Goal: Task Accomplishment & Management: Manage account settings

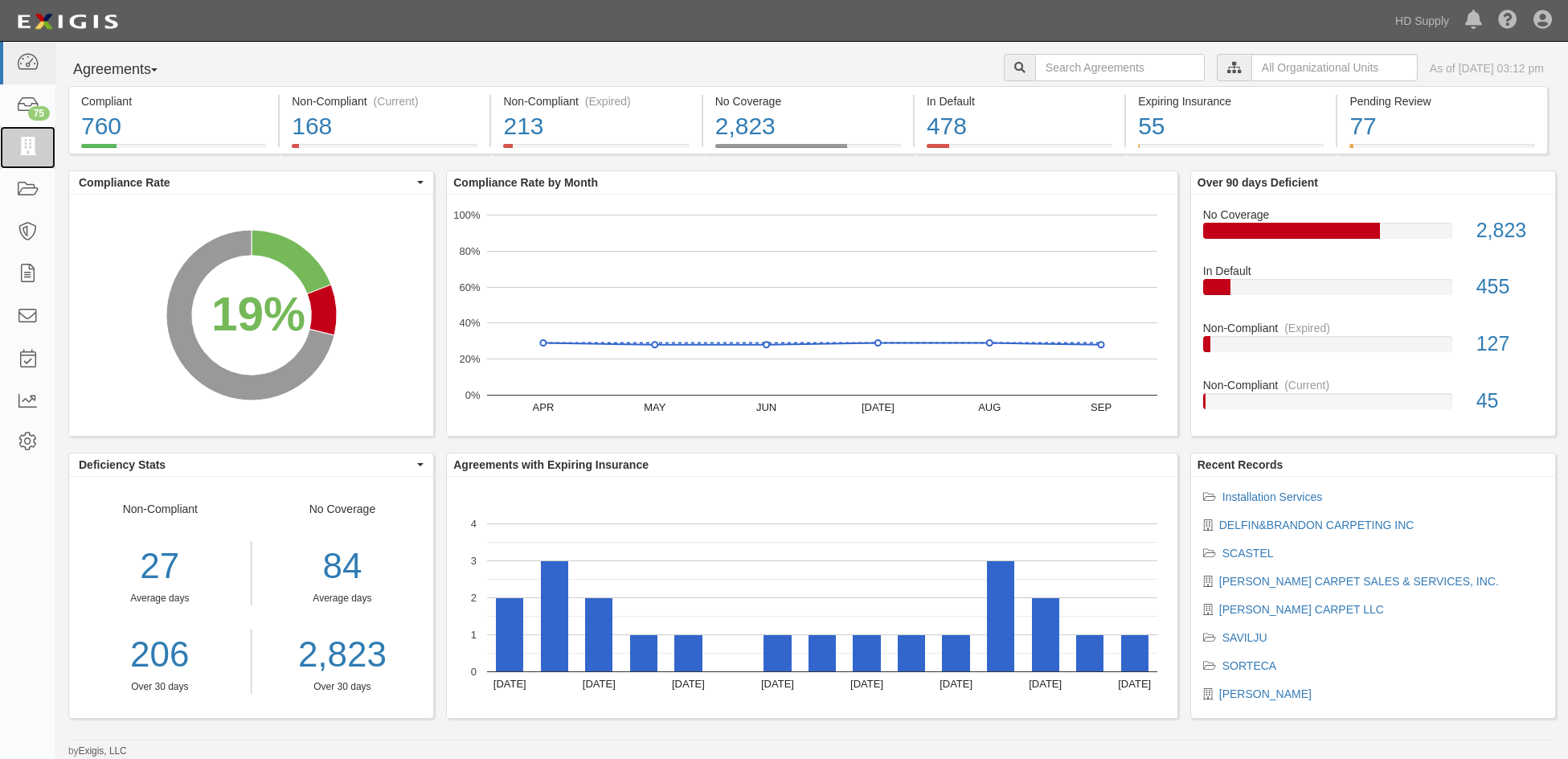
click at [34, 143] on icon at bounding box center [27, 147] width 23 height 18
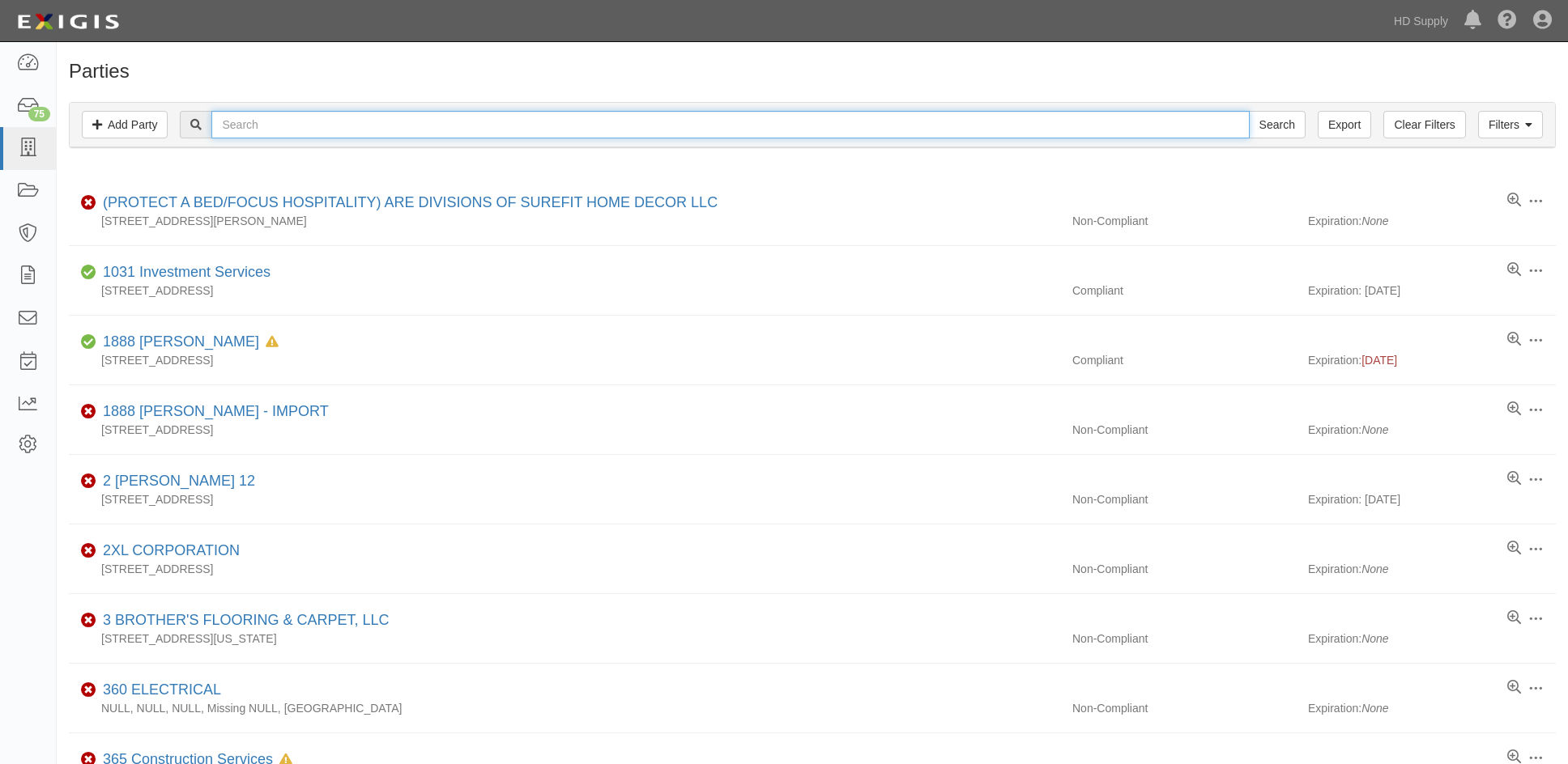
click at [228, 127] on input "text" at bounding box center [730, 124] width 1037 height 27
type input "gibby"
click at [1249, 111] on input "Search" at bounding box center [1277, 124] width 57 height 27
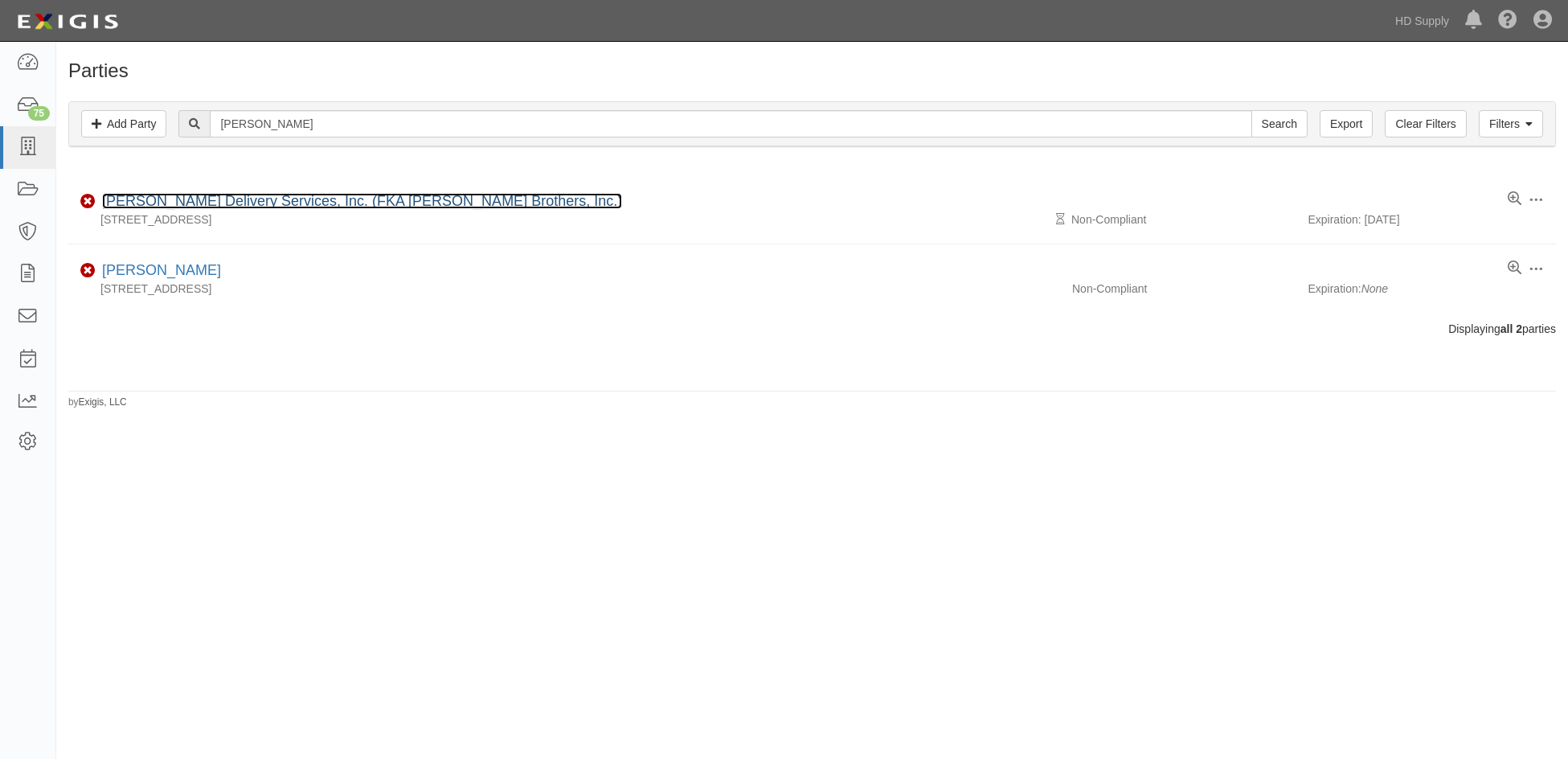
click at [162, 204] on link "[PERSON_NAME] Delivery Services, Inc. (FKA [PERSON_NAME] Brothers, Inc.)" at bounding box center [362, 201] width 520 height 16
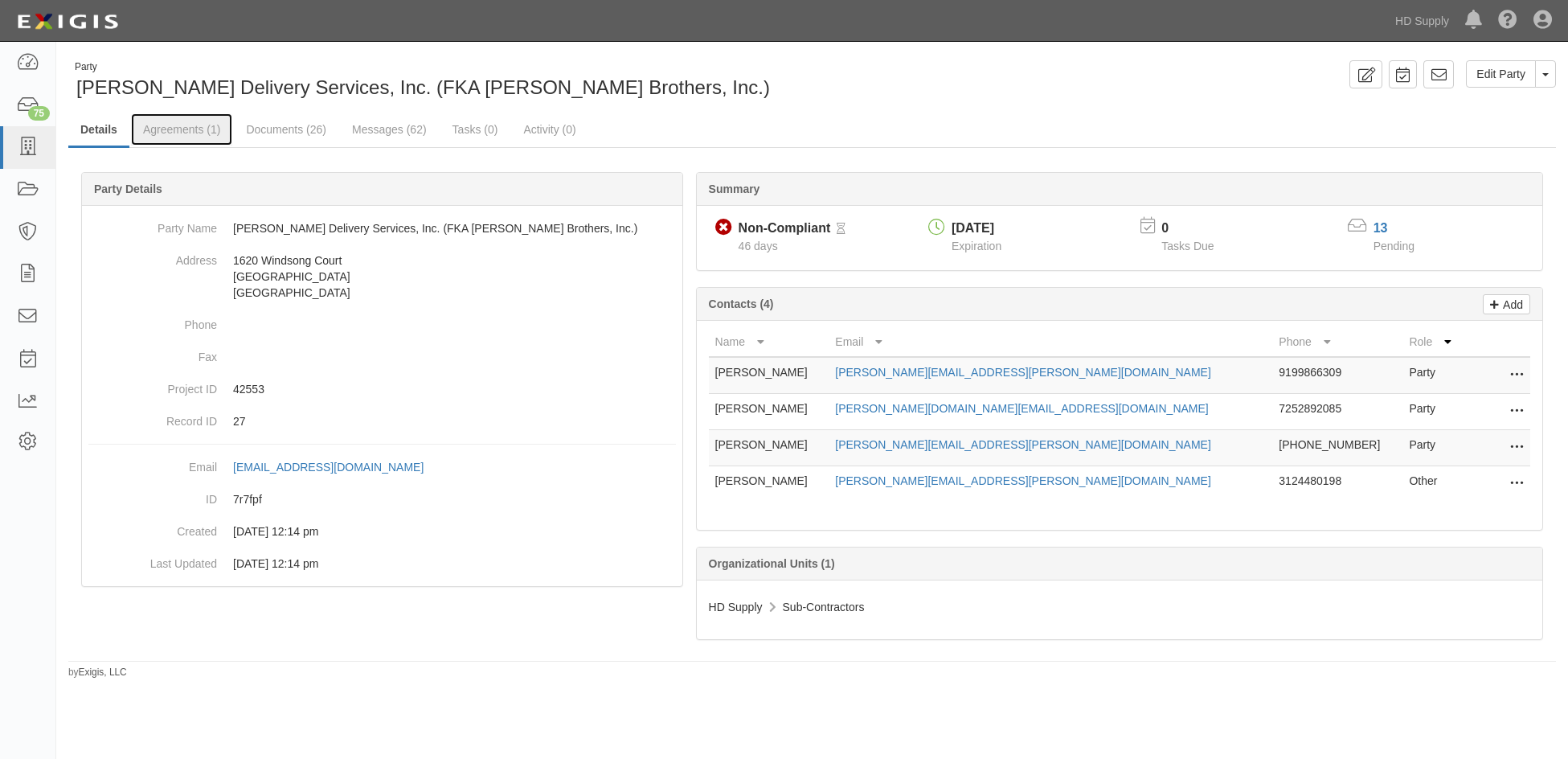
click at [188, 127] on link "Agreements (1)" at bounding box center [181, 129] width 101 height 32
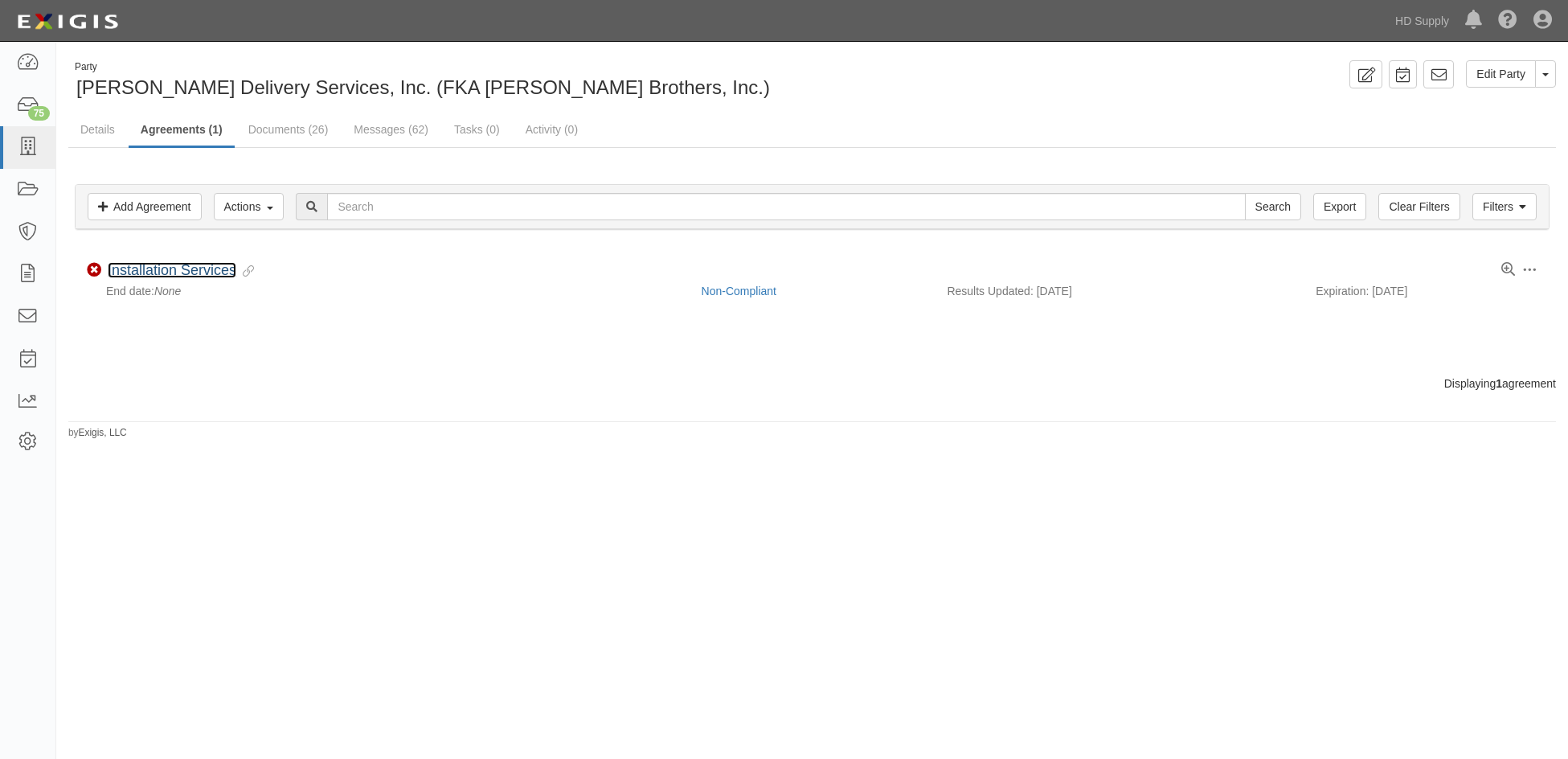
click at [180, 263] on link "Installation Services" at bounding box center [173, 270] width 129 height 16
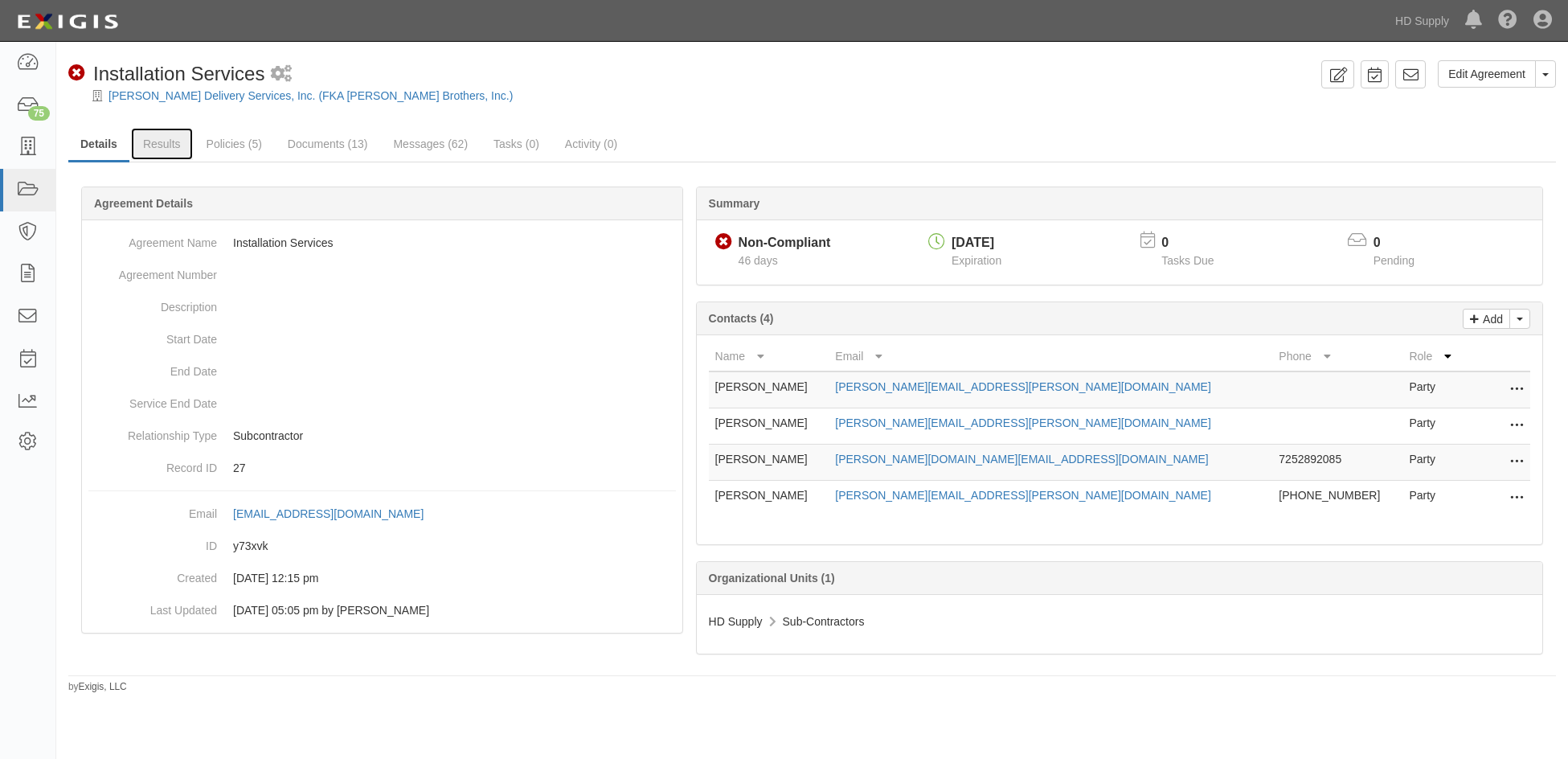
click at [177, 135] on link "Results" at bounding box center [162, 144] width 62 height 32
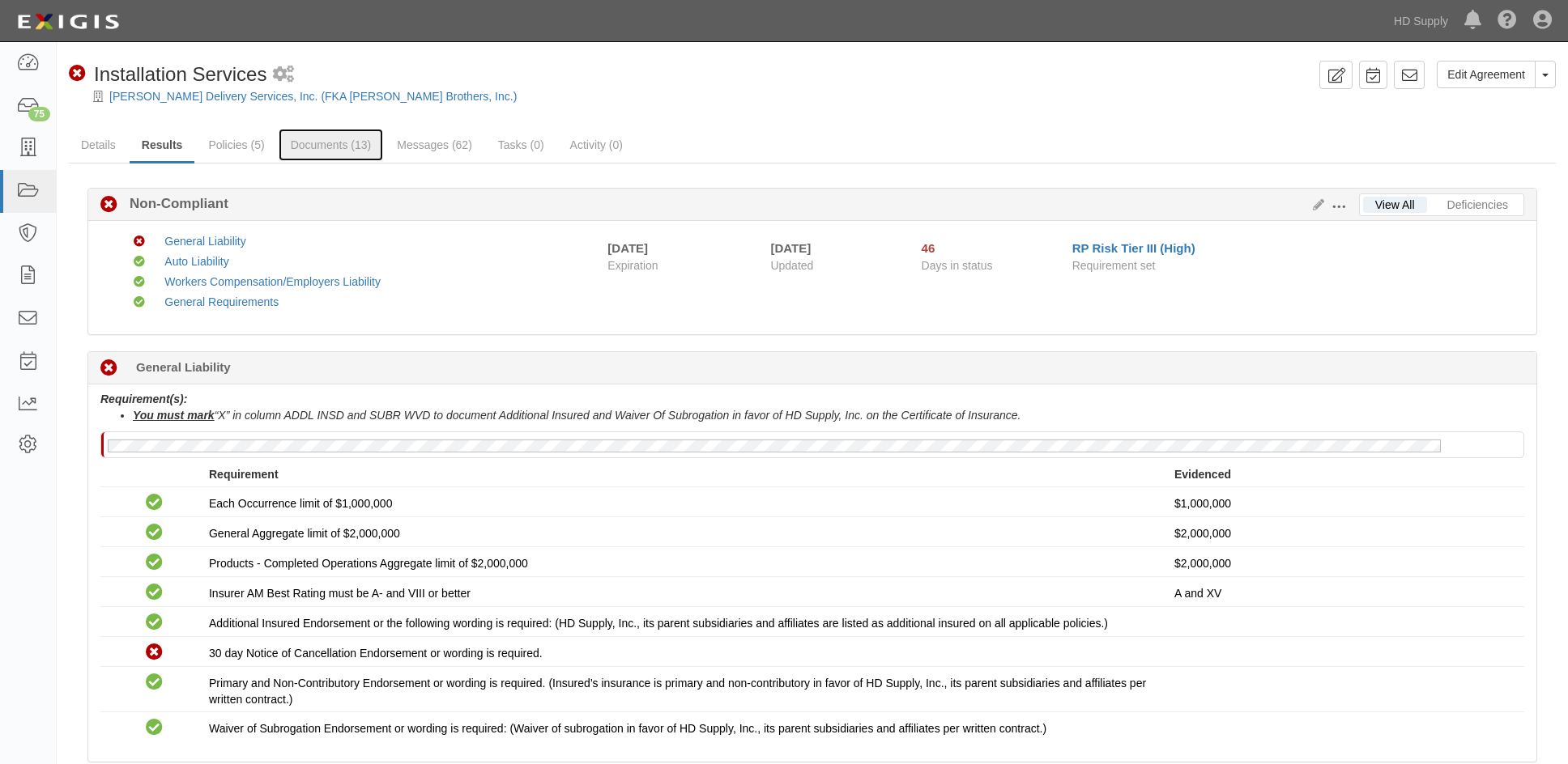
click at [304, 143] on link "Documents (13)" at bounding box center [330, 145] width 105 height 32
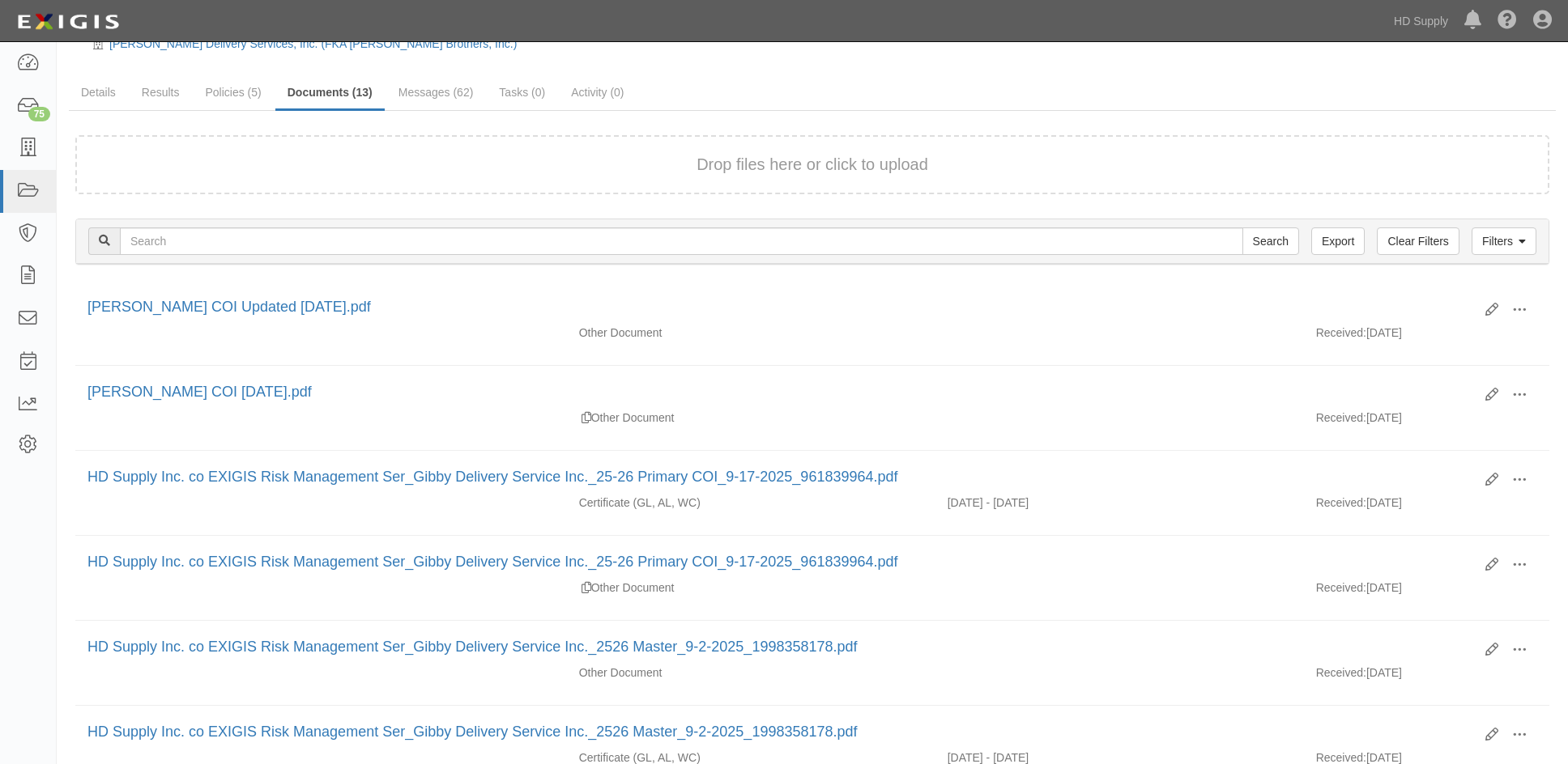
scroll to position [81, 0]
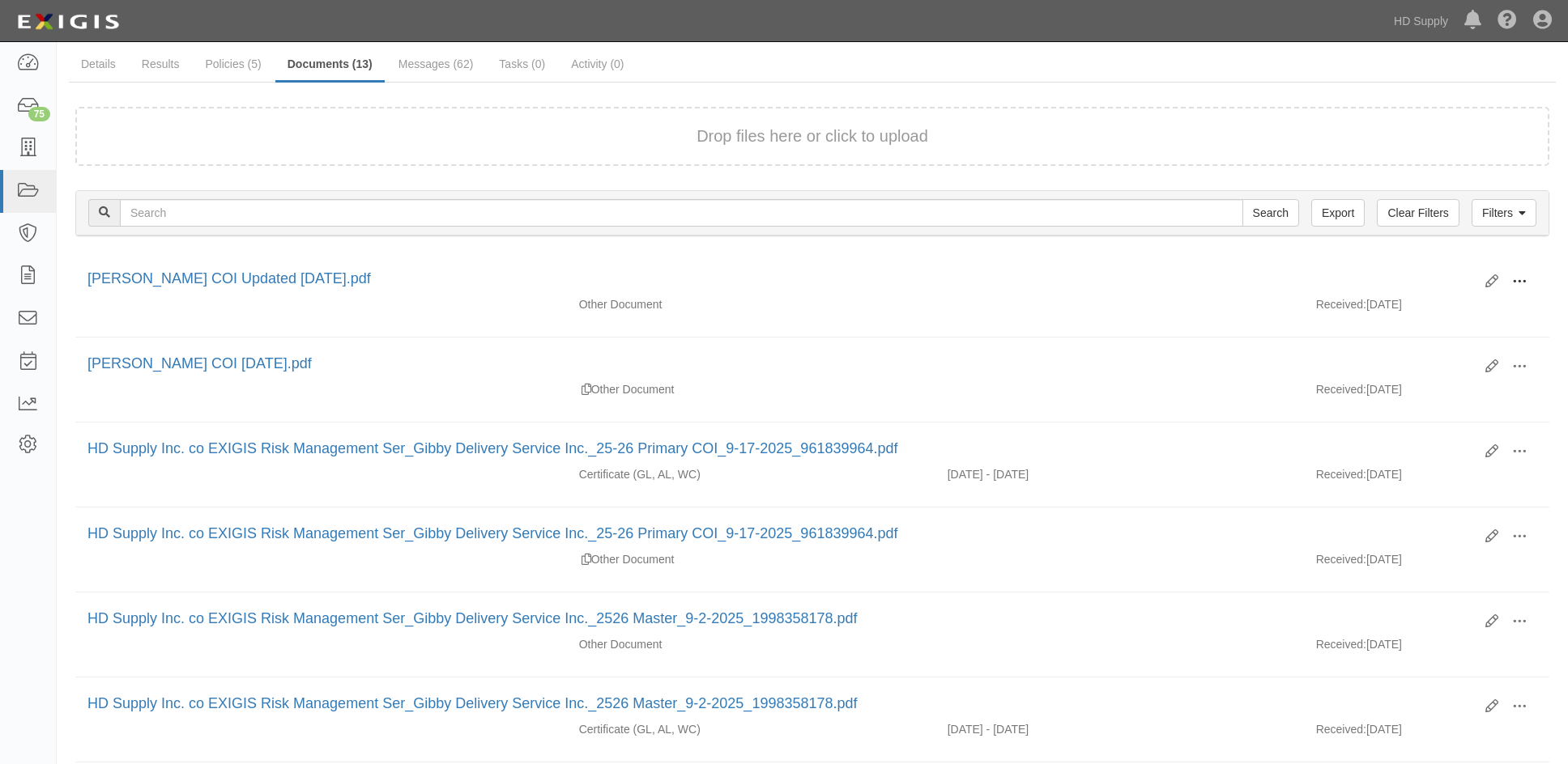
click at [1522, 279] on span at bounding box center [1519, 282] width 15 height 15
click at [1420, 314] on link "View" at bounding box center [1441, 306] width 128 height 29
click at [1519, 446] on span at bounding box center [1519, 452] width 15 height 15
click at [1403, 476] on link "View" at bounding box center [1441, 475] width 128 height 29
click at [1522, 278] on span at bounding box center [1519, 282] width 15 height 15
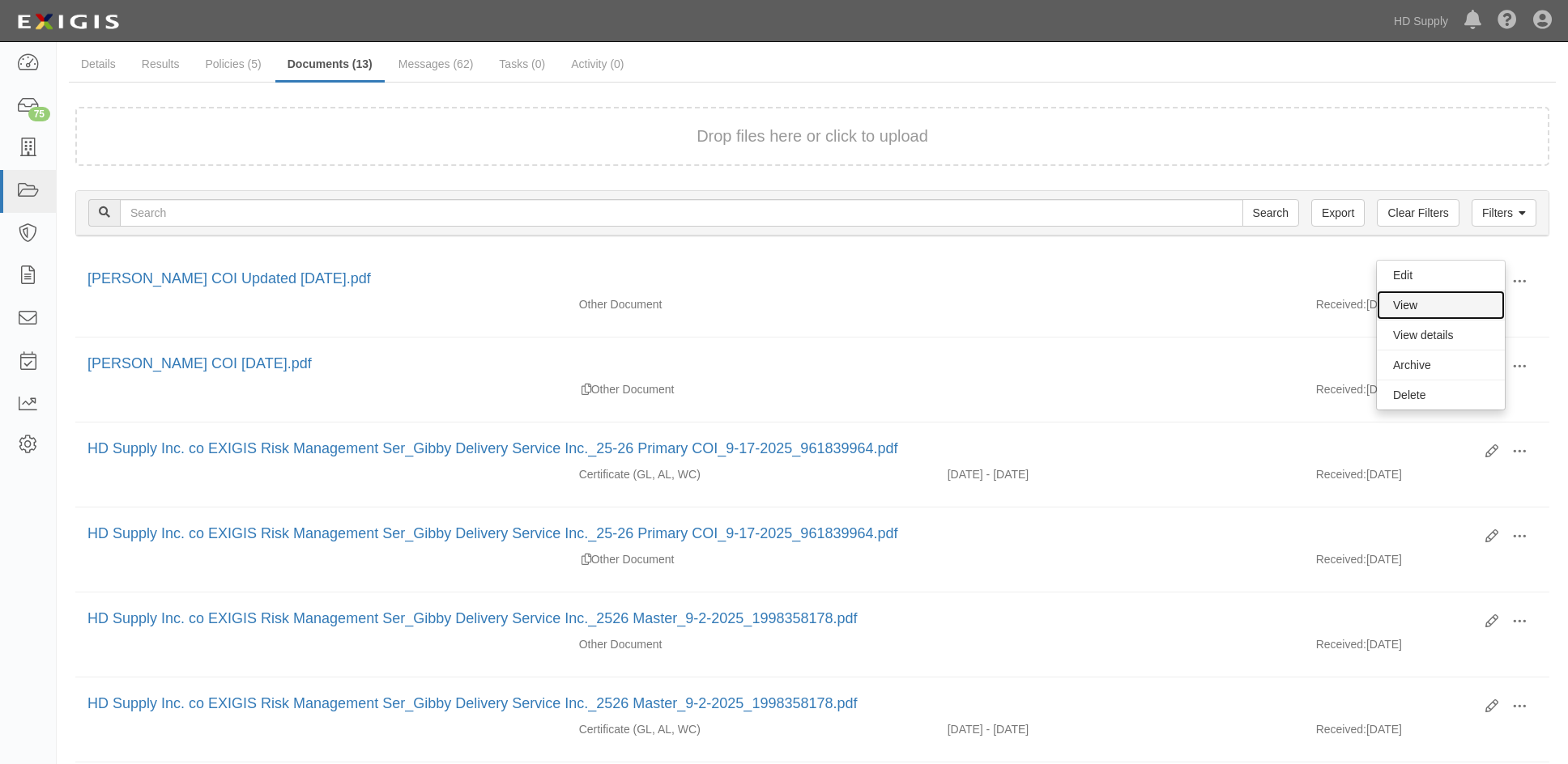
click at [1436, 300] on link "View" at bounding box center [1441, 306] width 128 height 29
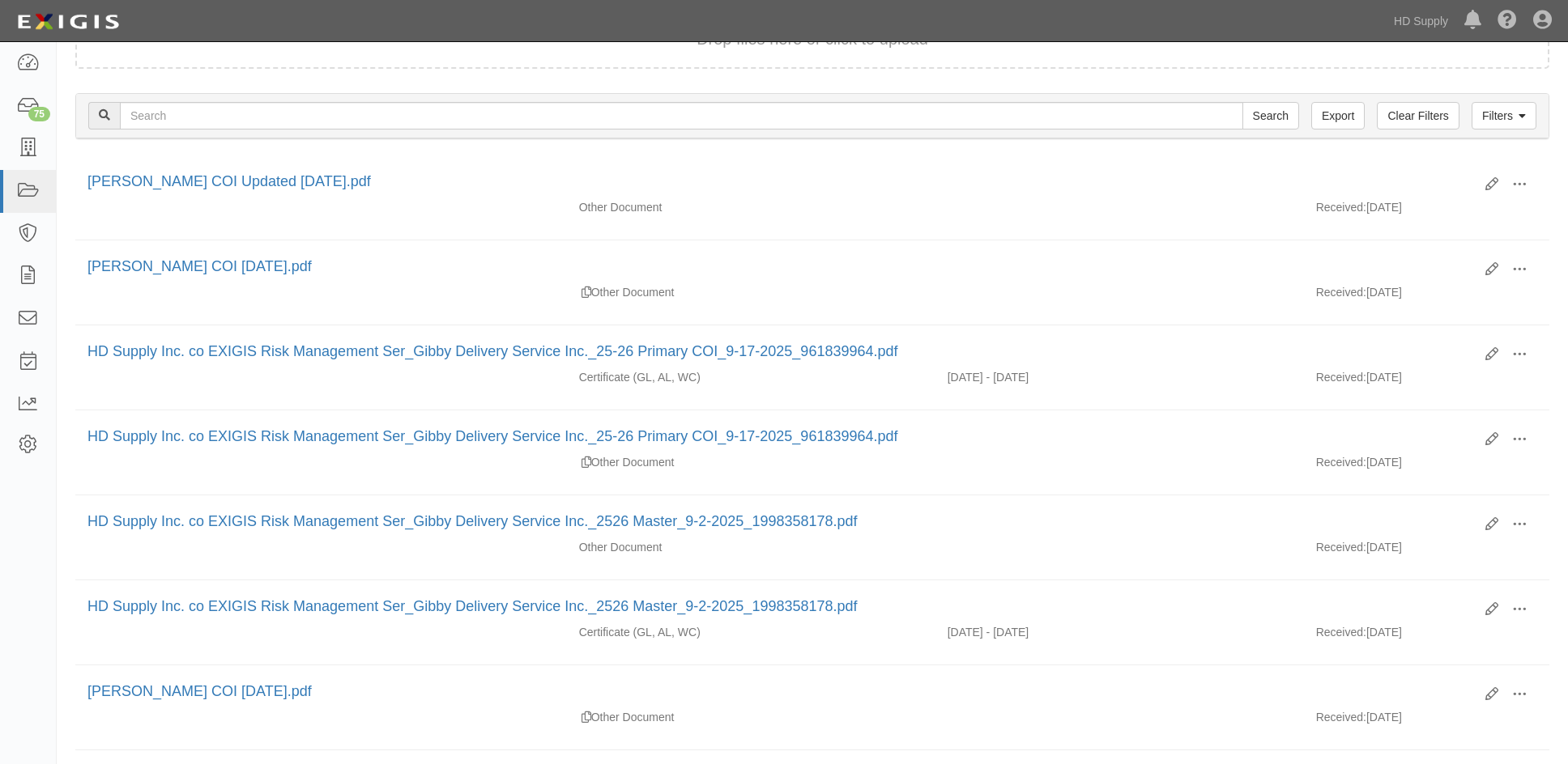
scroll to position [242, 0]
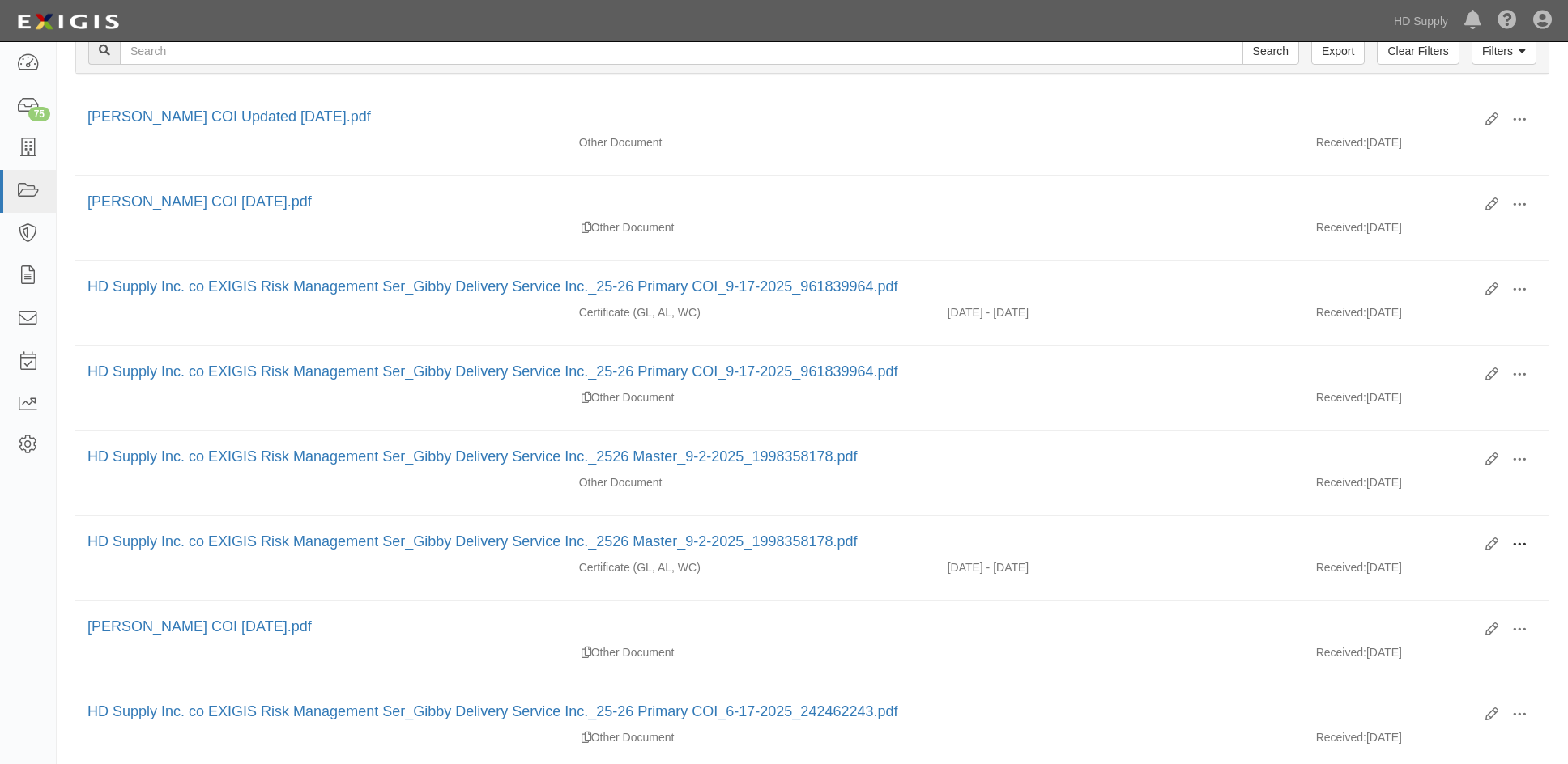
click at [1520, 543] on span at bounding box center [1519, 544] width 15 height 15
click at [1406, 565] on link "View" at bounding box center [1441, 568] width 128 height 29
click at [1526, 289] on span at bounding box center [1519, 290] width 15 height 15
click at [1412, 315] on link "View" at bounding box center [1441, 313] width 128 height 29
click at [1521, 120] on span at bounding box center [1519, 120] width 15 height 15
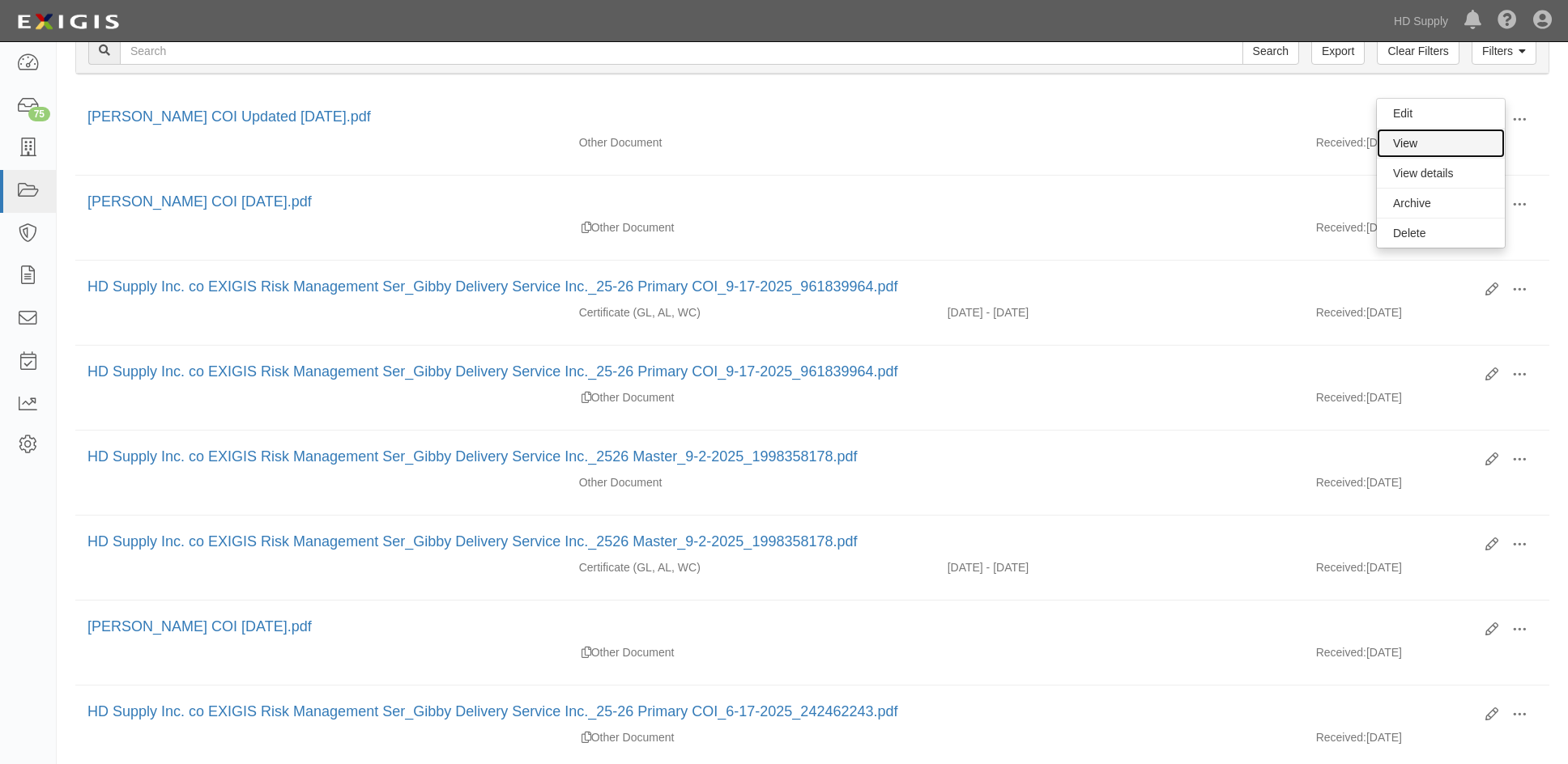
click at [1412, 148] on link "View" at bounding box center [1441, 144] width 128 height 29
click at [1515, 286] on span at bounding box center [1519, 290] width 15 height 15
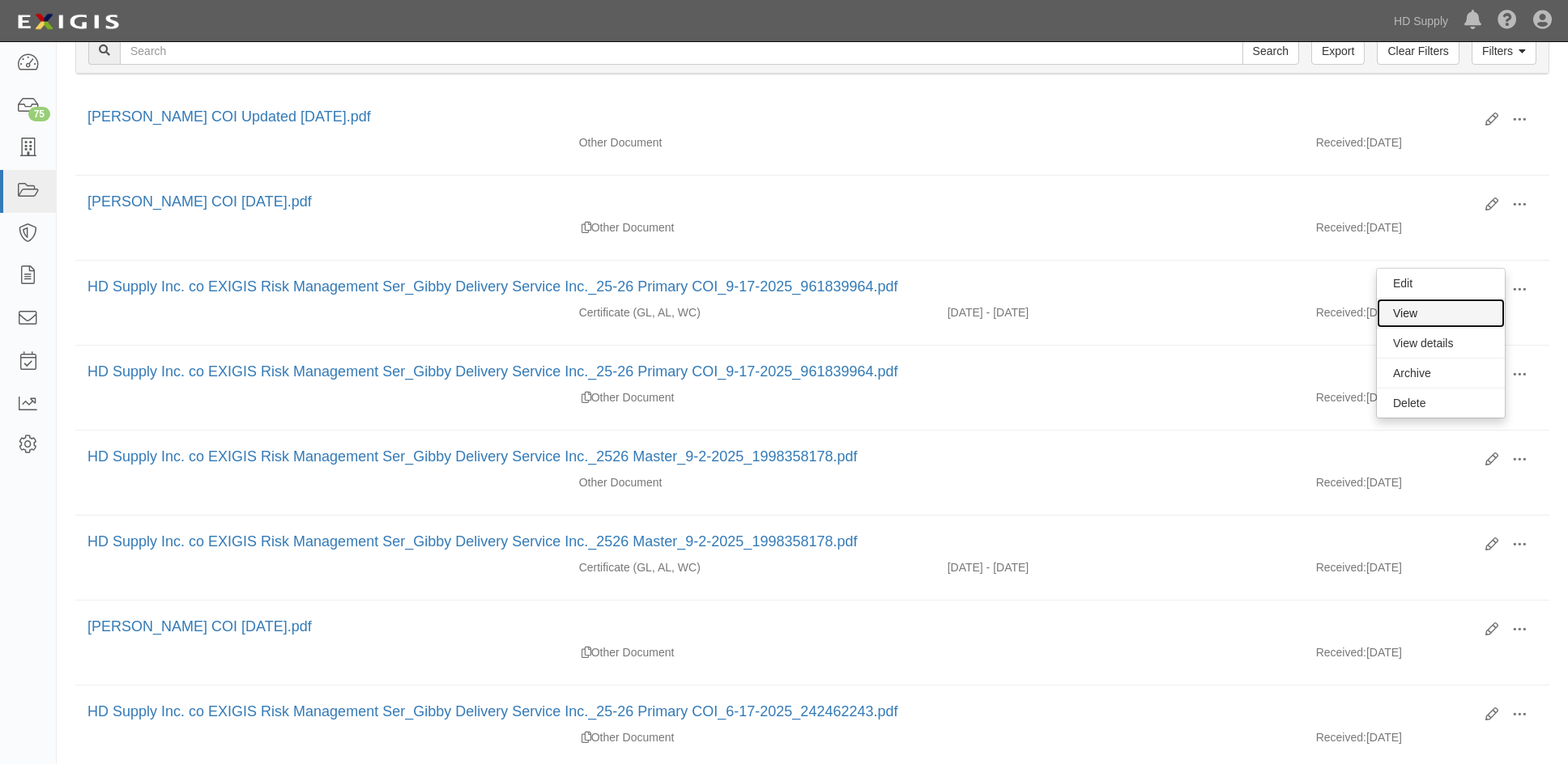
click at [1410, 305] on link "View" at bounding box center [1441, 313] width 128 height 29
click at [1484, 117] on div "Edit View View details Archive Delete" at bounding box center [1505, 121] width 64 height 27
click at [1487, 120] on icon at bounding box center [1491, 120] width 13 height 13
click at [1518, 203] on span at bounding box center [1519, 205] width 15 height 15
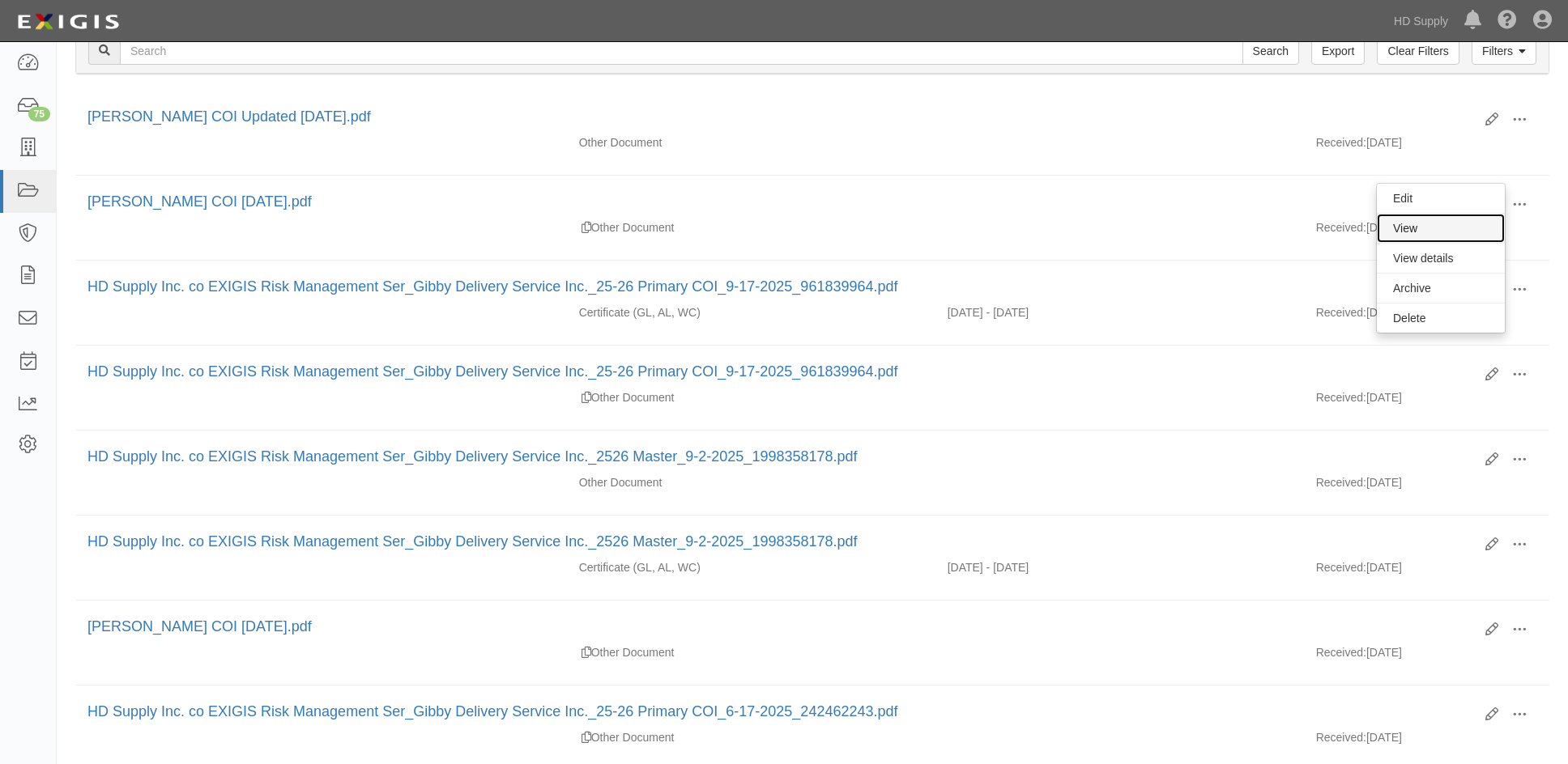
click at [1407, 231] on link "View" at bounding box center [1441, 229] width 128 height 29
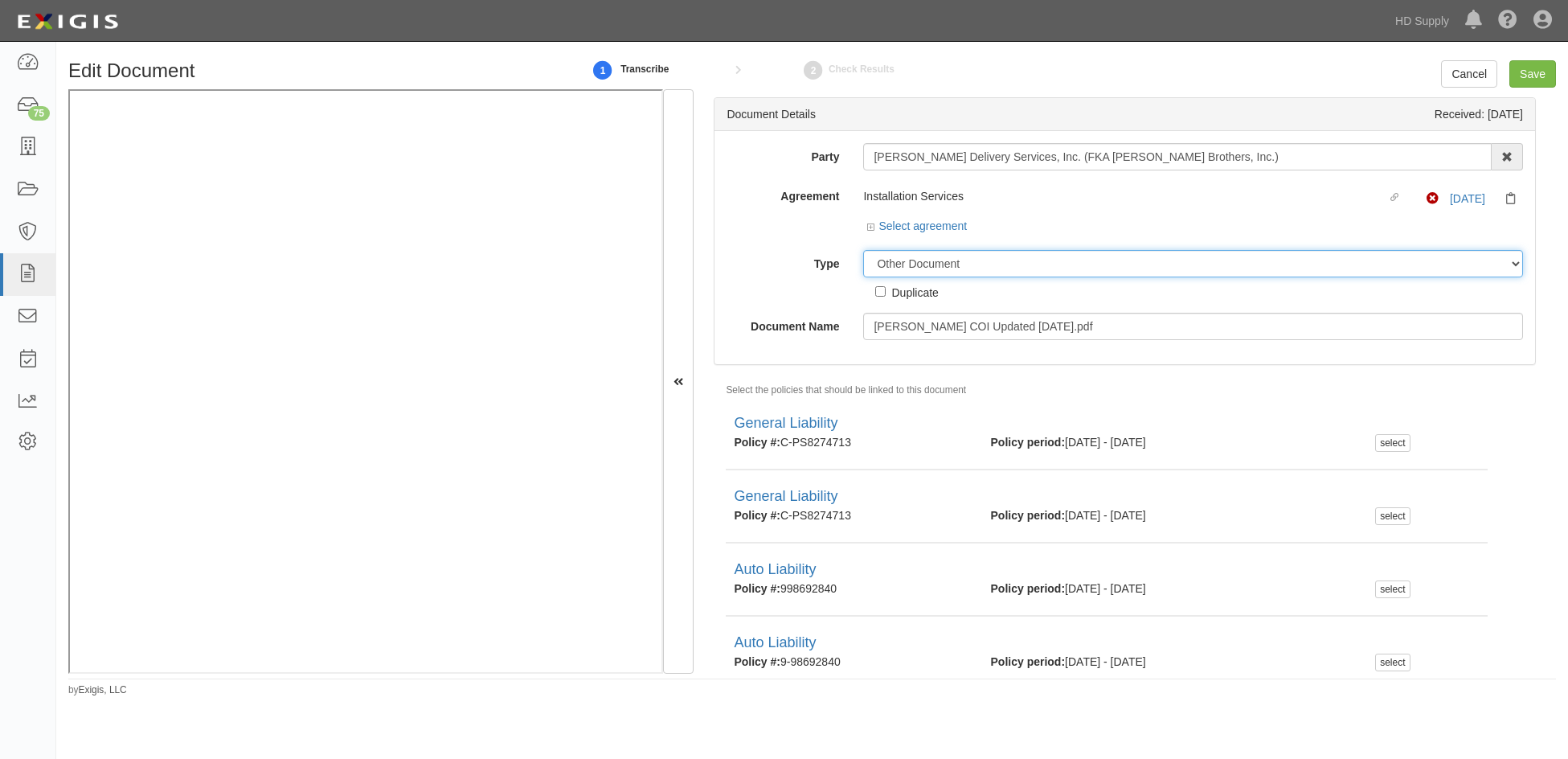
click at [911, 260] on select "Unassigned Binder Cancellation Notice Certificate Contract Endorsement Insuranc…" at bounding box center [1193, 264] width 660 height 27
click at [874, 224] on icon at bounding box center [872, 227] width 11 height 8
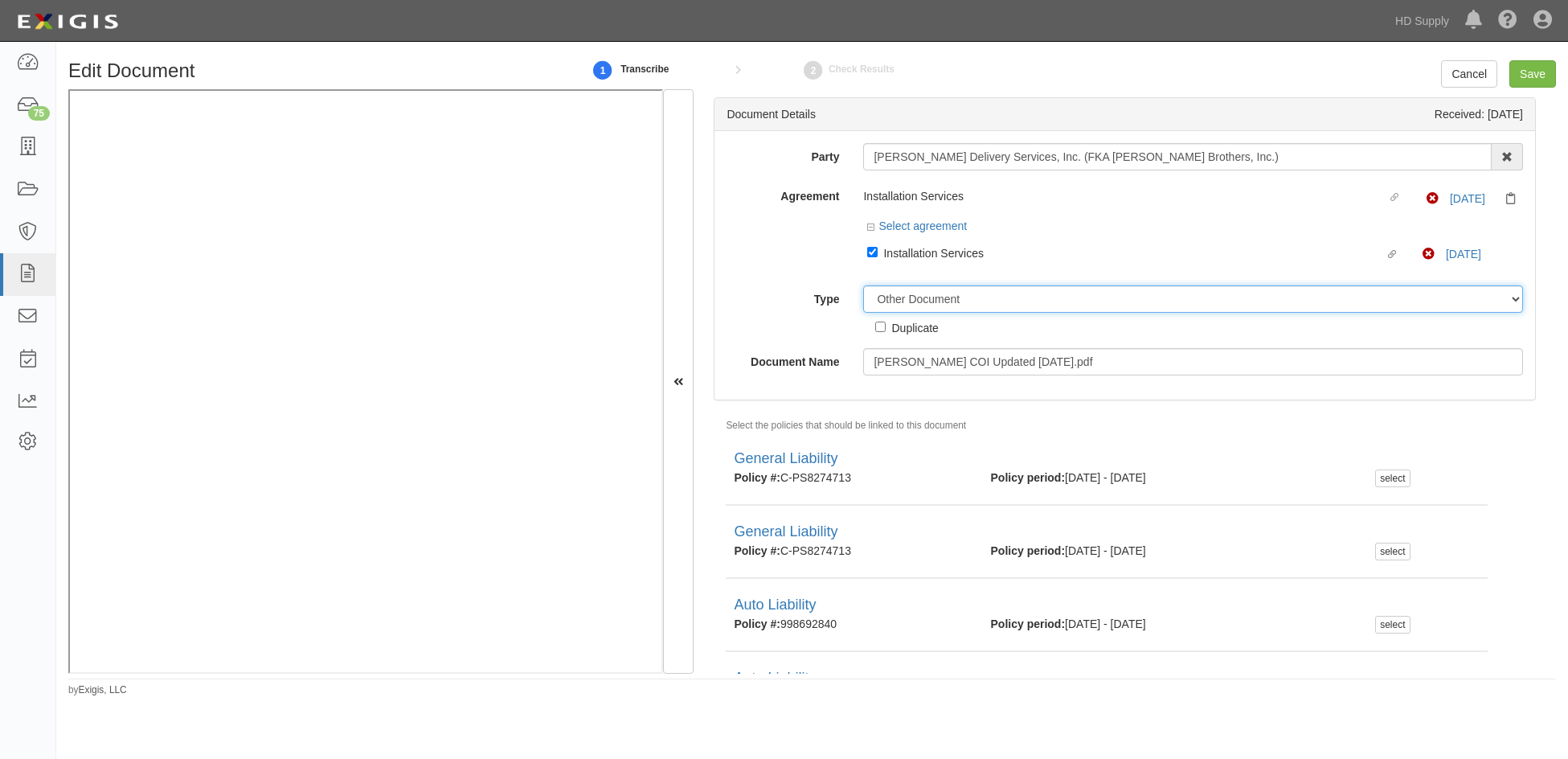
click at [888, 294] on select "Unassigned Binder Cancellation Notice Certificate Contract Endorsement Insuranc…" at bounding box center [1193, 299] width 660 height 27
select select "CertificateDetail"
click at [863, 285] on select "Unassigned Binder Cancellation Notice Certificate Contract Endorsement Insuranc…" at bounding box center [1193, 299] width 660 height 27
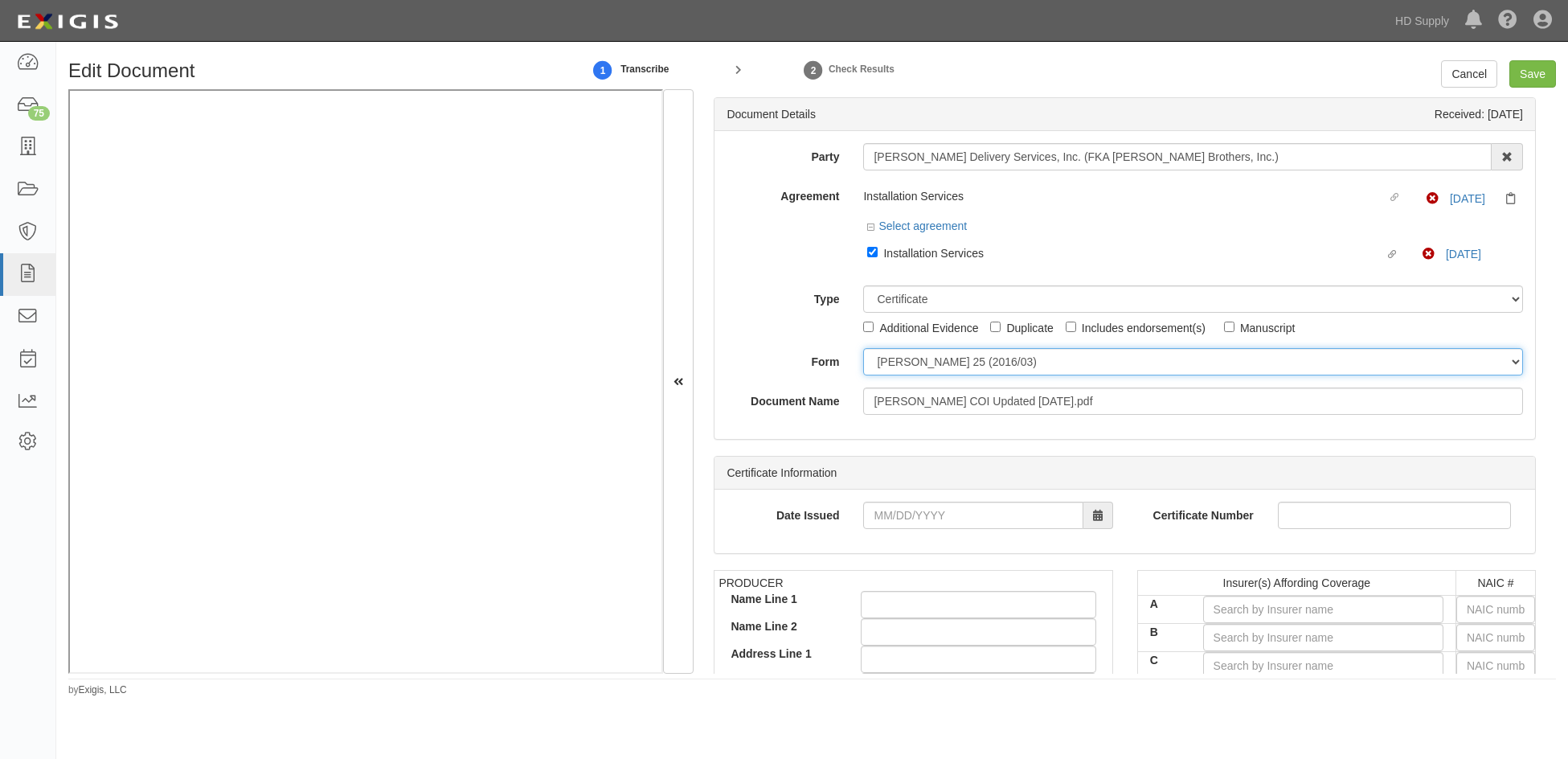
click at [890, 367] on select "ACORD 25 (2016/03) ACORD 101 ACORD 855 NY (2014/05) General" at bounding box center [1193, 362] width 660 height 27
select select "GeneralFormDetail"
click at [863, 348] on select "ACORD 25 (2016/03) ACORD 101 ACORD 855 NY (2014/05) General" at bounding box center [1193, 362] width 660 height 27
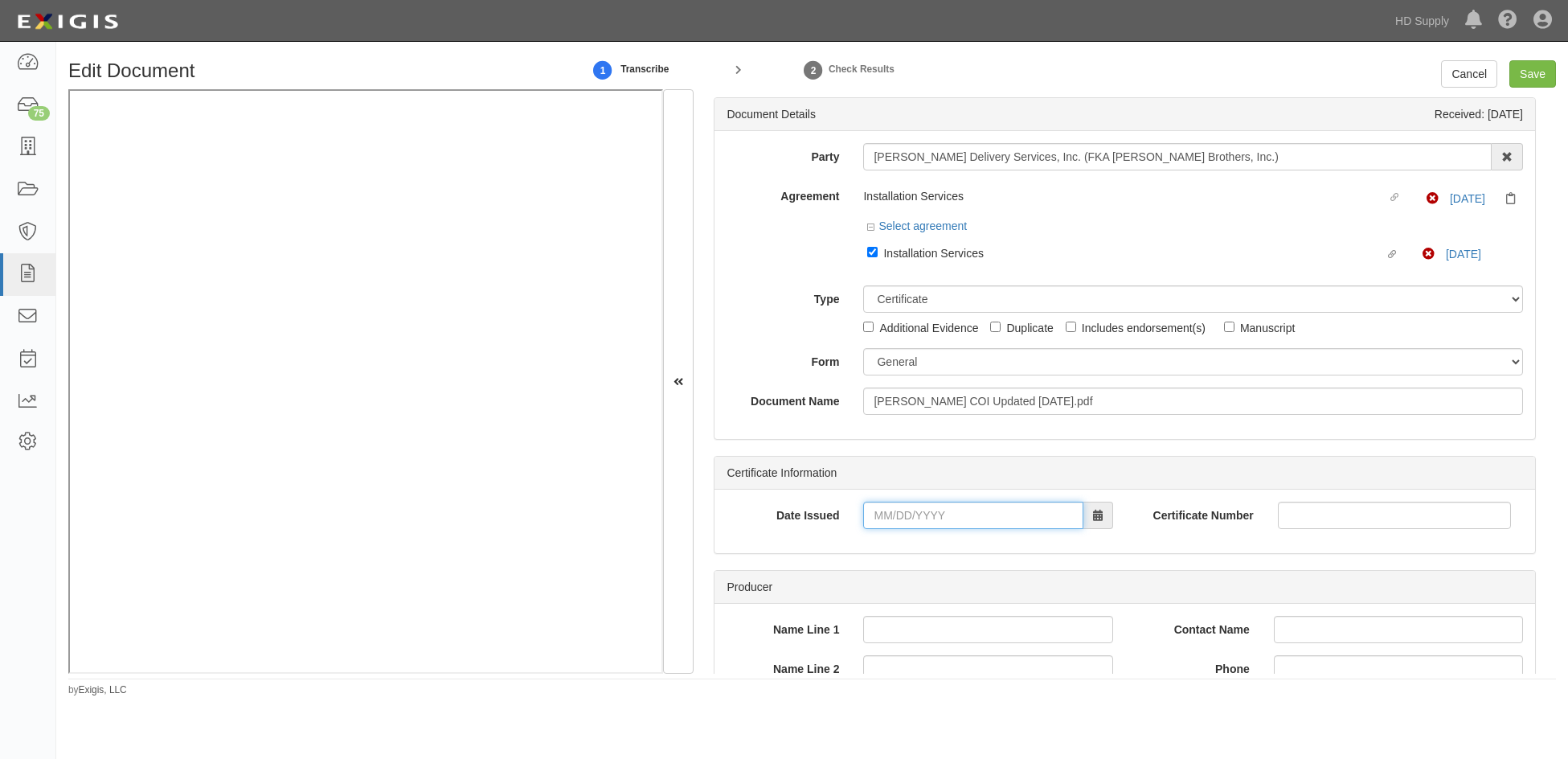
click at [878, 514] on input "Date Issued" at bounding box center [972, 515] width 219 height 27
click at [898, 365] on td "6" at bounding box center [901, 364] width 25 height 25
type input "10/06/2025"
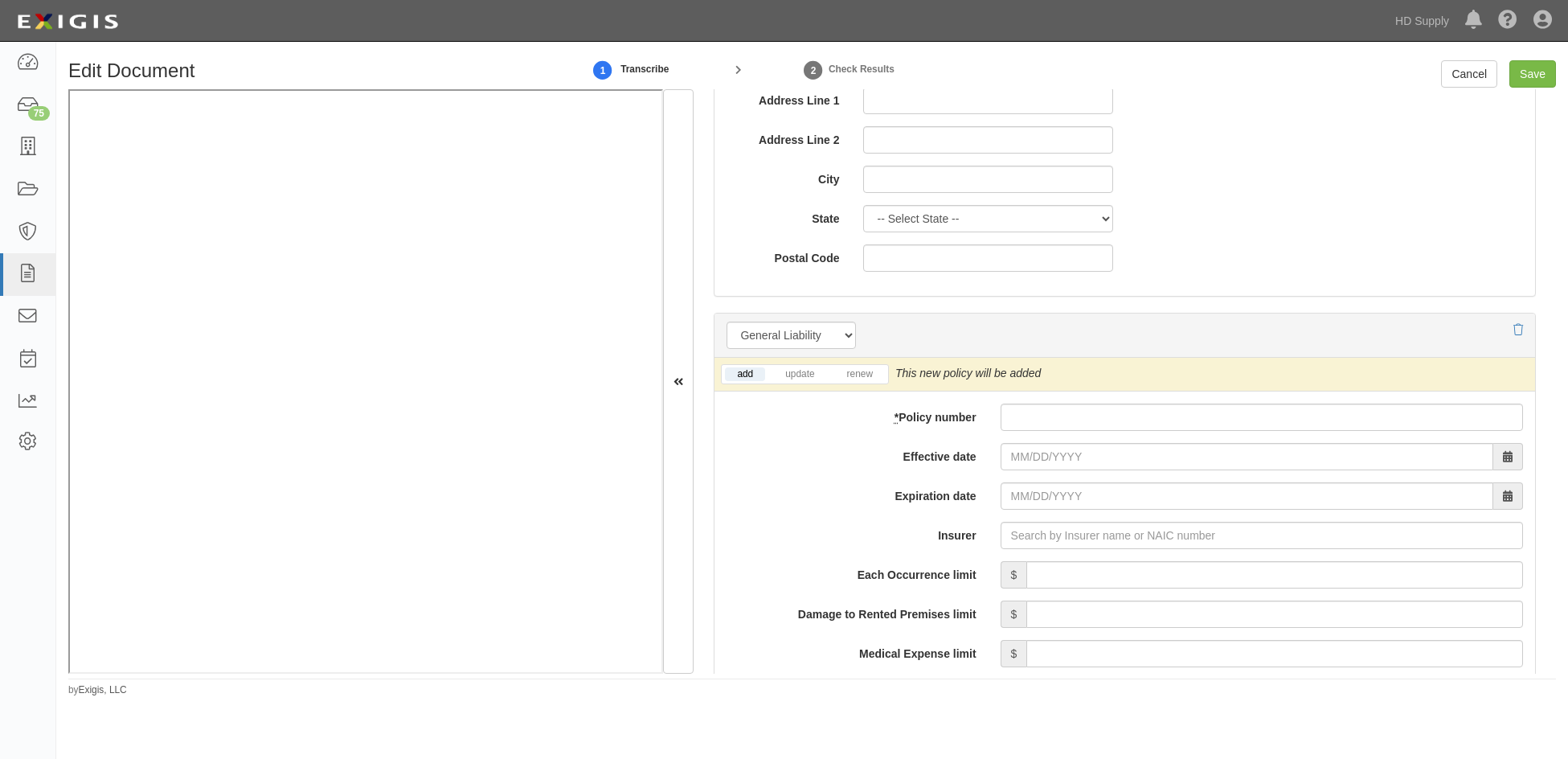
scroll to position [964, 0]
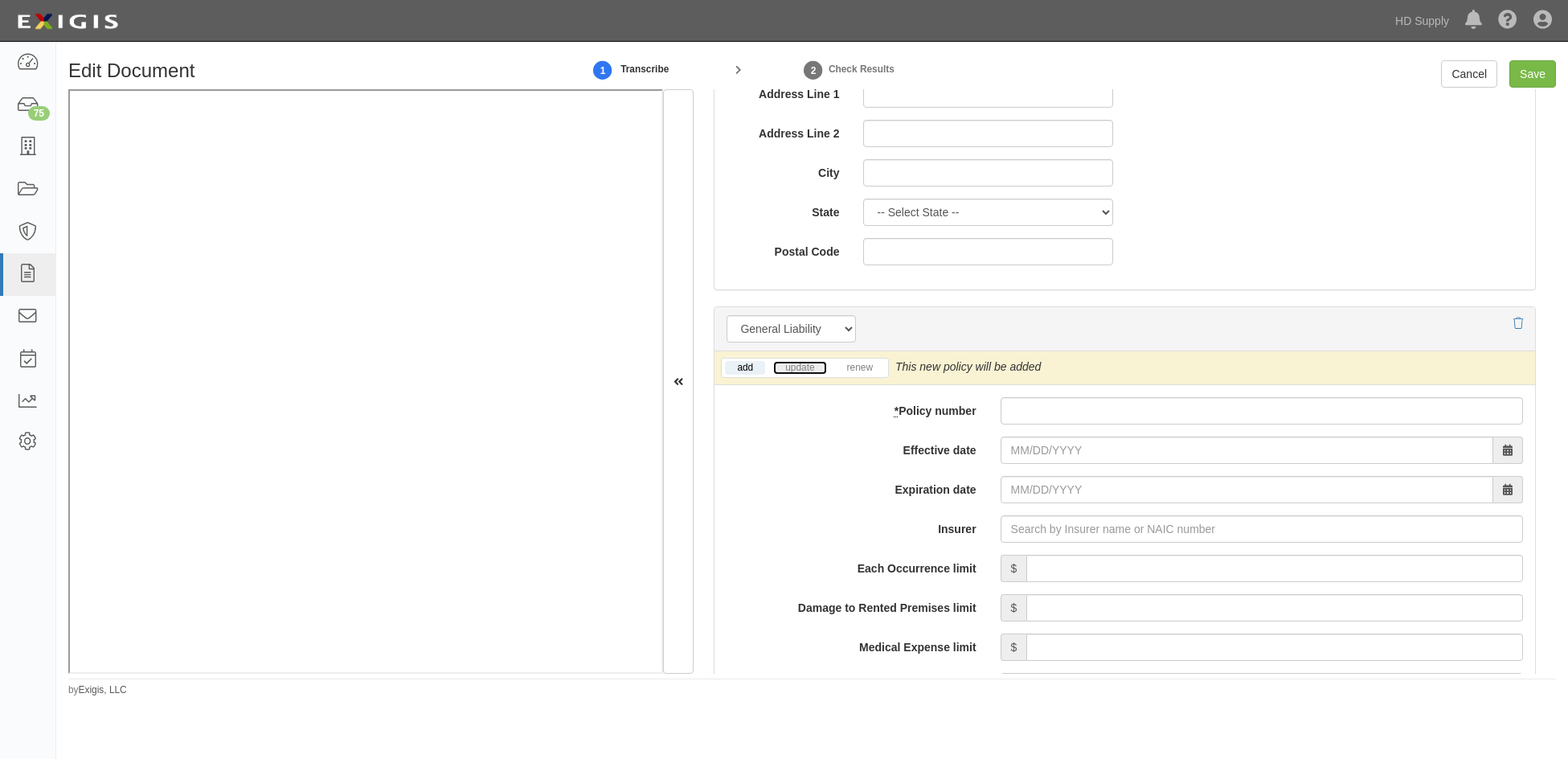
click at [816, 365] on link "update" at bounding box center [799, 367] width 53 height 14
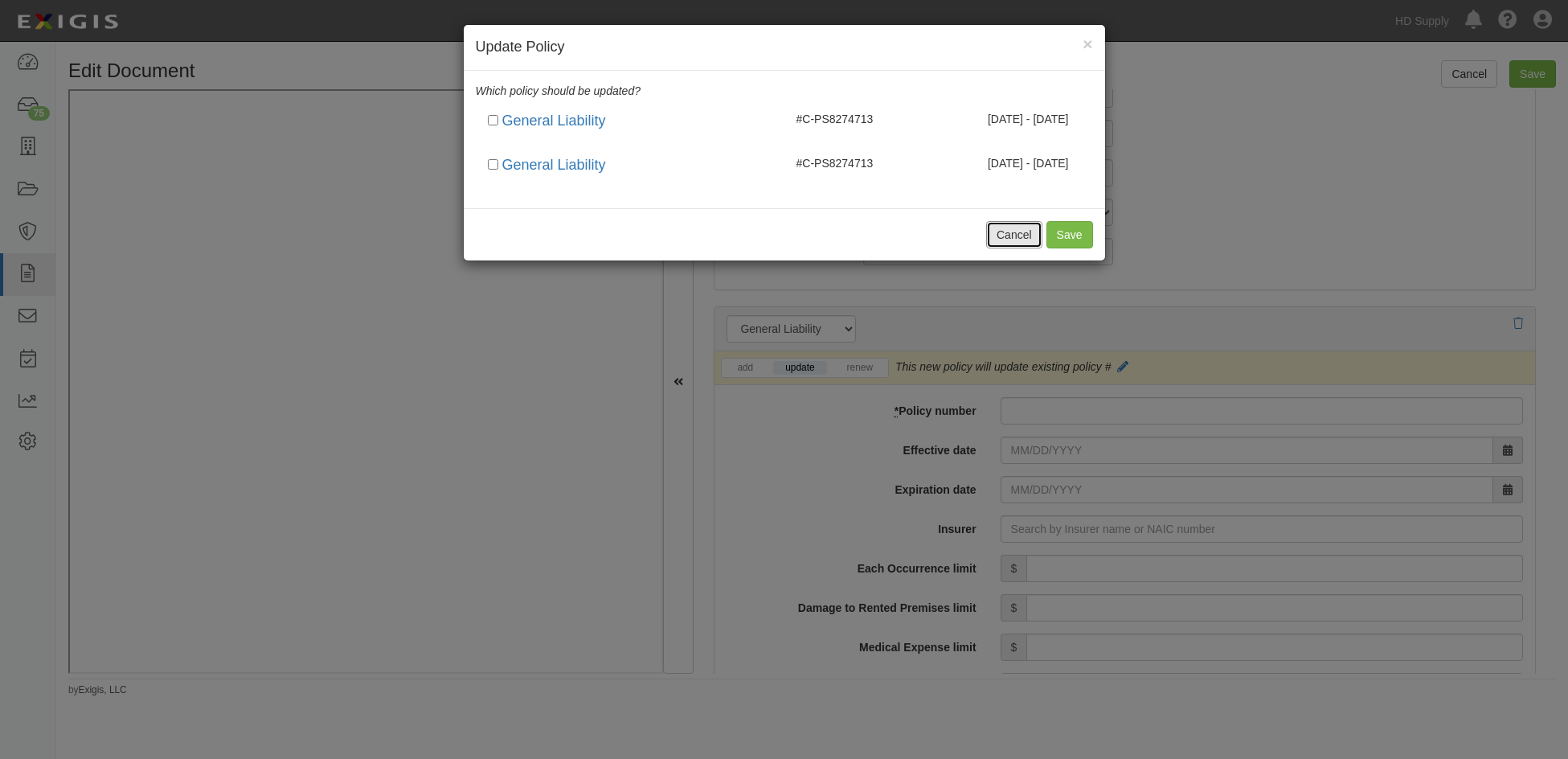
click at [1008, 234] on button "Cancel" at bounding box center [1014, 235] width 56 height 27
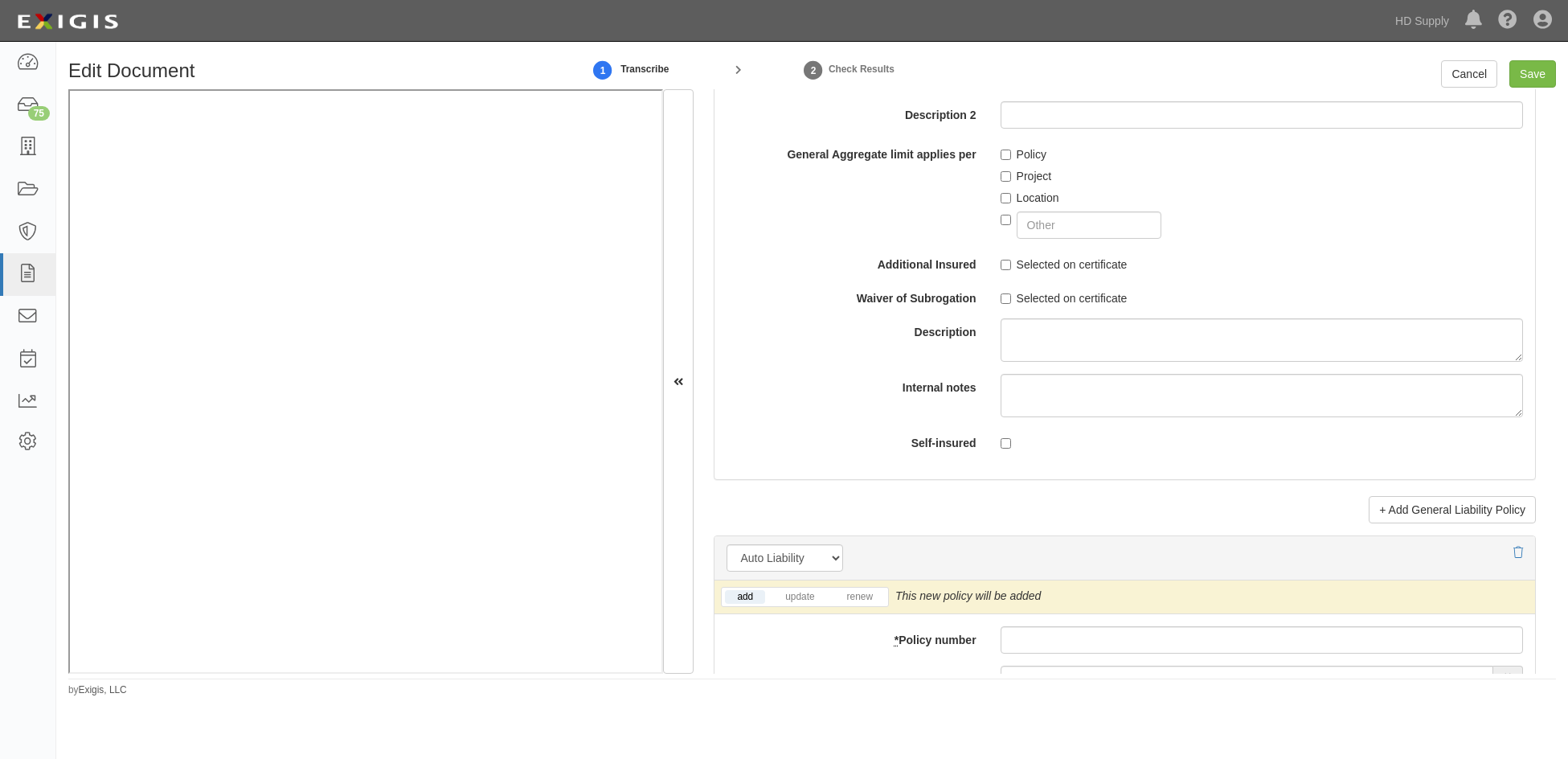
scroll to position [1850, 0]
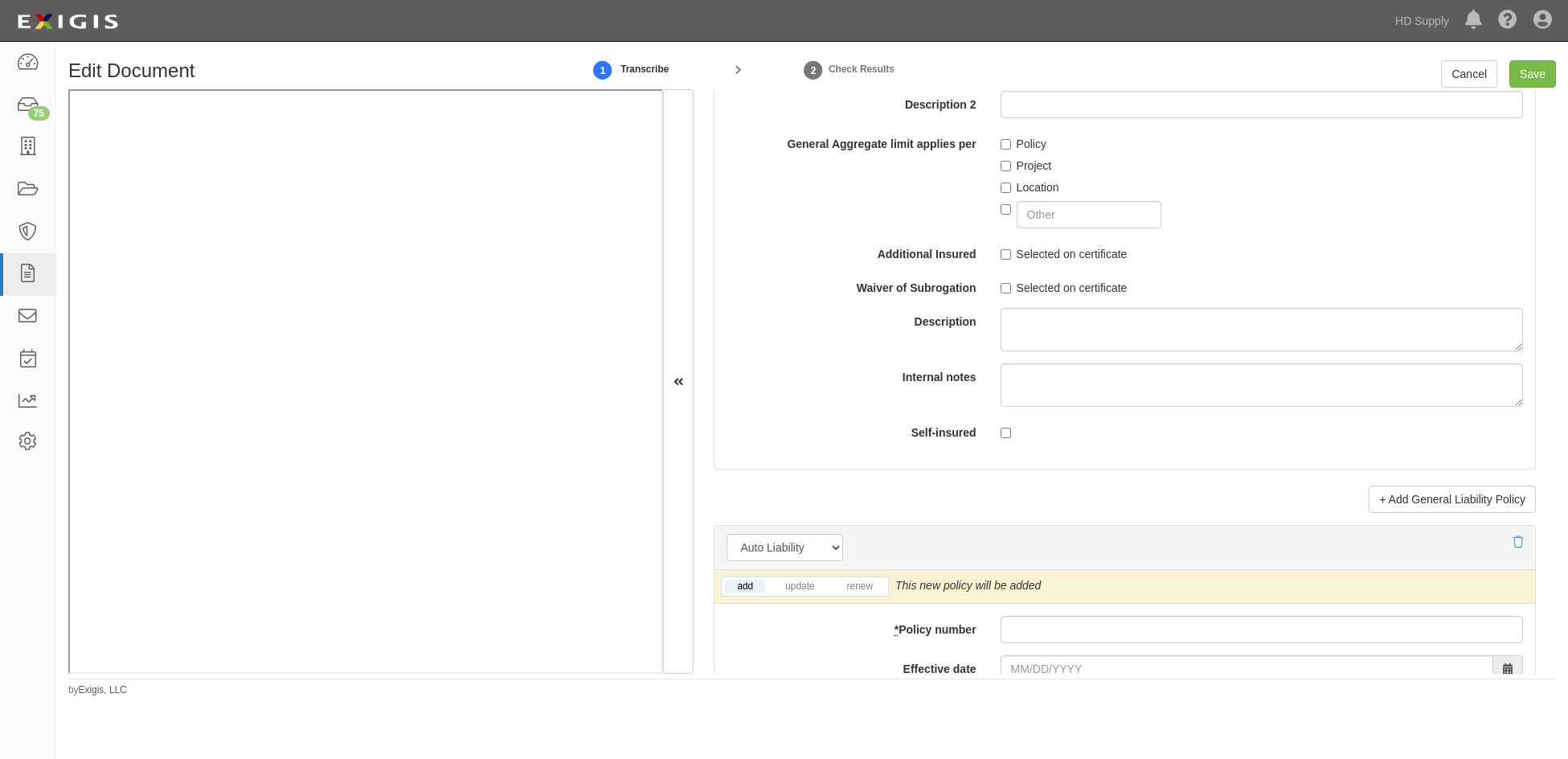
click at [801, 577] on li "update" at bounding box center [799, 586] width 59 height 18
click at [802, 582] on link "update" at bounding box center [799, 586] width 53 height 14
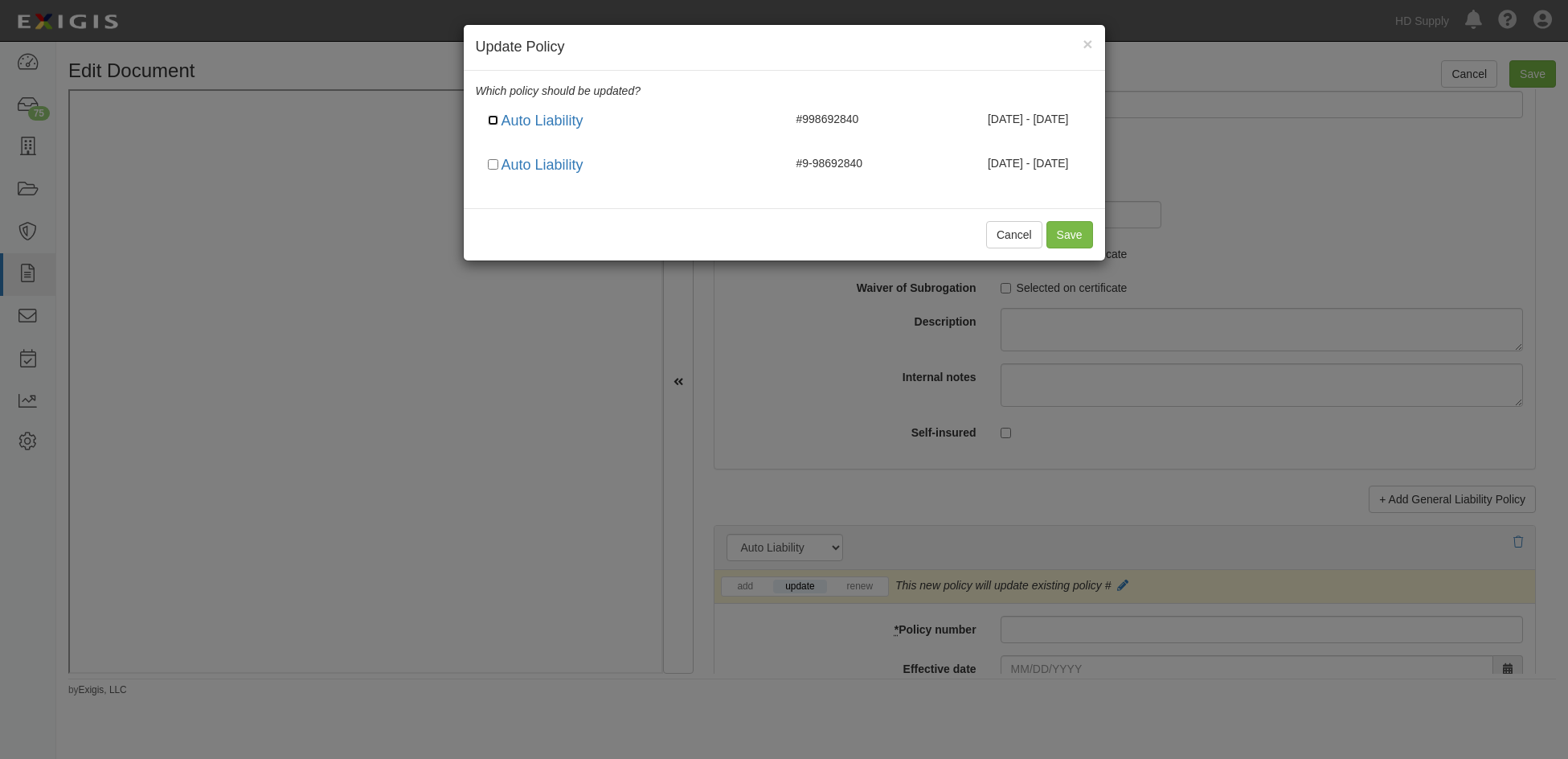
click at [491, 123] on input "checkbox" at bounding box center [492, 119] width 10 height 10
checkbox input "true"
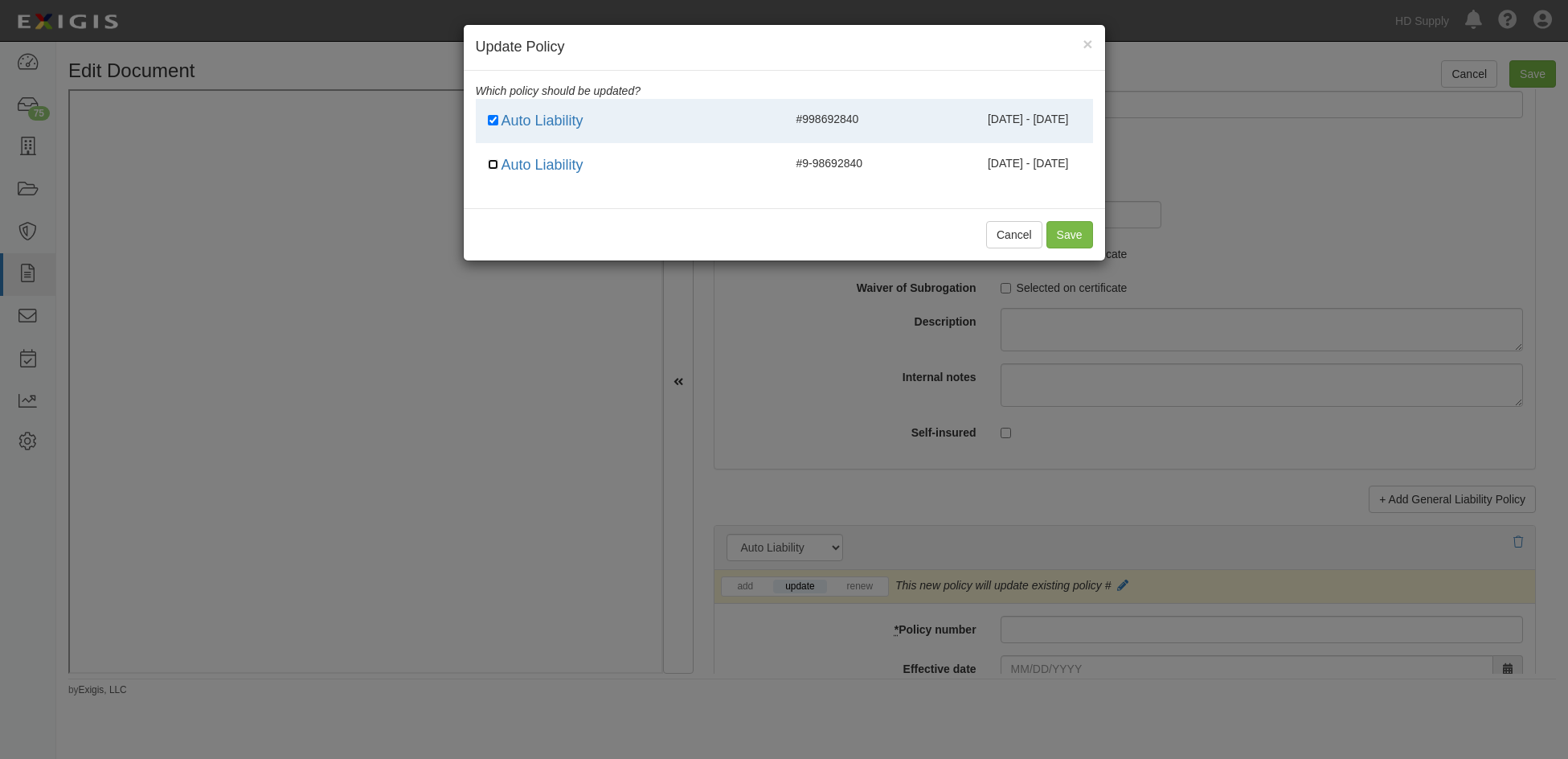
click at [496, 167] on input "checkbox" at bounding box center [492, 164] width 10 height 10
checkbox input "true"
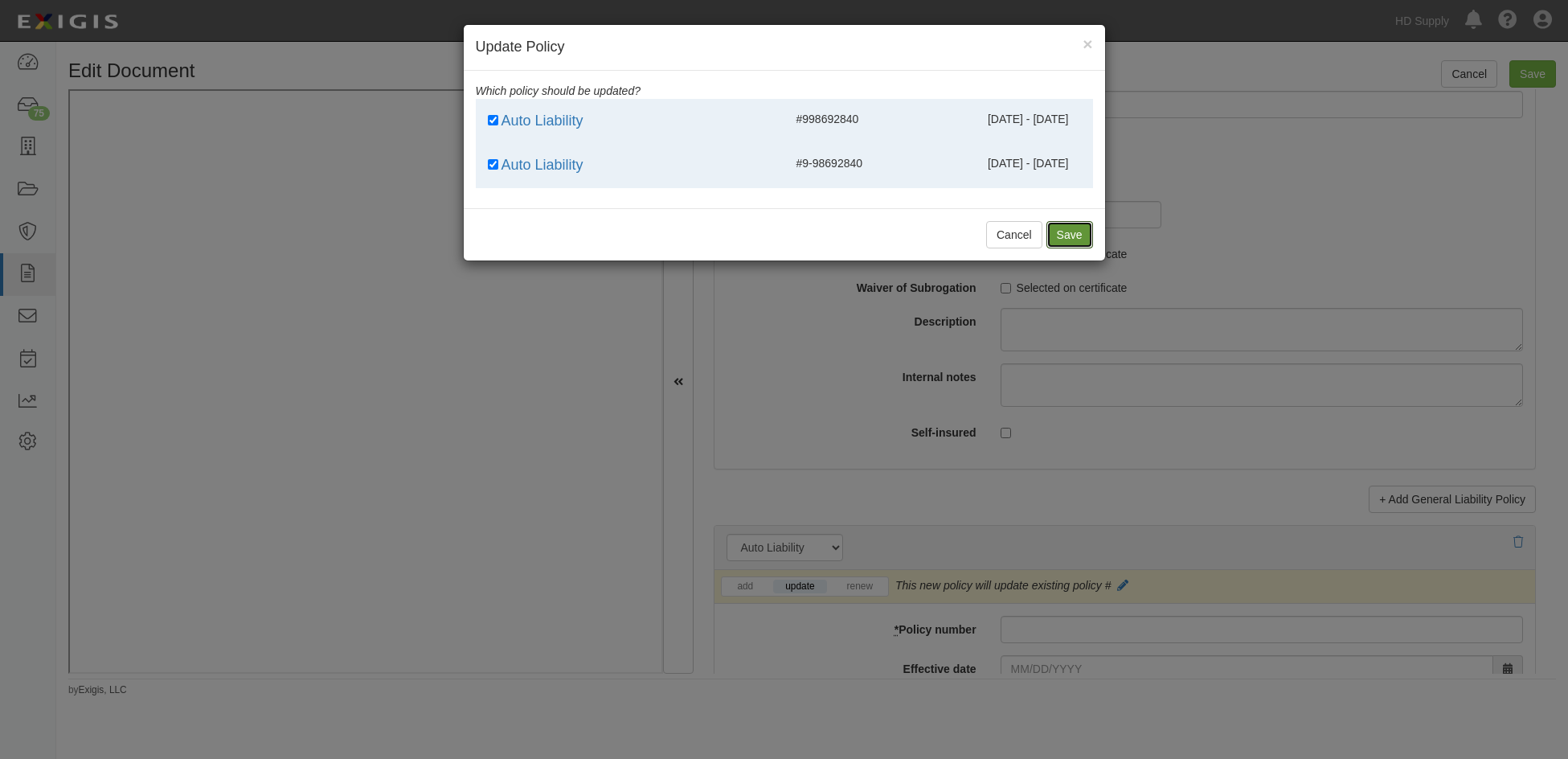
click at [1065, 235] on button "Save" at bounding box center [1069, 235] width 46 height 27
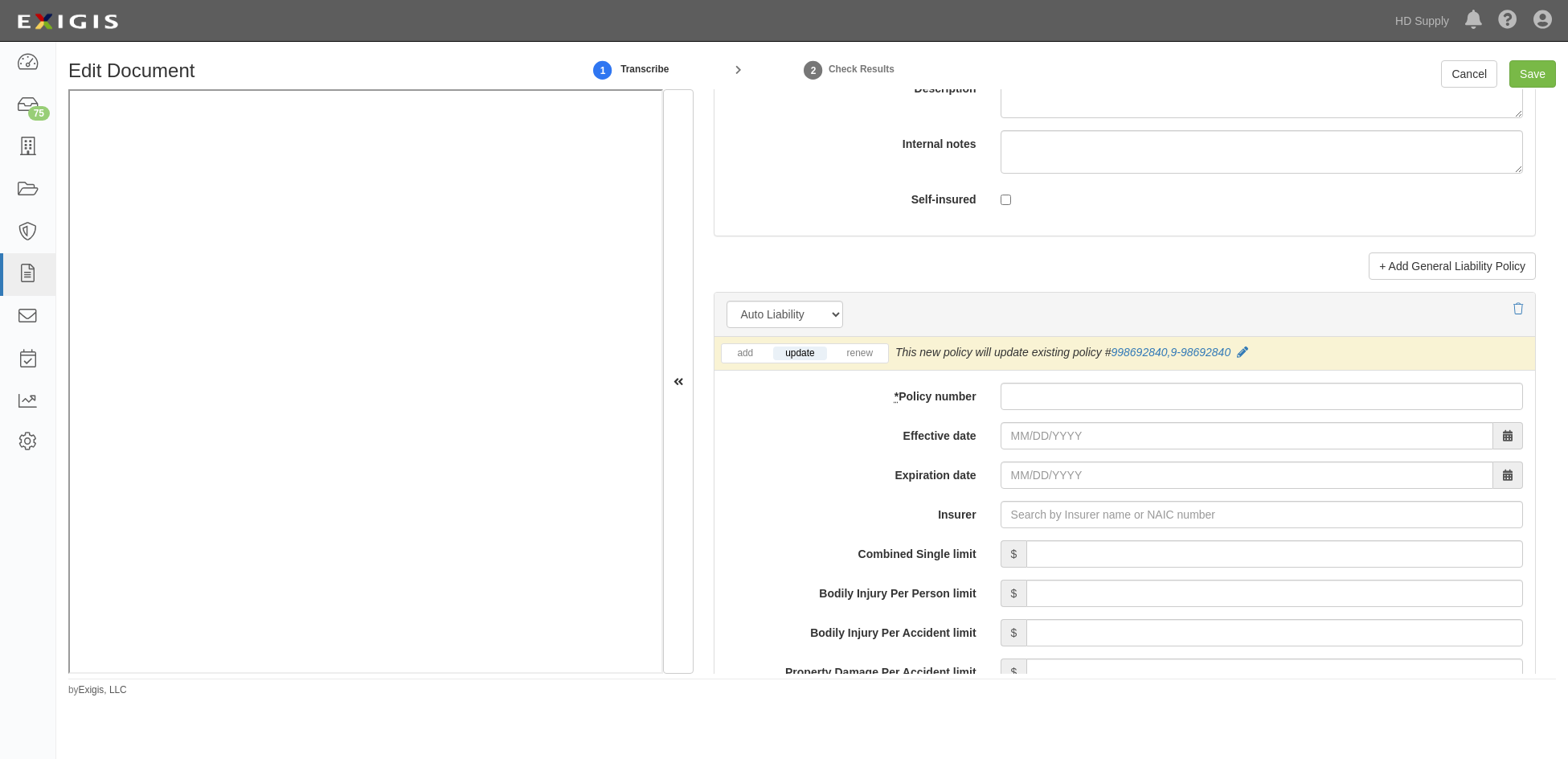
scroll to position [2171, 0]
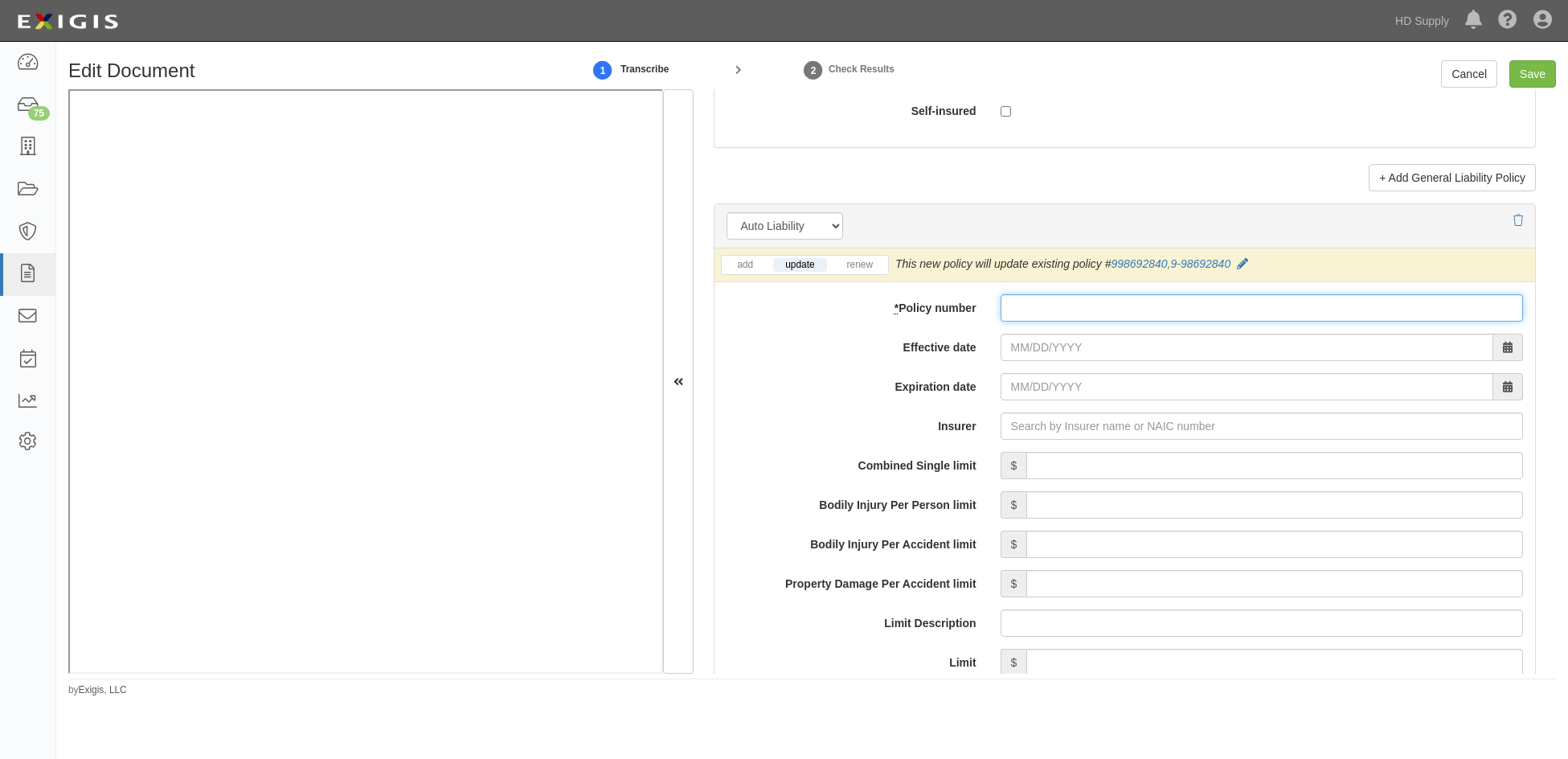
click at [1053, 299] on input "* Policy number" at bounding box center [1261, 308] width 522 height 27
click at [1041, 313] on input "* Policy number" at bounding box center [1261, 308] width 522 height 27
paste input "Bailey.Wooley@gia-tx.com"
type input "Bailey.Wooley@gia-tx.com"
drag, startPoint x: 1157, startPoint y: 309, endPoint x: 808, endPoint y: 283, distance: 350.0
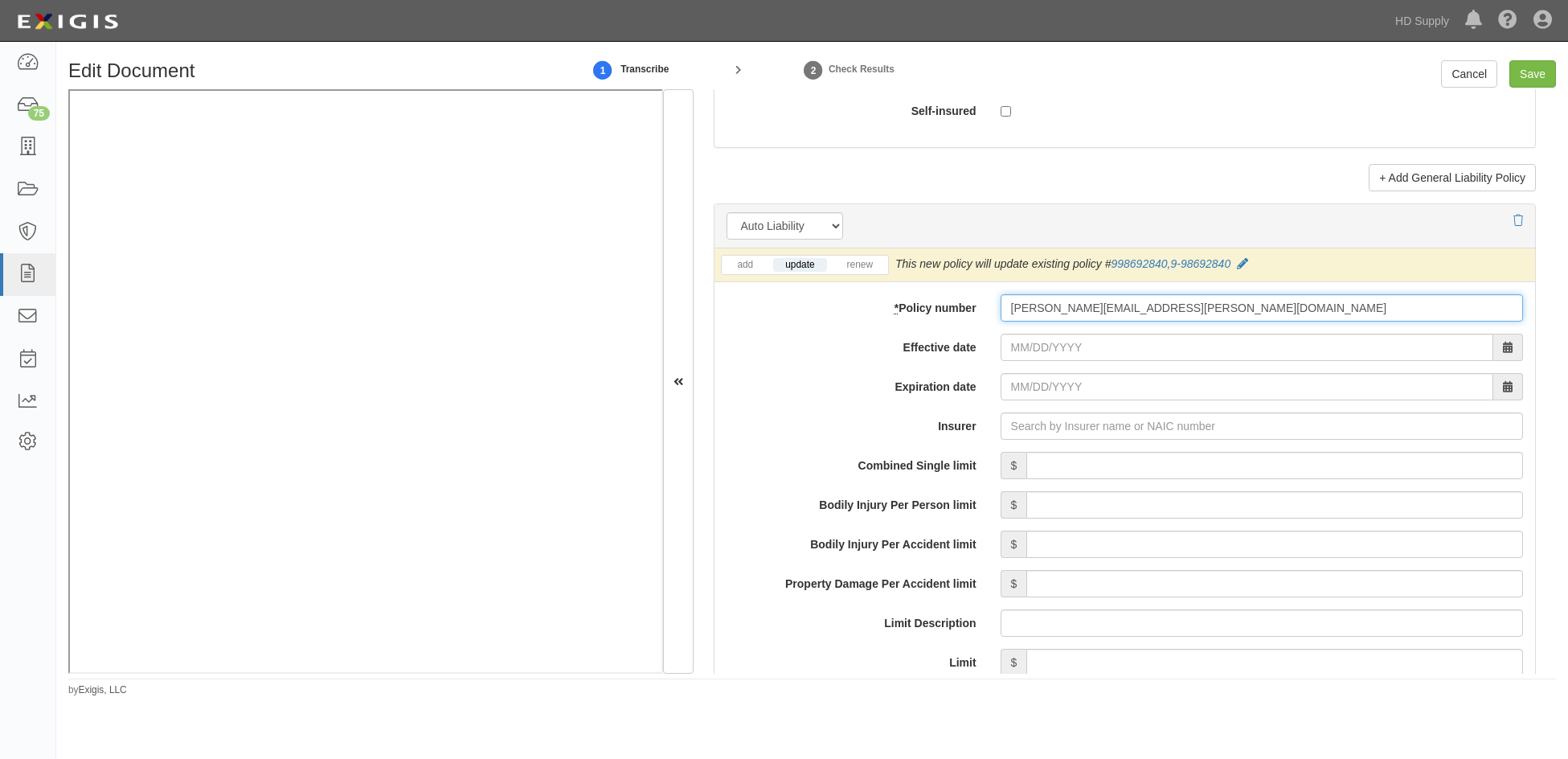
click at [808, 283] on div "add update renew This new policy will be added This new policy will update exis…" at bounding box center [1124, 675] width 820 height 854
click at [1024, 310] on input "* Policy number" at bounding box center [1261, 308] width 522 height 27
type input "99869284-0"
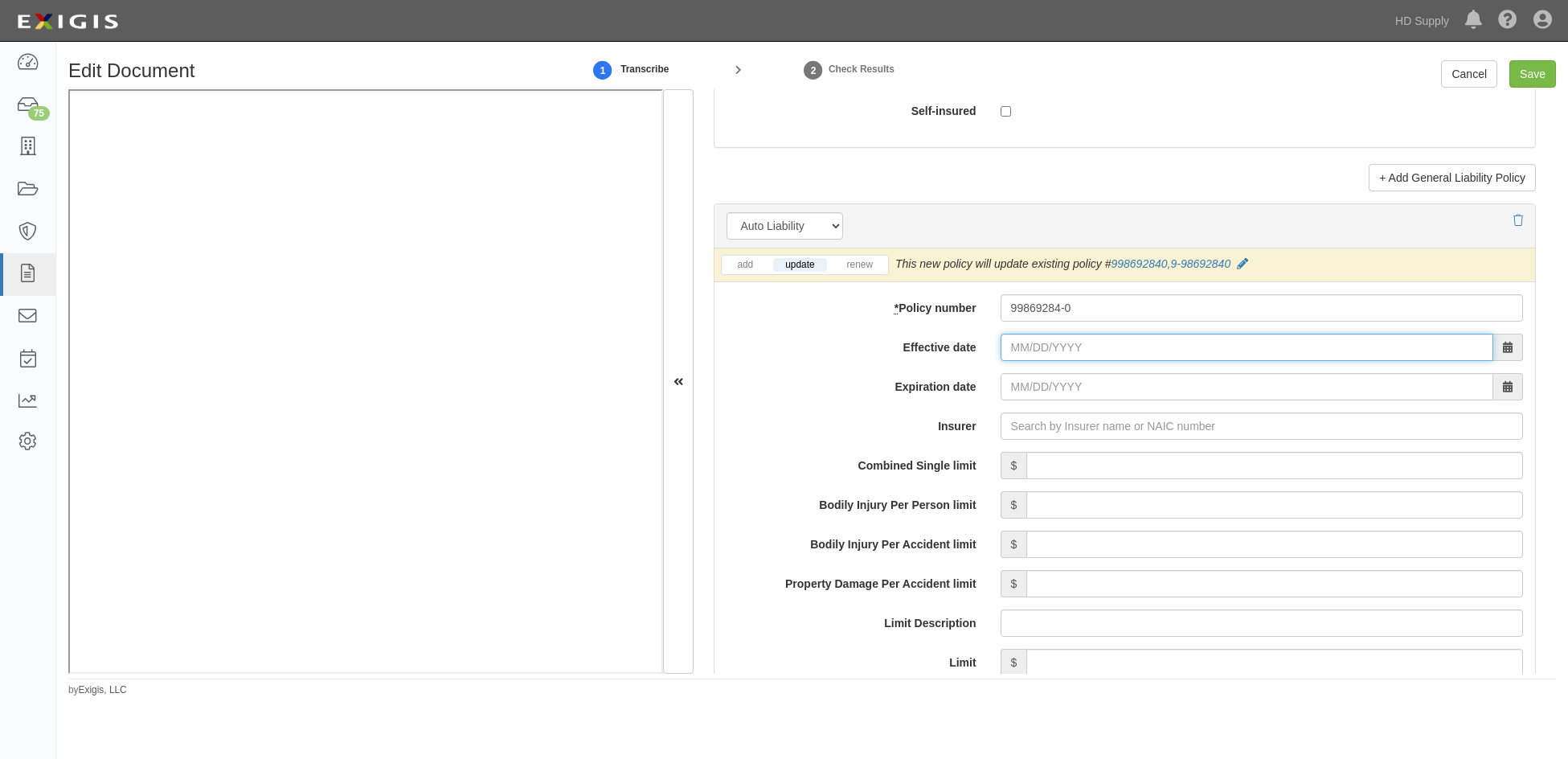
click at [1006, 346] on input "Effective date" at bounding box center [1246, 347] width 492 height 27
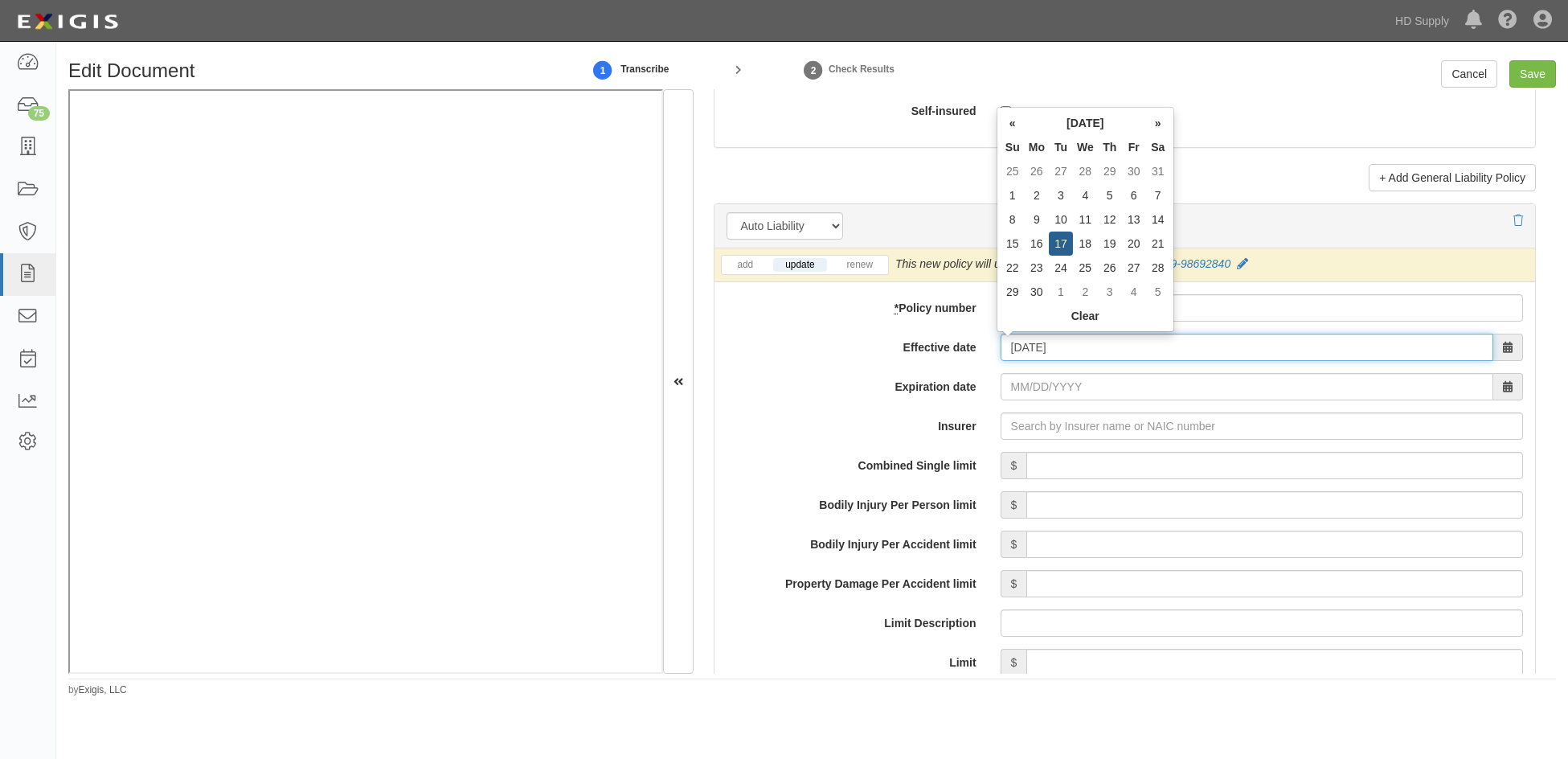
type input "06/17/2025"
type input "06/17/2026"
drag, startPoint x: 1018, startPoint y: 391, endPoint x: 1017, endPoint y: 401, distance: 10.0
click at [1017, 390] on input "06/17/2026" at bounding box center [1246, 386] width 492 height 27
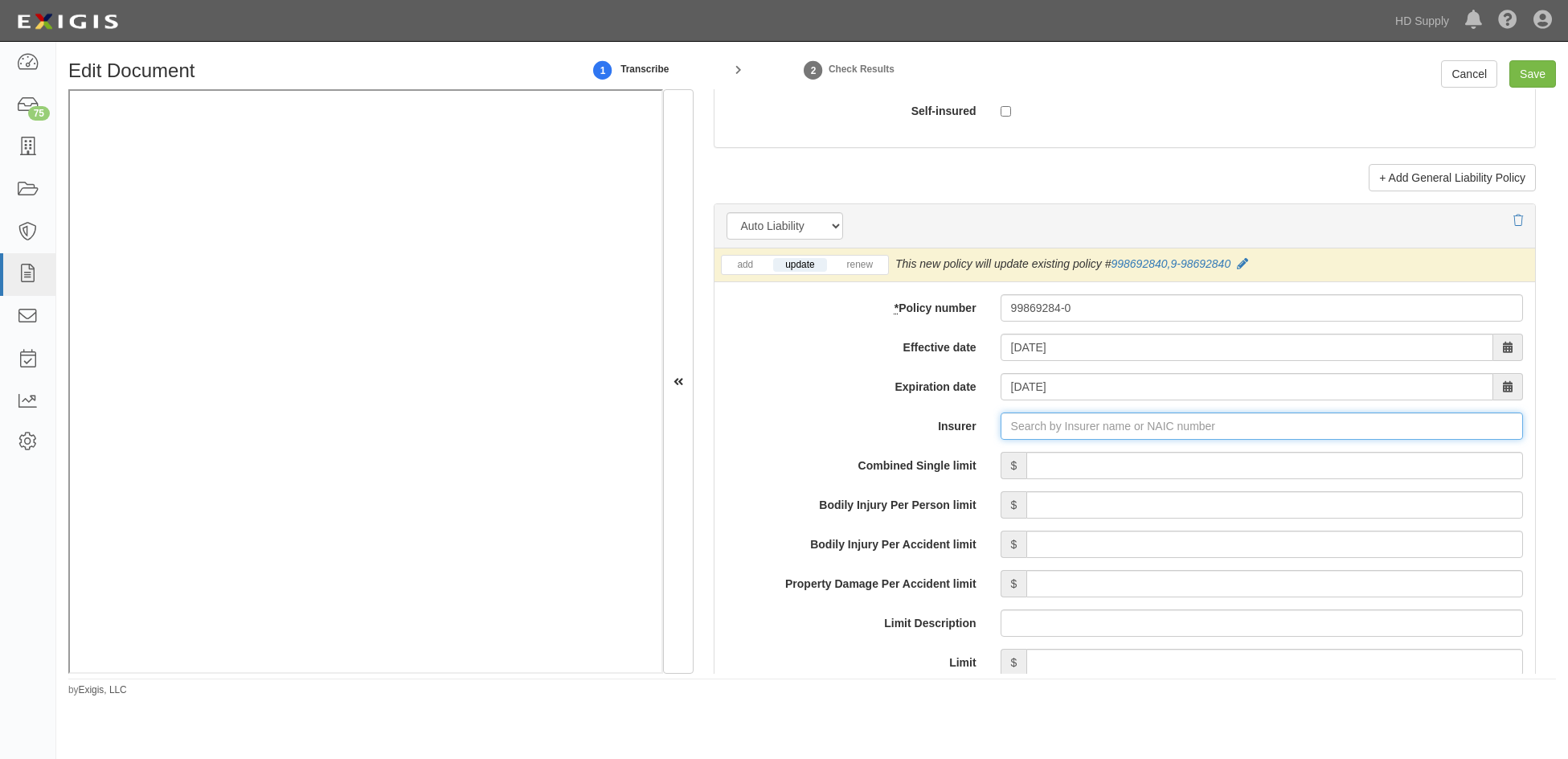
click at [1026, 433] on input "Insurer" at bounding box center [1261, 426] width 522 height 27
click at [1047, 423] on input "Insurer" at bounding box center [1261, 426] width 522 height 27
click at [1038, 454] on div "Progressive Southeastern Insurance Co ( 38784 ) A+ XV Rating" at bounding box center [1068, 456] width 344 height 21
type input "Progressive Southeastern Insurance Co (38784) A+ XV Rating"
click at [1152, 470] on input "Combined Single limit" at bounding box center [1275, 465] width 497 height 27
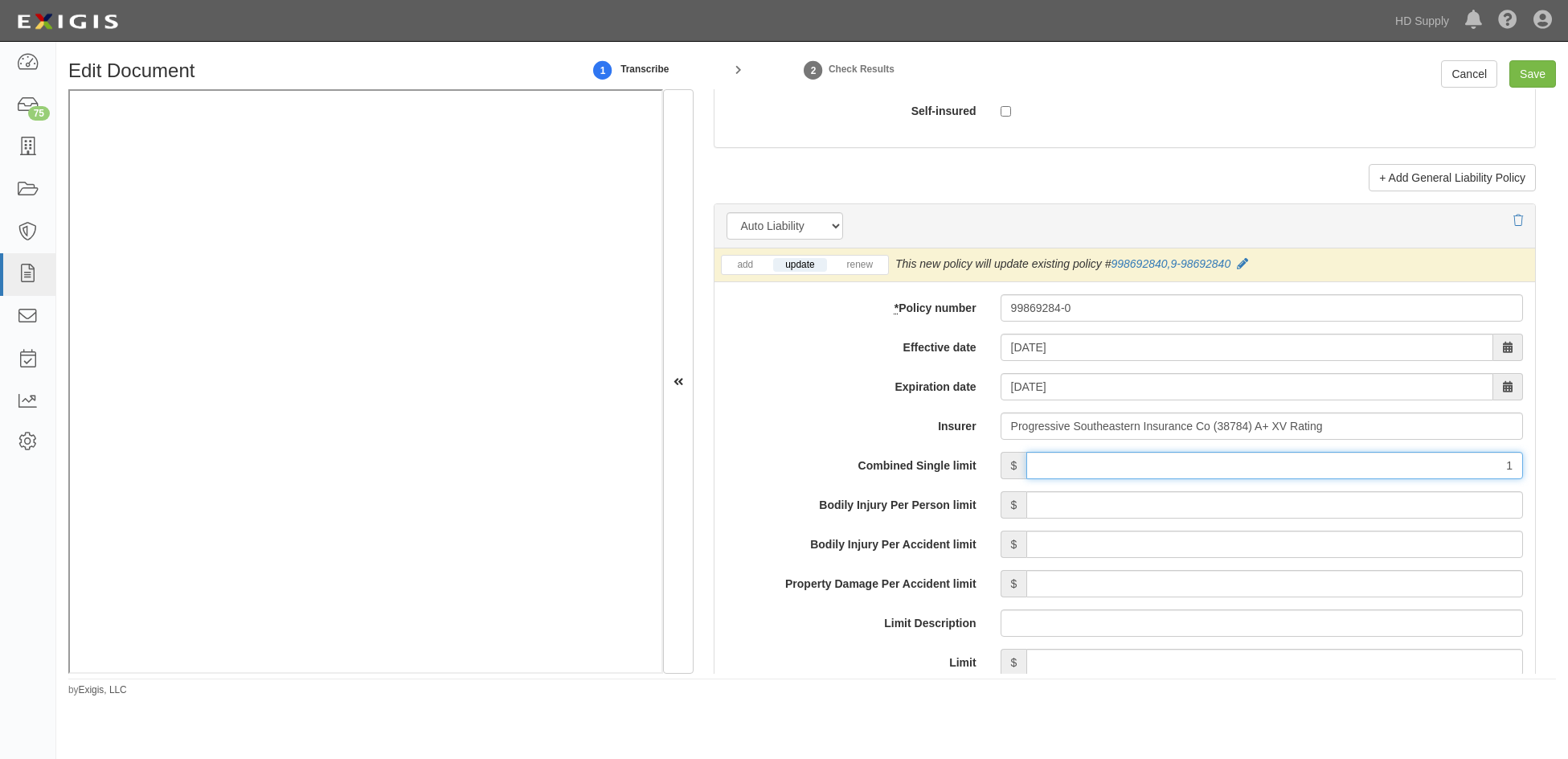
type input "1,000,000"
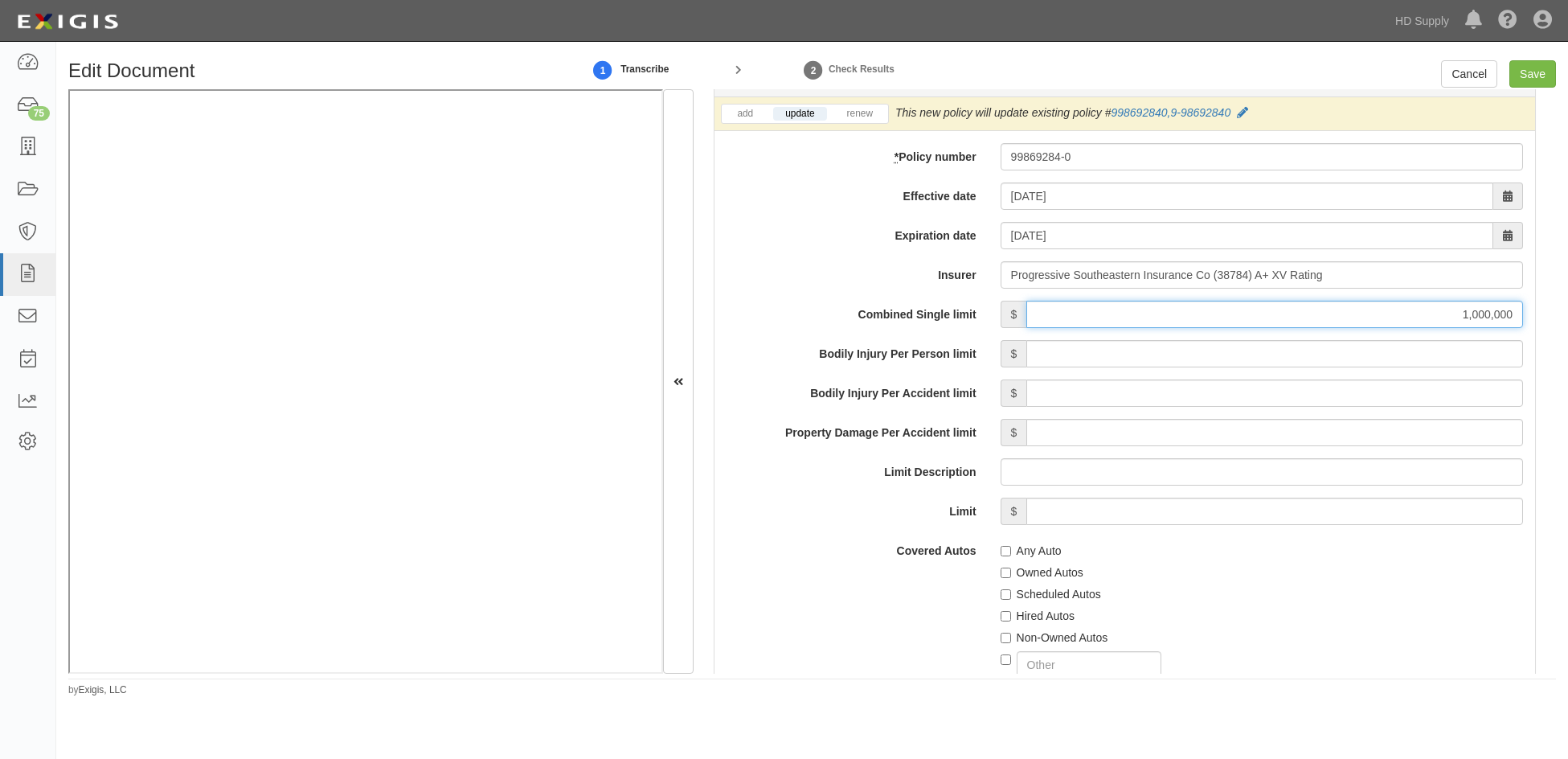
scroll to position [2412, 0]
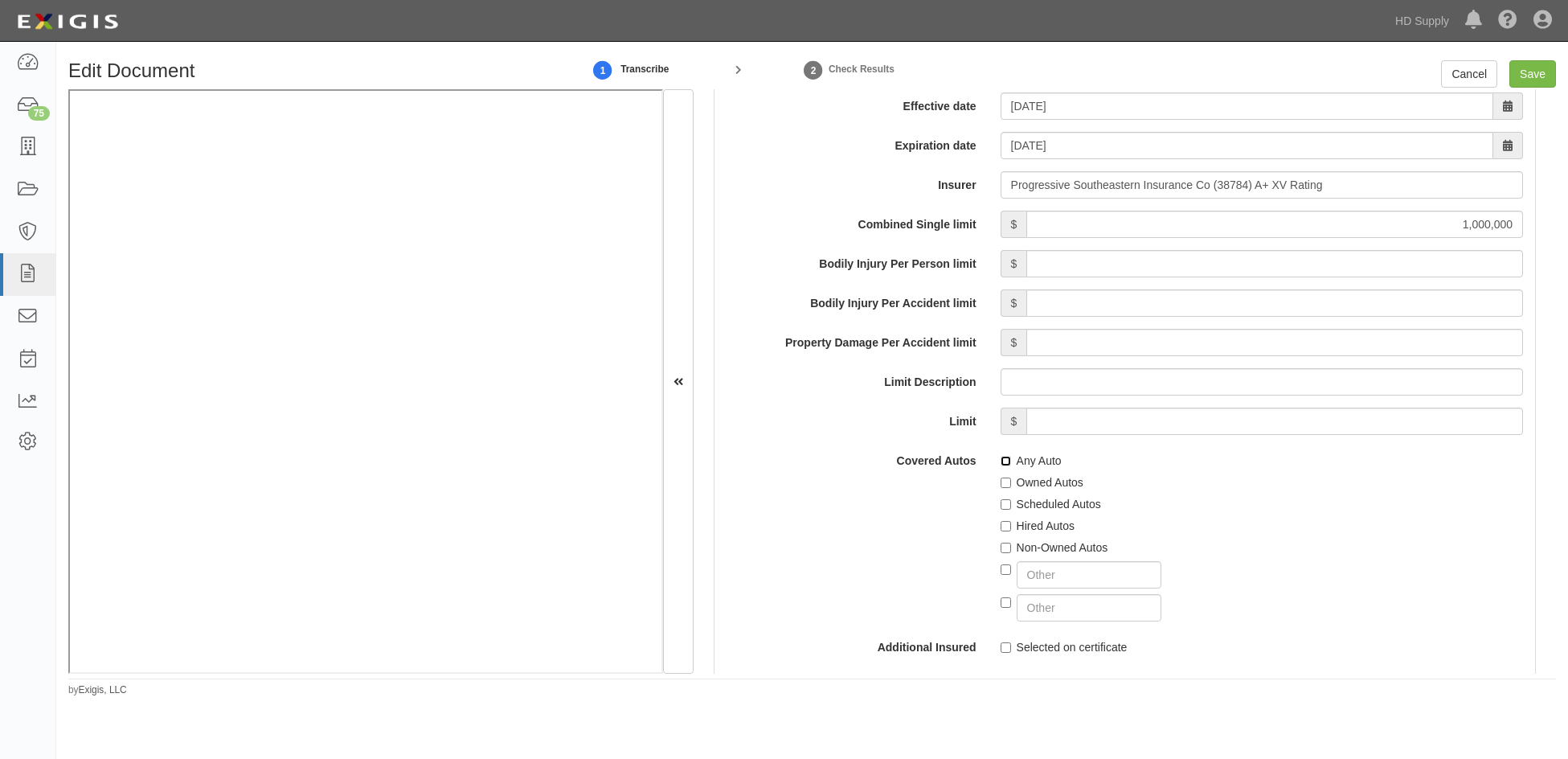
click at [1000, 466] on input "Any Auto" at bounding box center [1005, 461] width 10 height 10
checkbox input "true"
click at [1530, 78] on input "Save" at bounding box center [1532, 74] width 46 height 27
type input "1000000"
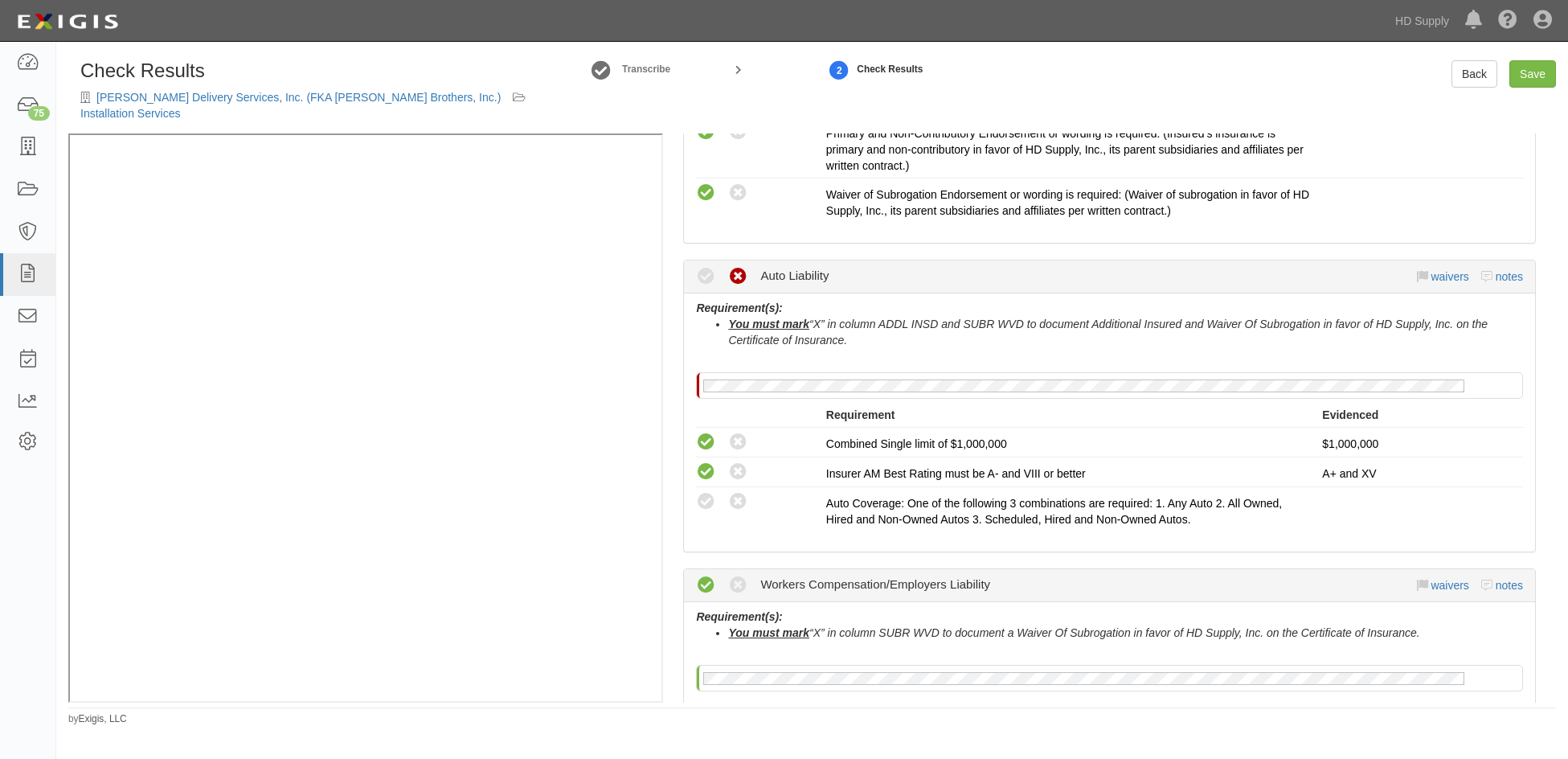
scroll to position [724, 0]
click at [705, 490] on icon at bounding box center [706, 500] width 20 height 20
radio input "true"
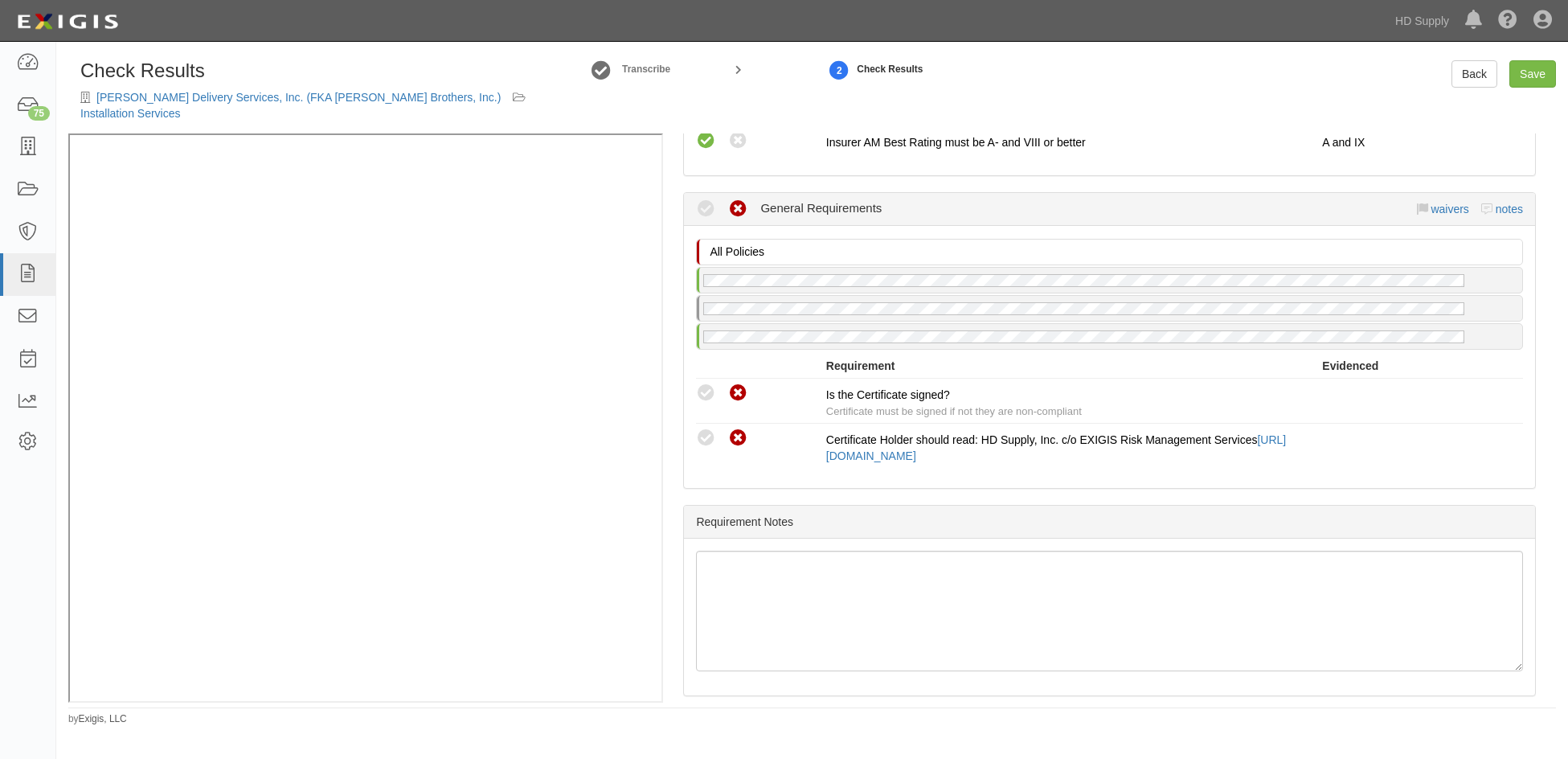
scroll to position [1468, 0]
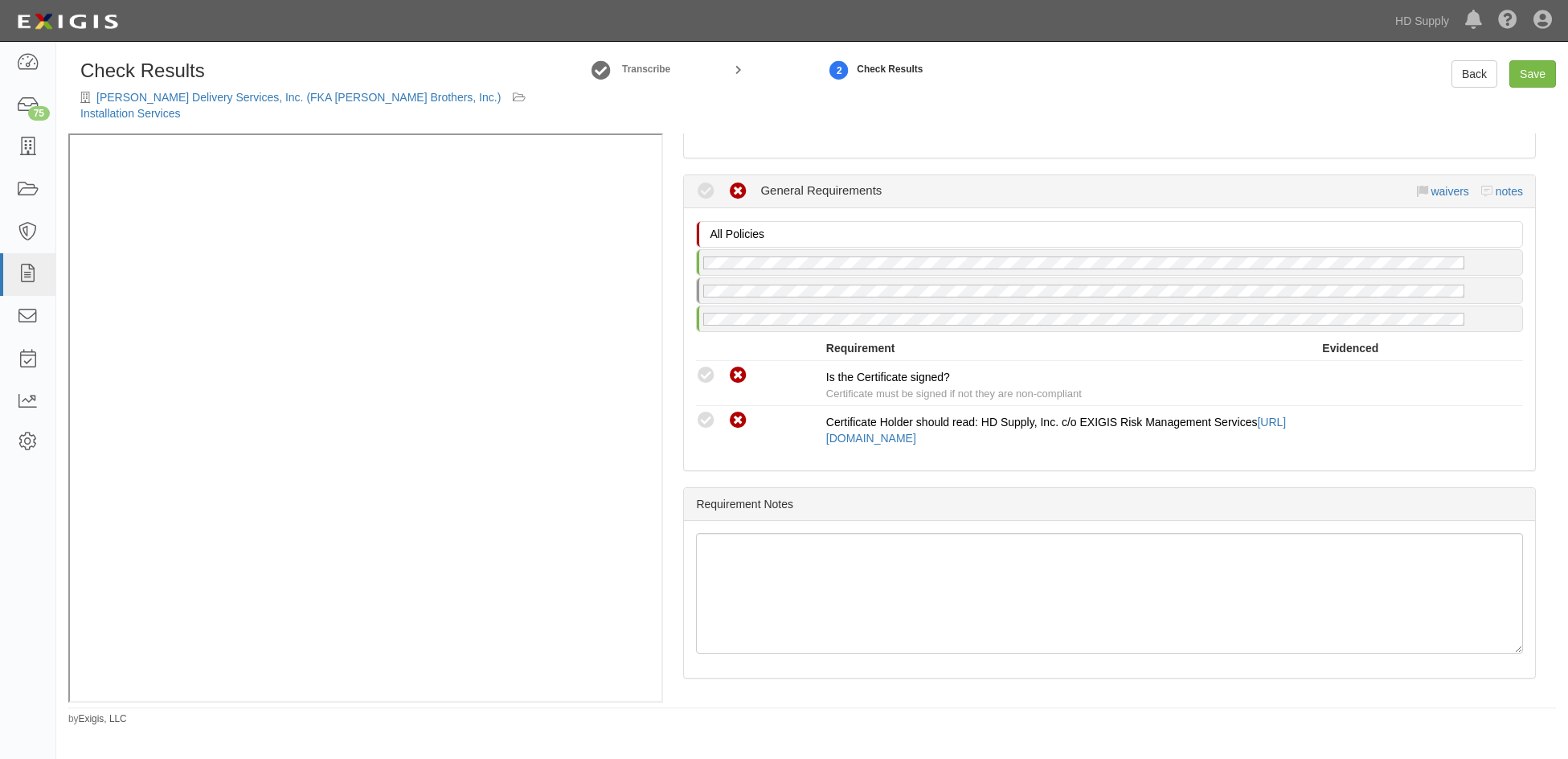
click at [711, 365] on icon at bounding box center [706, 375] width 20 height 20
radio input "true"
click at [710, 411] on icon at bounding box center [706, 421] width 20 height 20
radio input "true"
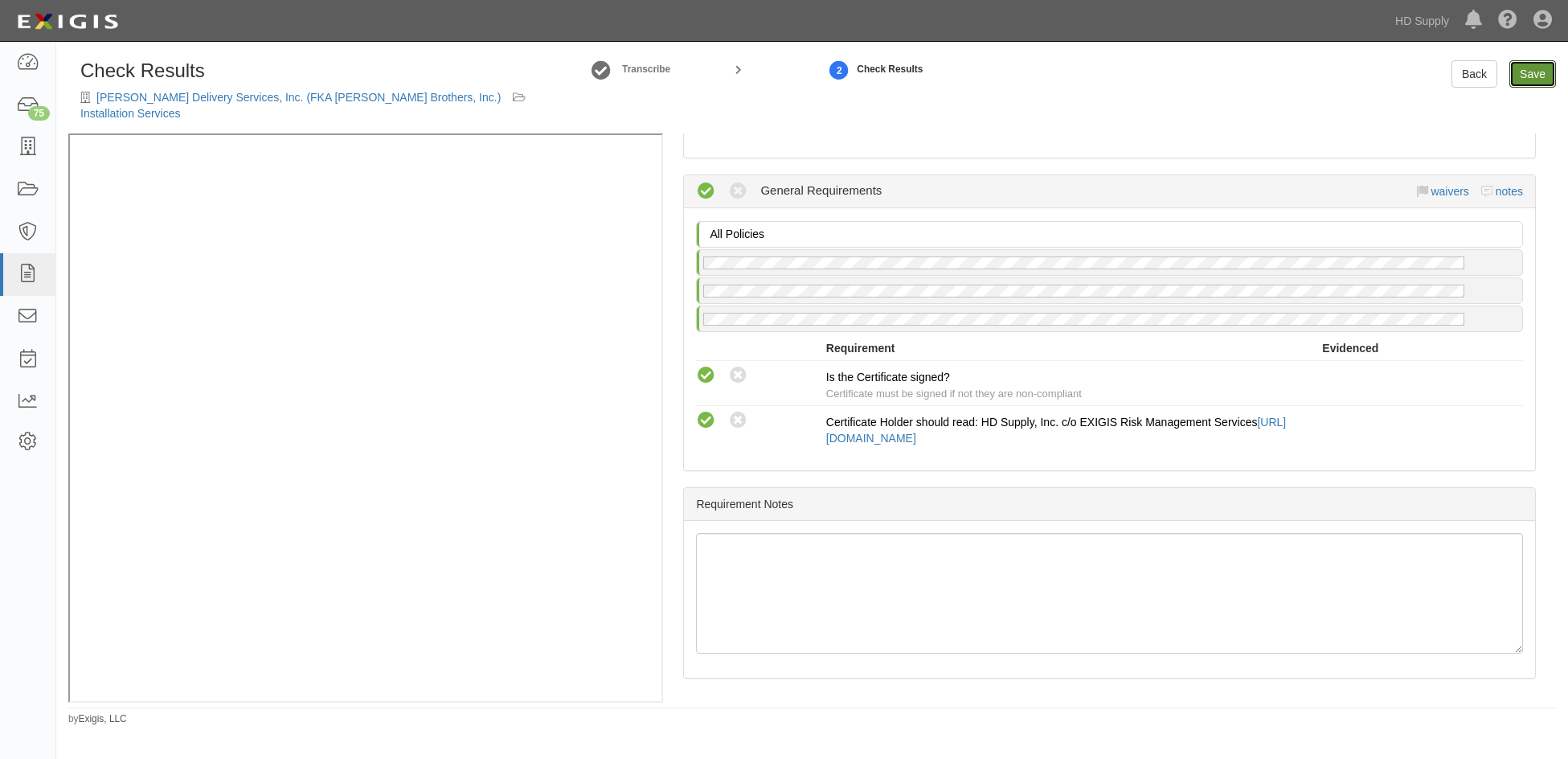
click at [1540, 66] on link "Save" at bounding box center [1532, 74] width 46 height 27
radio input "true"
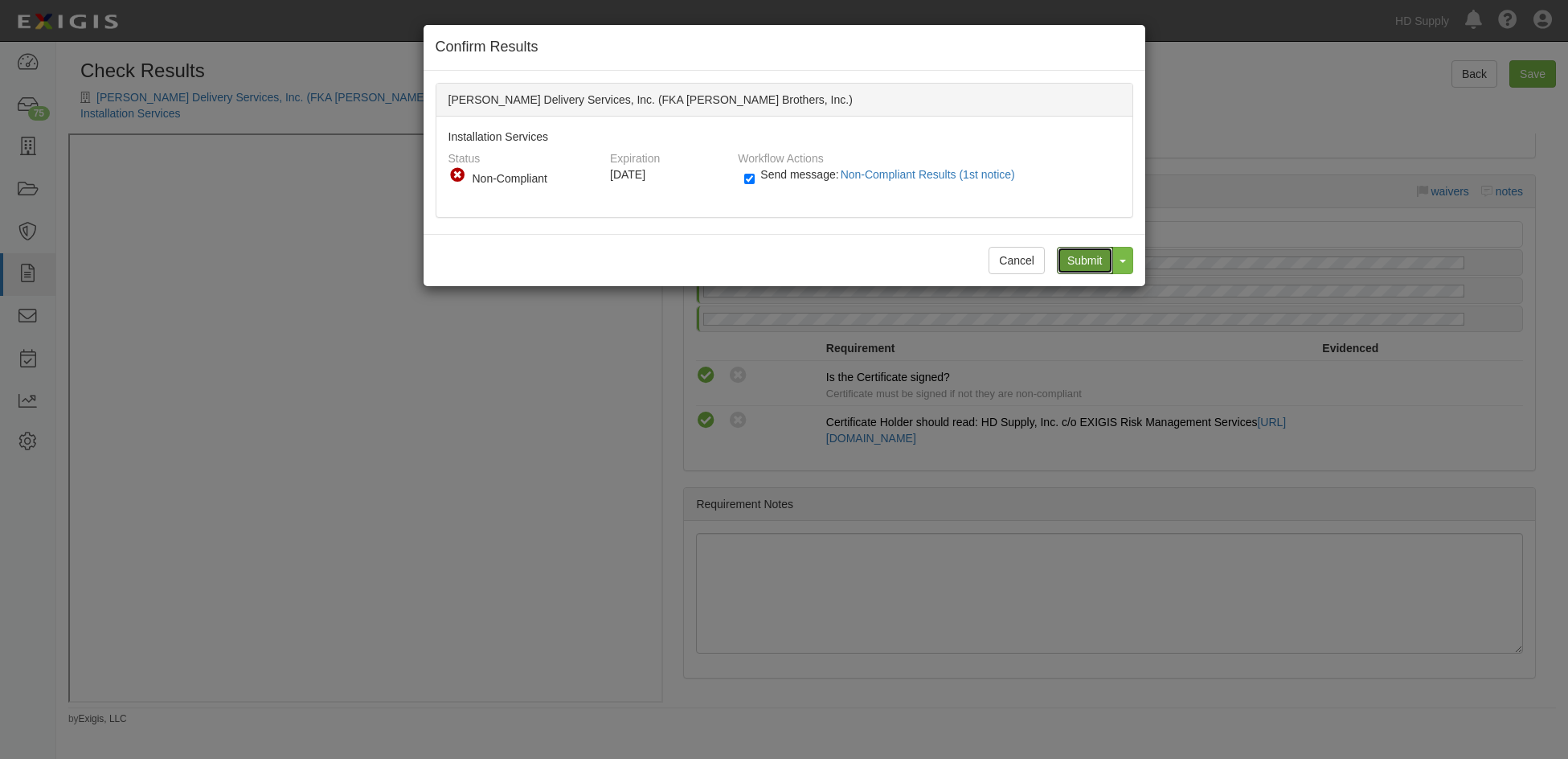
drag, startPoint x: 1074, startPoint y: 267, endPoint x: 150, endPoint y: 119, distance: 935.8
click at [1075, 265] on input "Submit" at bounding box center [1085, 261] width 56 height 27
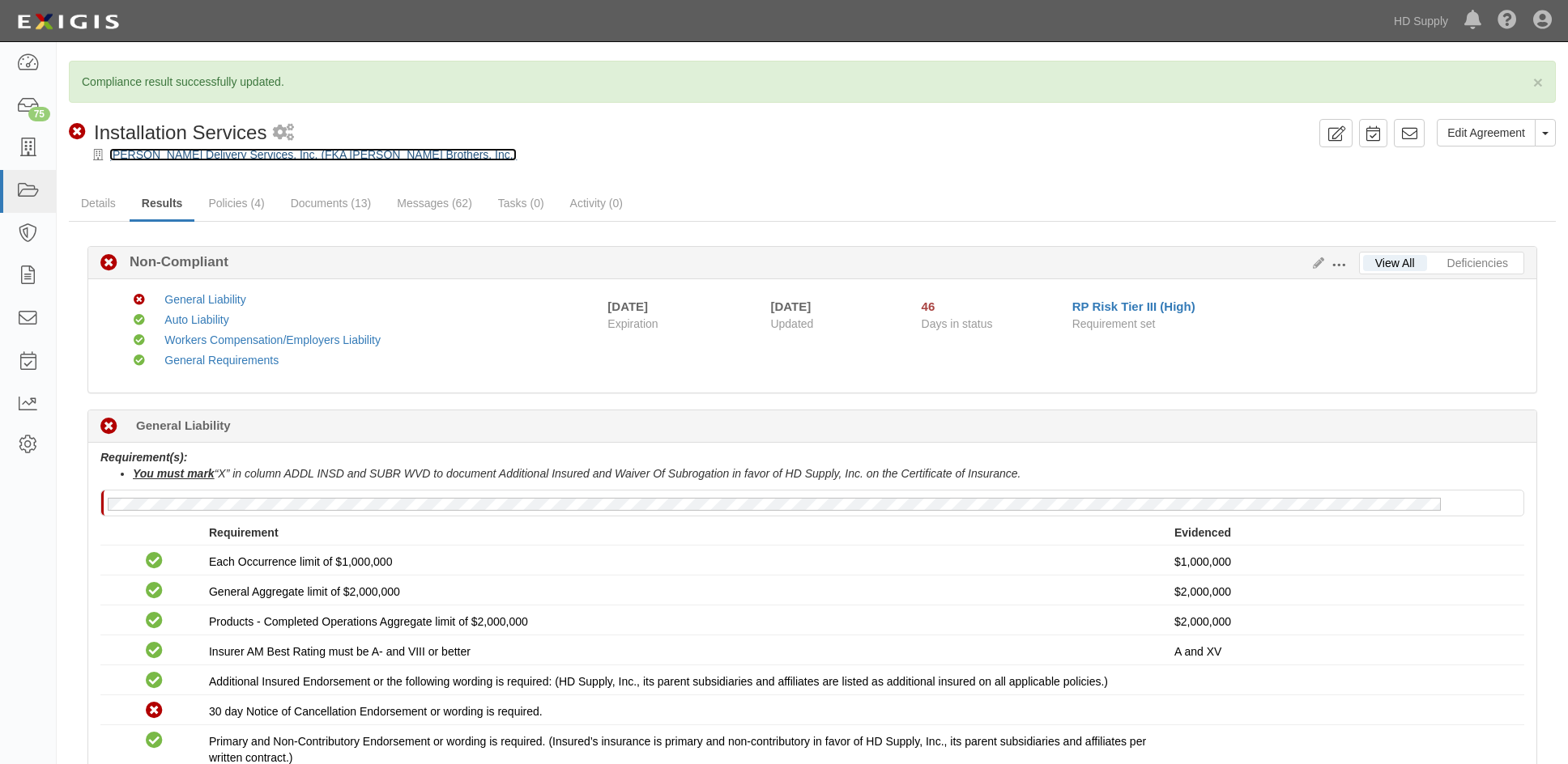
click at [173, 154] on link "[PERSON_NAME] Delivery Services, Inc. (FKA [PERSON_NAME] Brothers, Inc.)" at bounding box center [312, 155] width 407 height 13
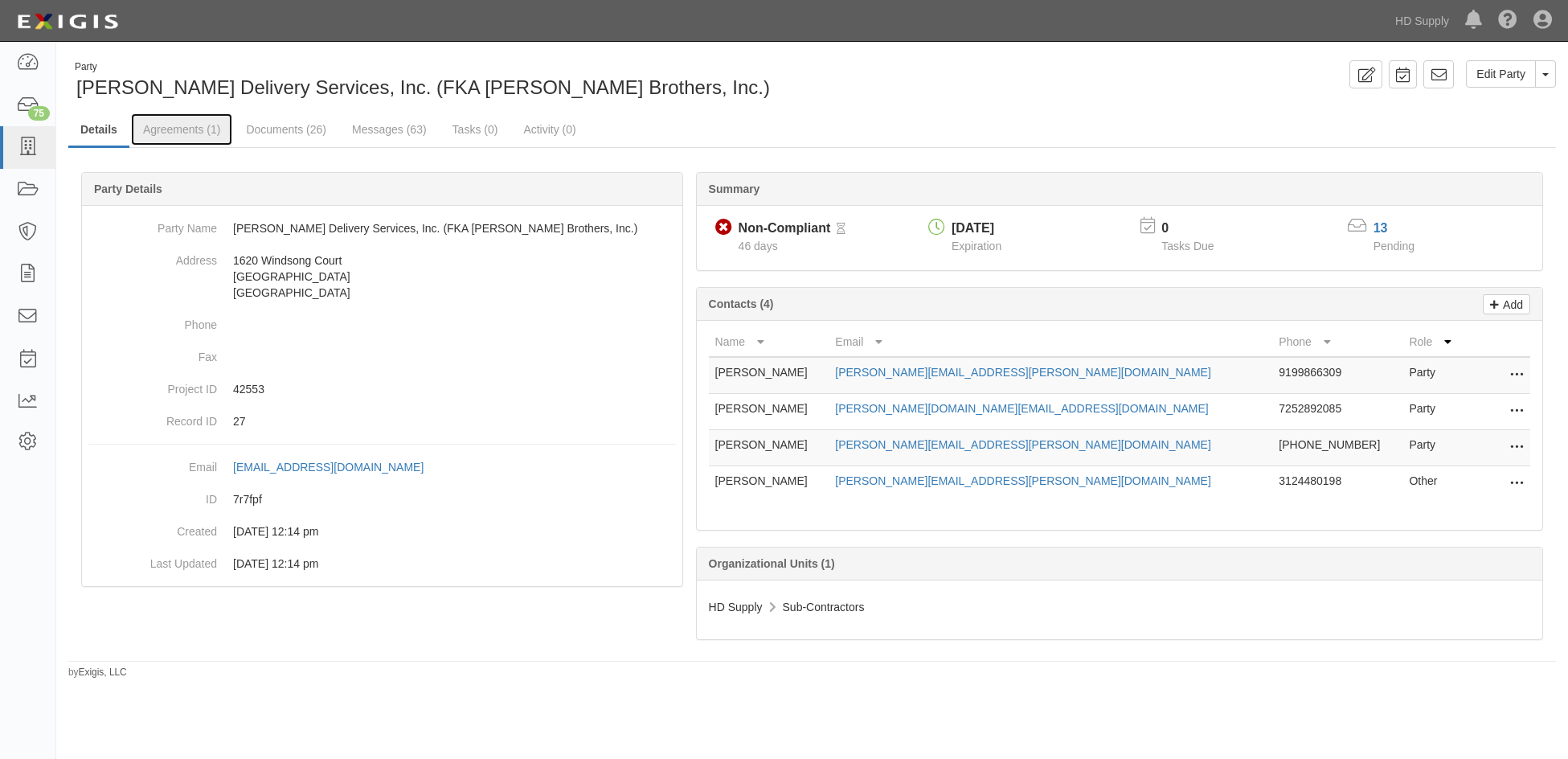
click at [184, 131] on link "Agreements (1)" at bounding box center [181, 129] width 101 height 32
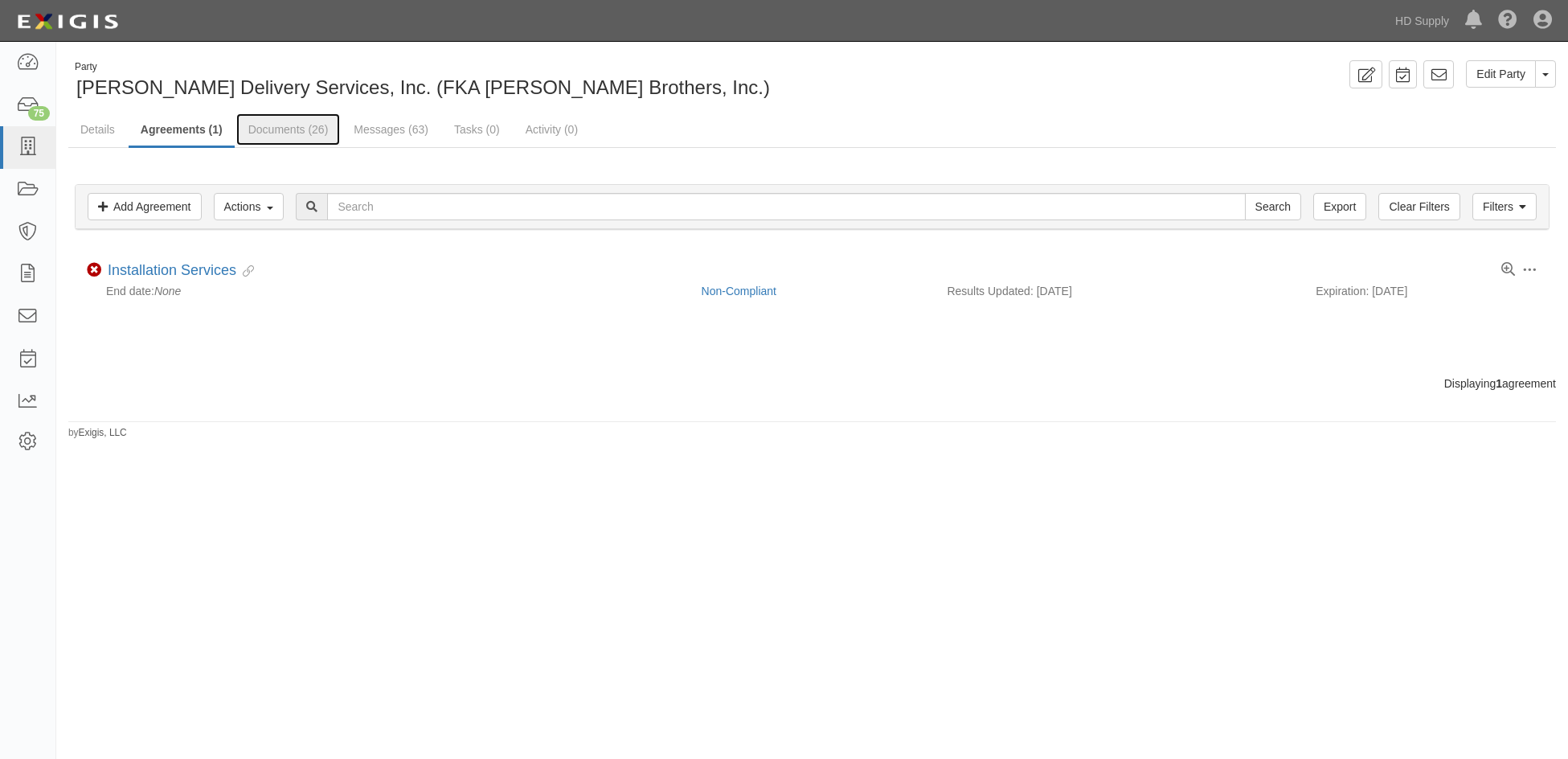
click at [283, 131] on link "Documents (26)" at bounding box center [288, 129] width 104 height 32
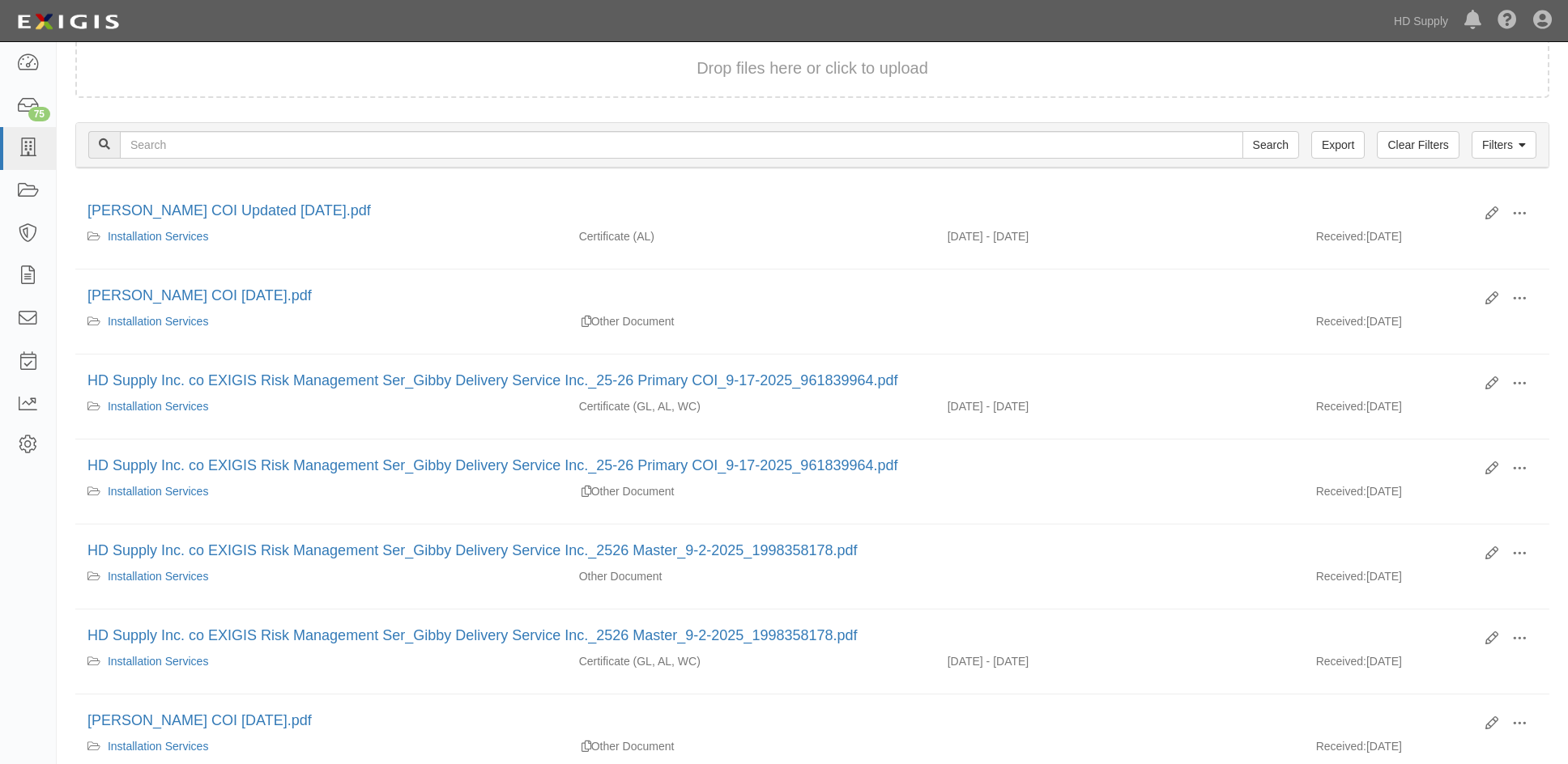
scroll to position [162, 0]
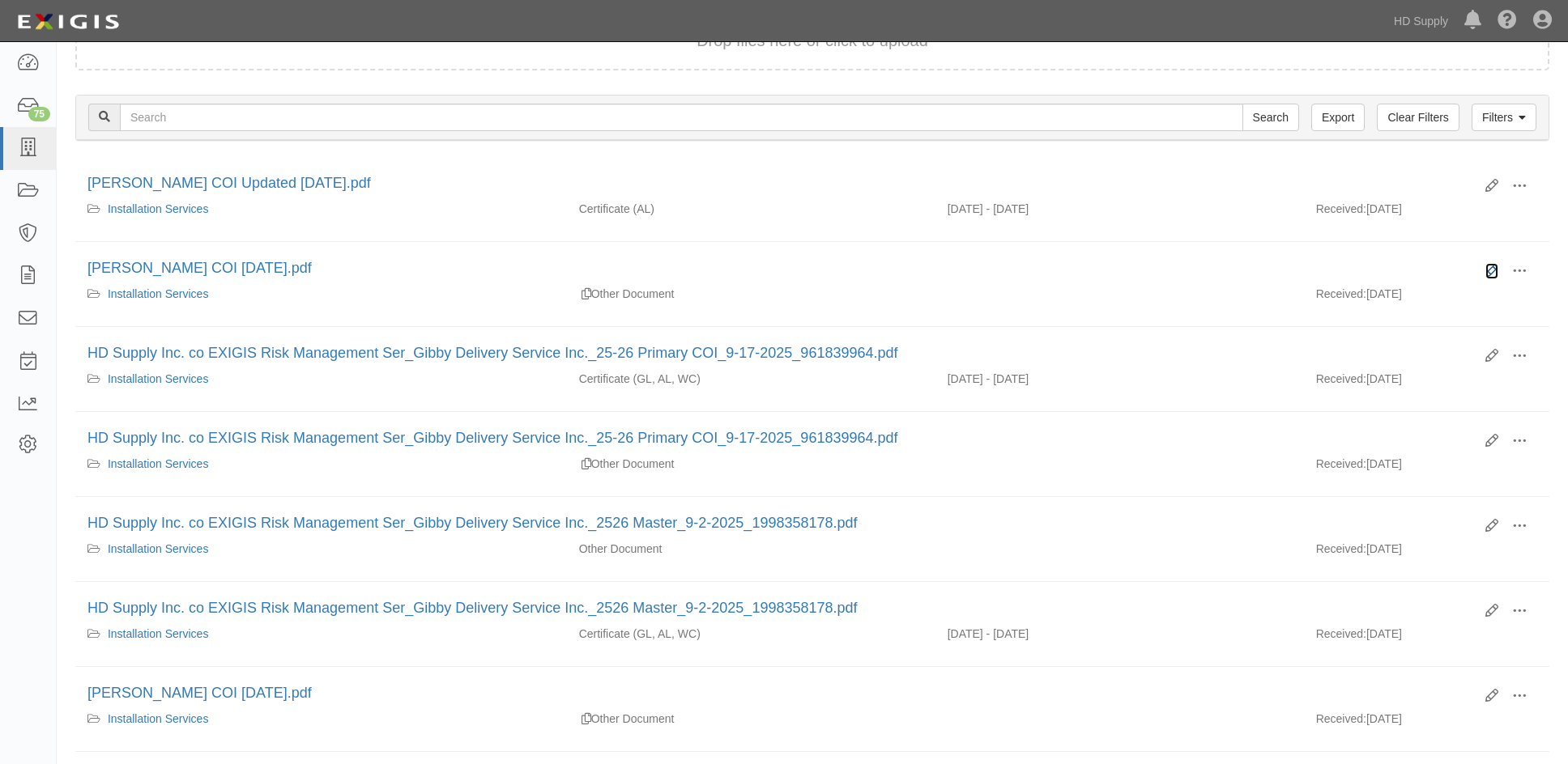
click at [1489, 267] on icon at bounding box center [1491, 271] width 13 height 13
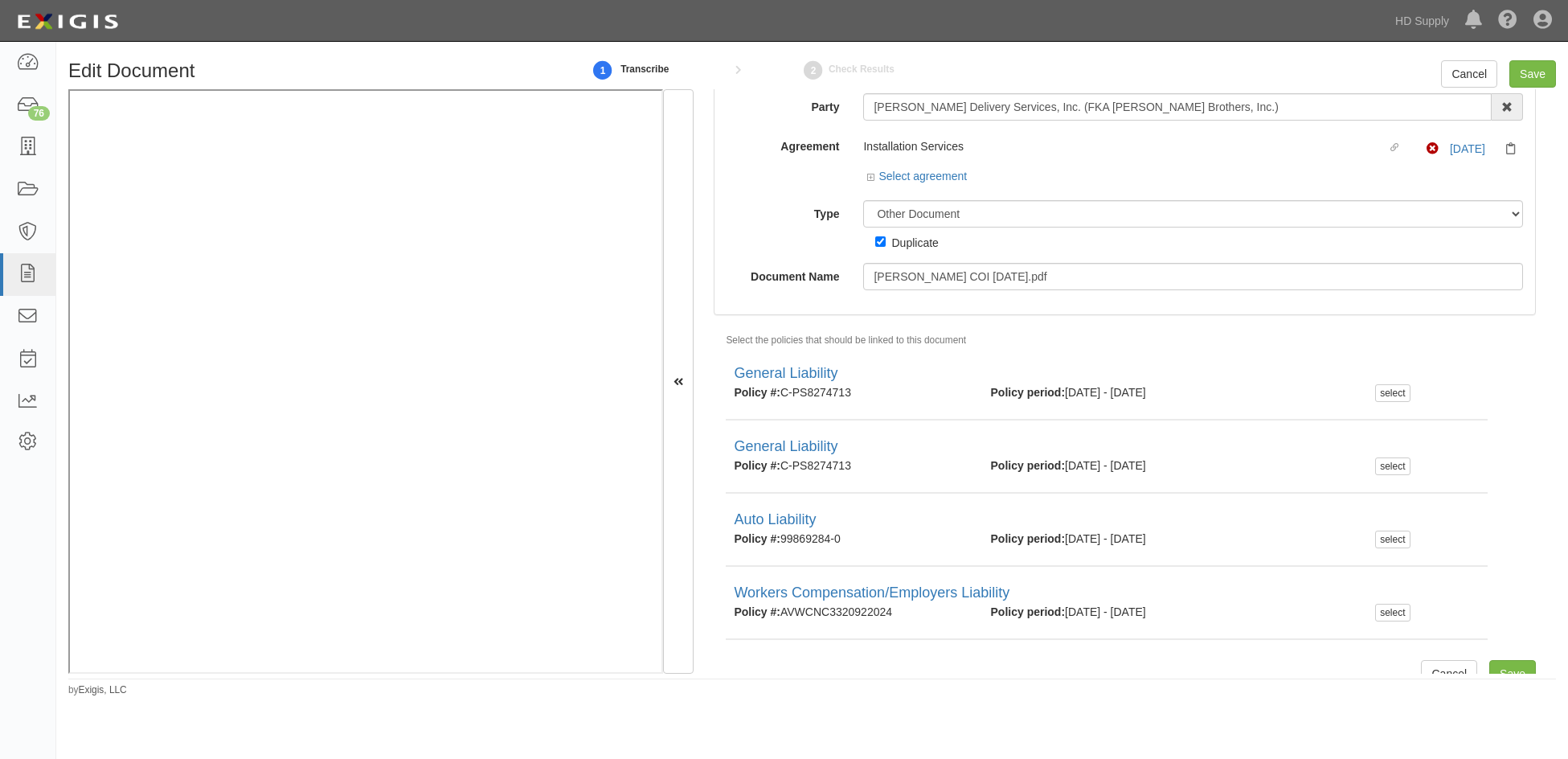
scroll to position [72, 0]
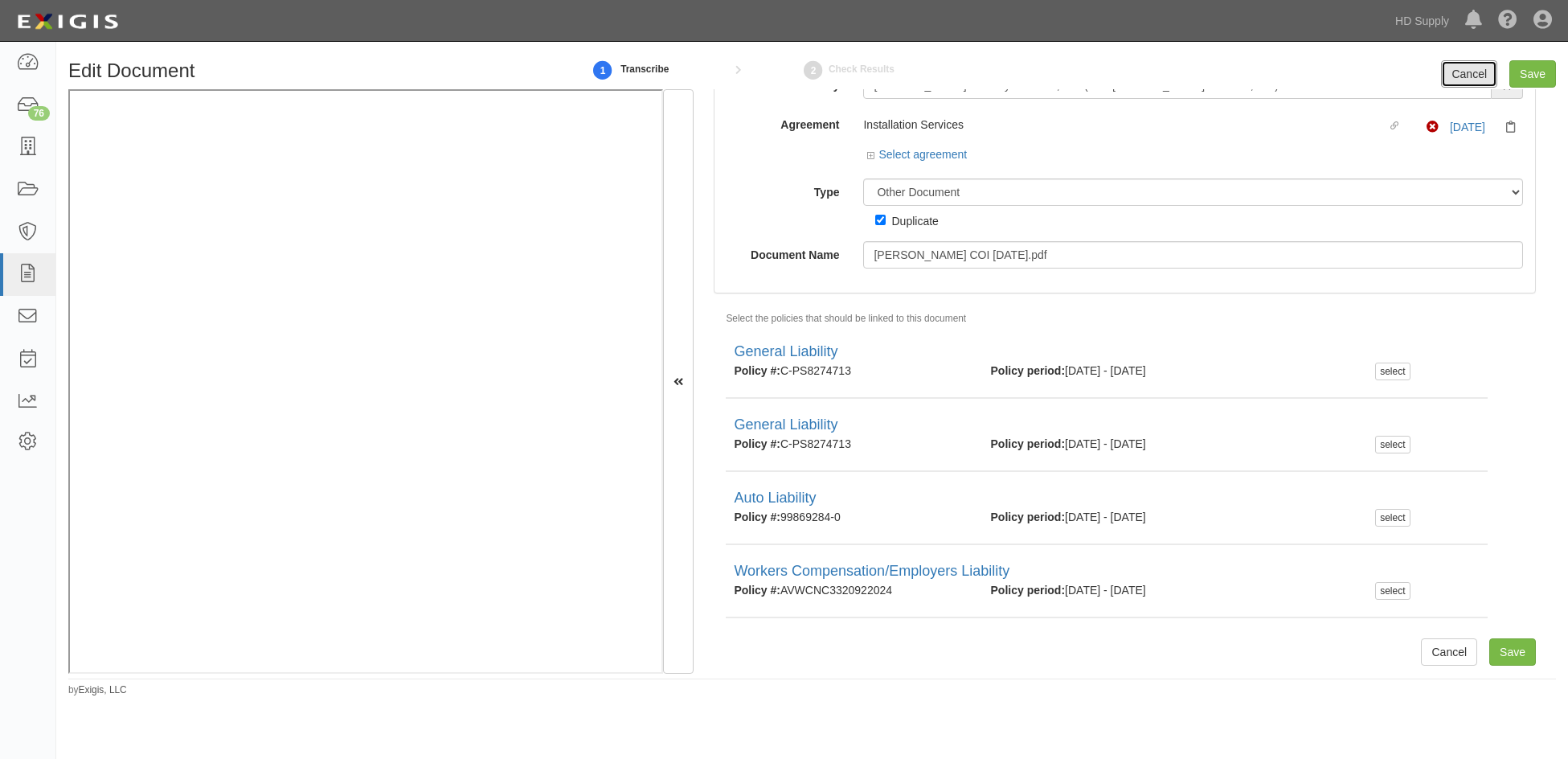
click at [1470, 82] on link "Cancel" at bounding box center [1469, 74] width 56 height 27
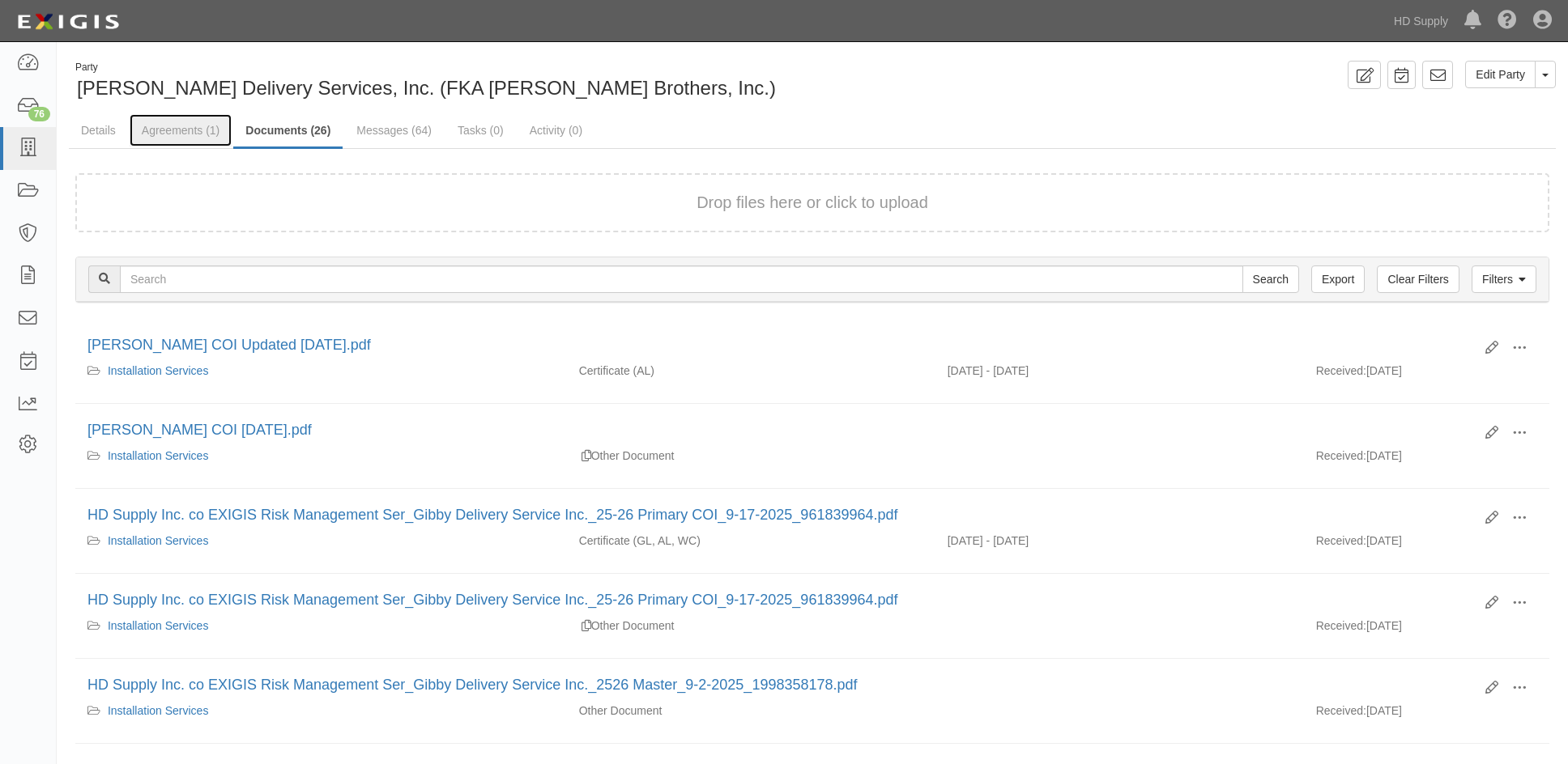
click at [151, 136] on link "Agreements (1)" at bounding box center [180, 130] width 102 height 32
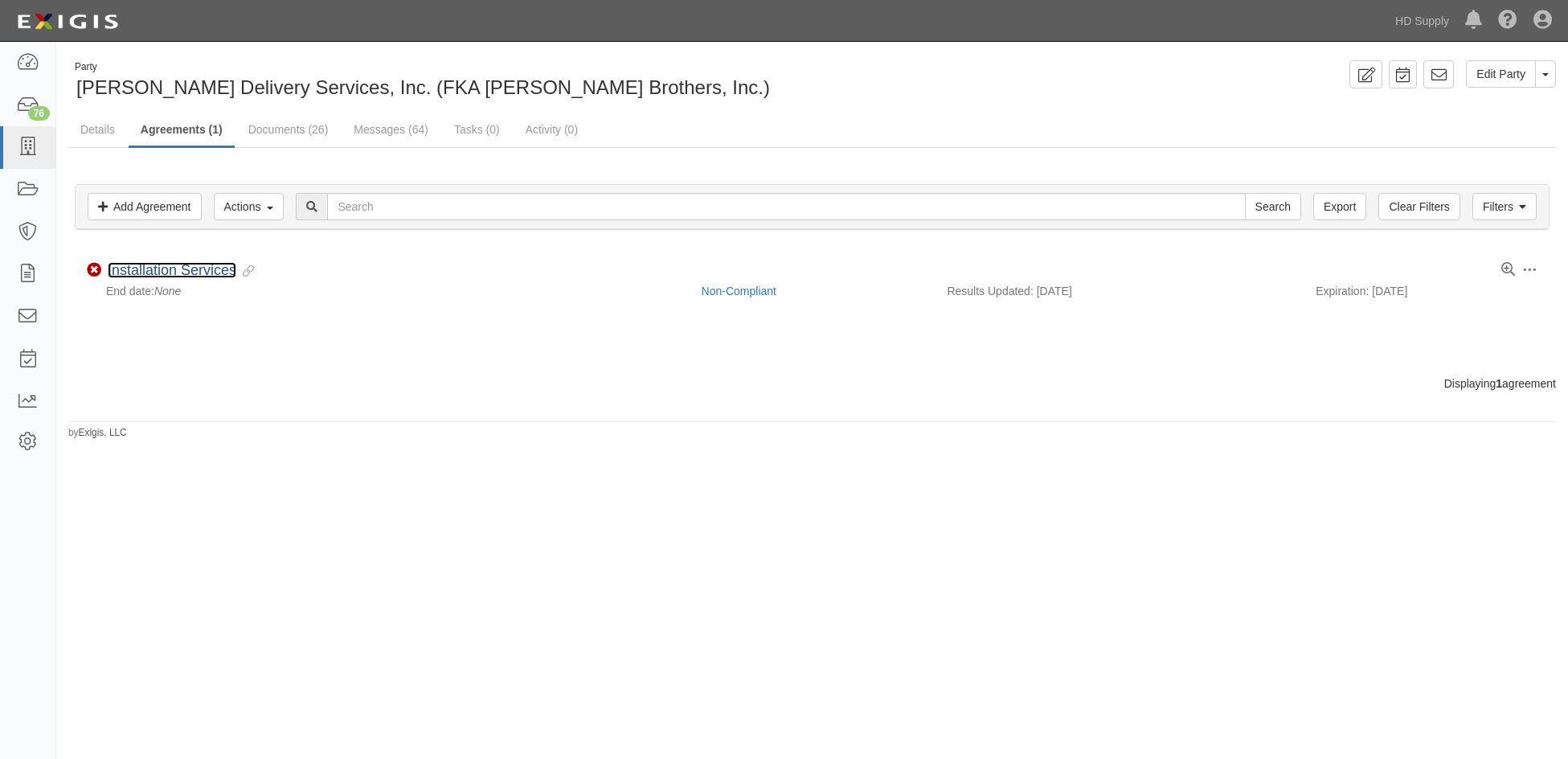
click at [165, 268] on link "Installation Services" at bounding box center [173, 270] width 129 height 16
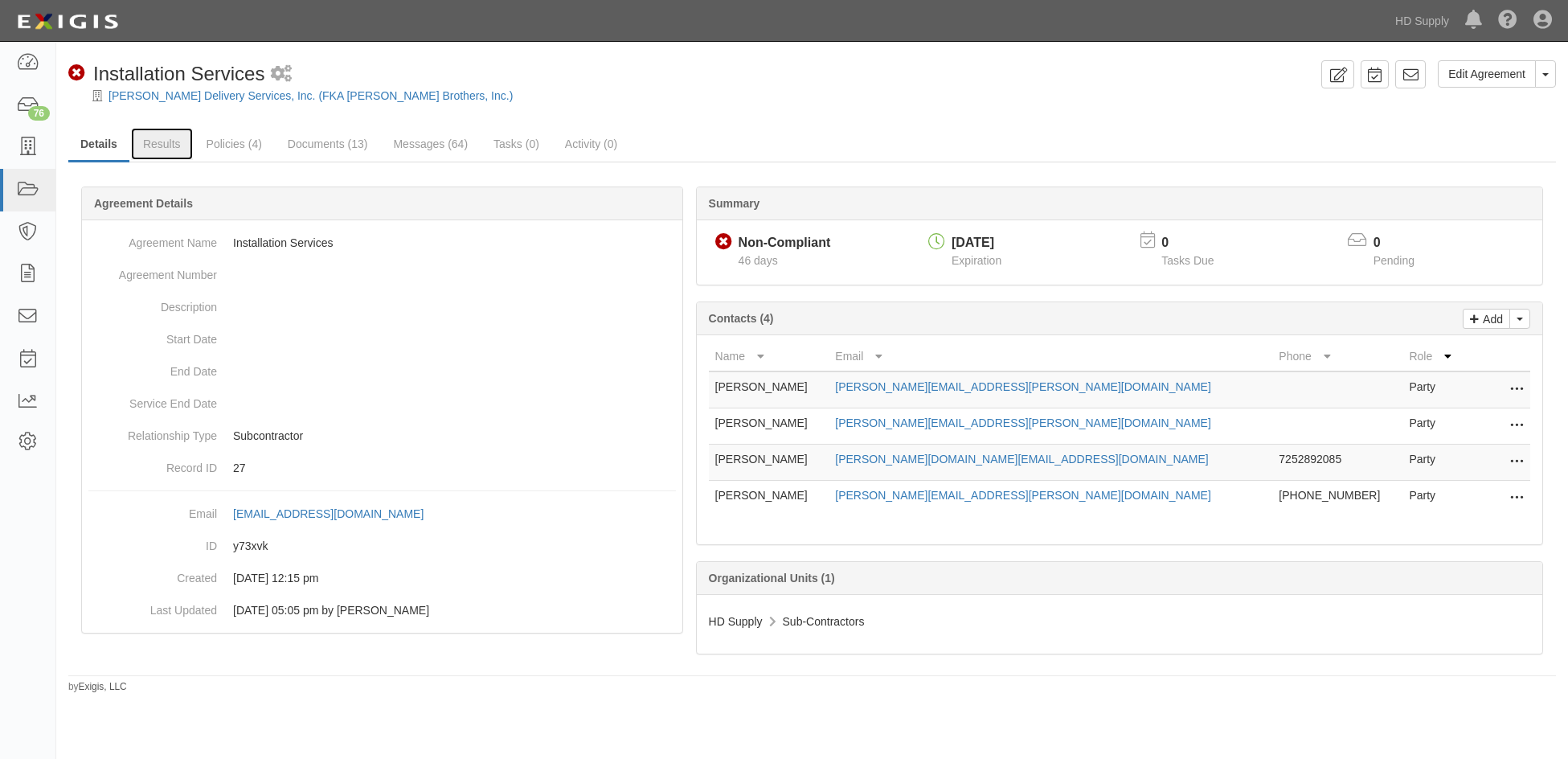
click at [156, 142] on link "Results" at bounding box center [162, 144] width 62 height 32
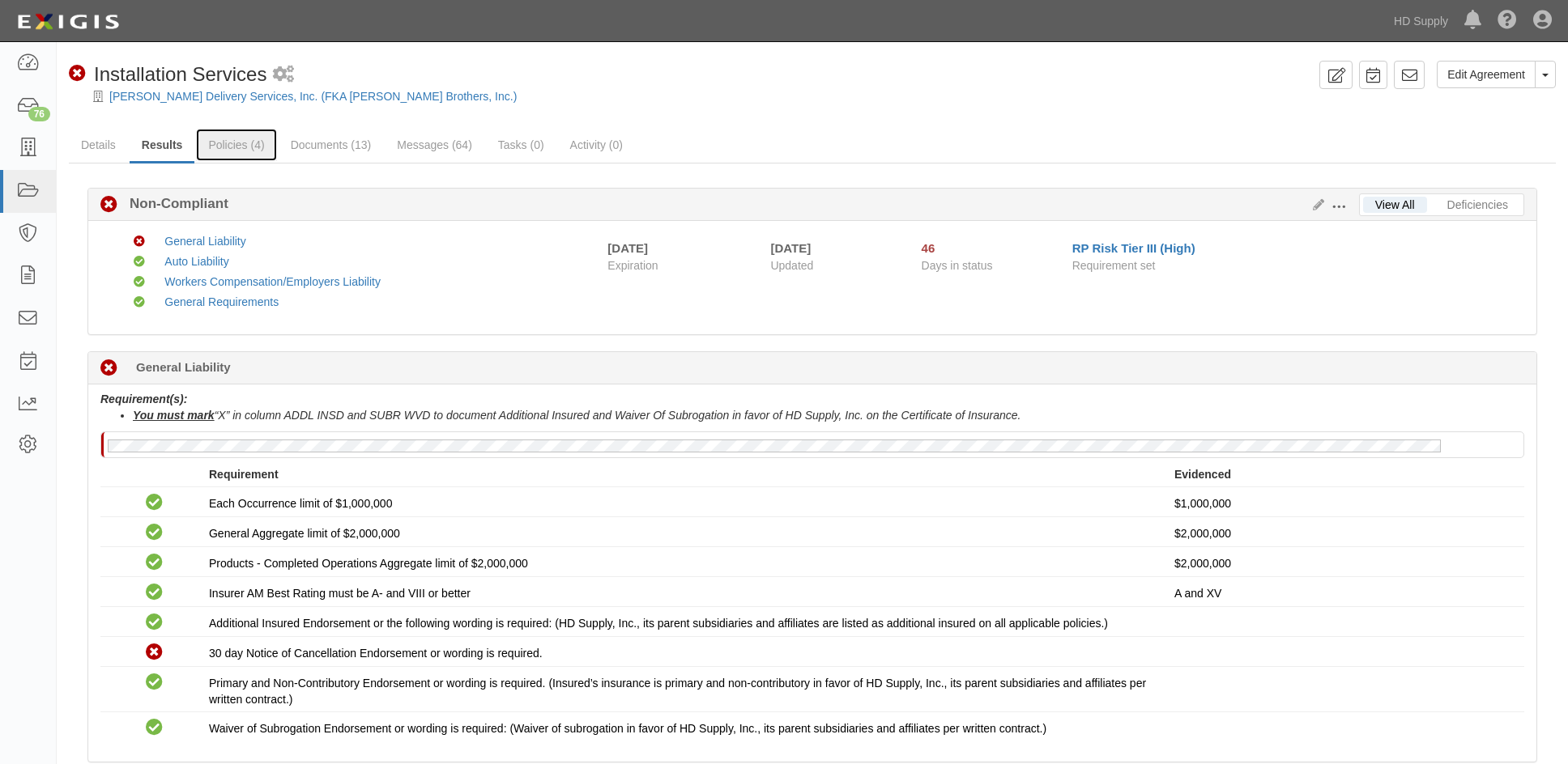
click at [207, 143] on link "Policies (4)" at bounding box center [236, 145] width 81 height 32
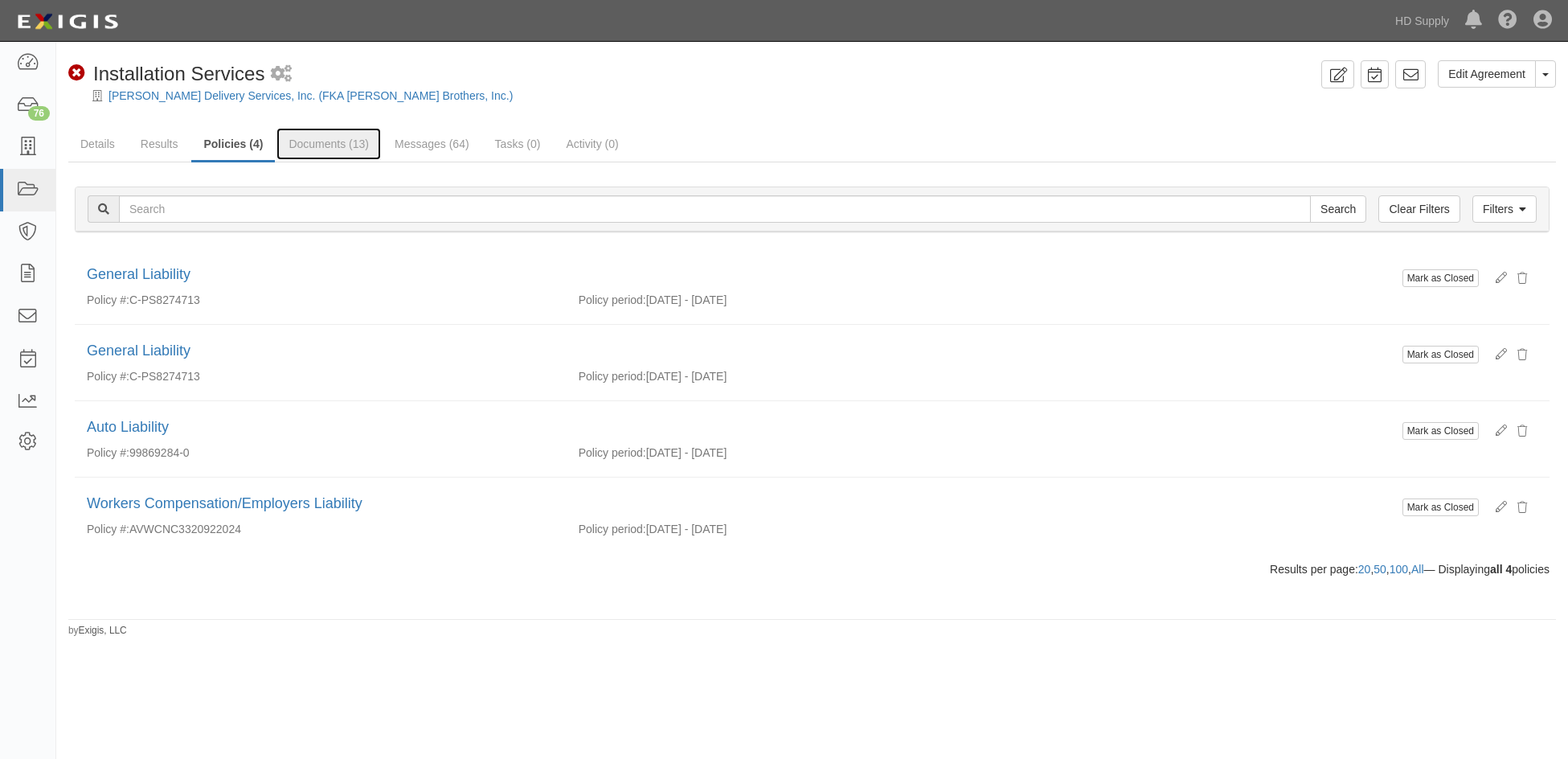
click at [307, 143] on link "Documents (13)" at bounding box center [328, 144] width 104 height 32
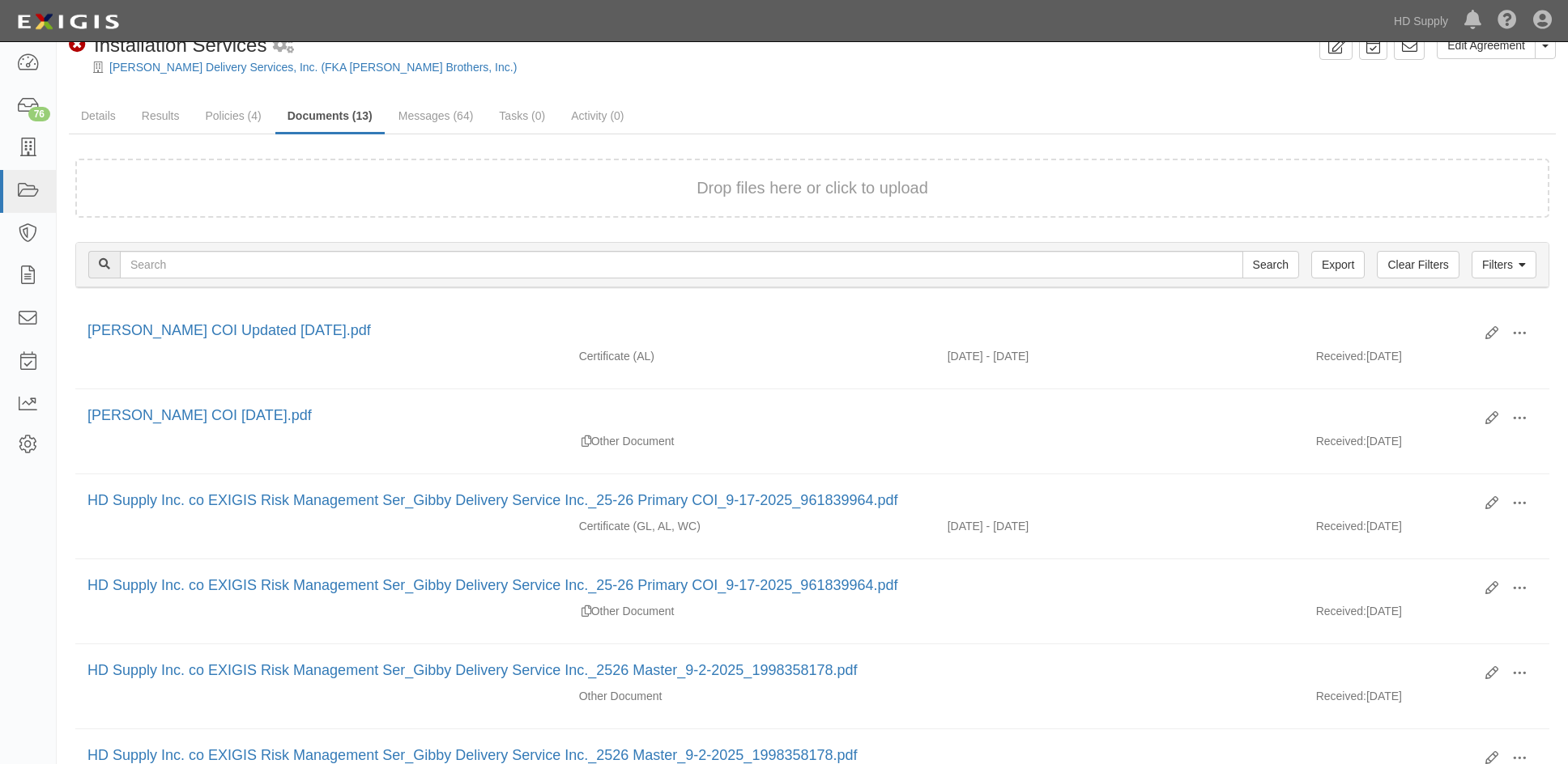
scroll to position [81, 0]
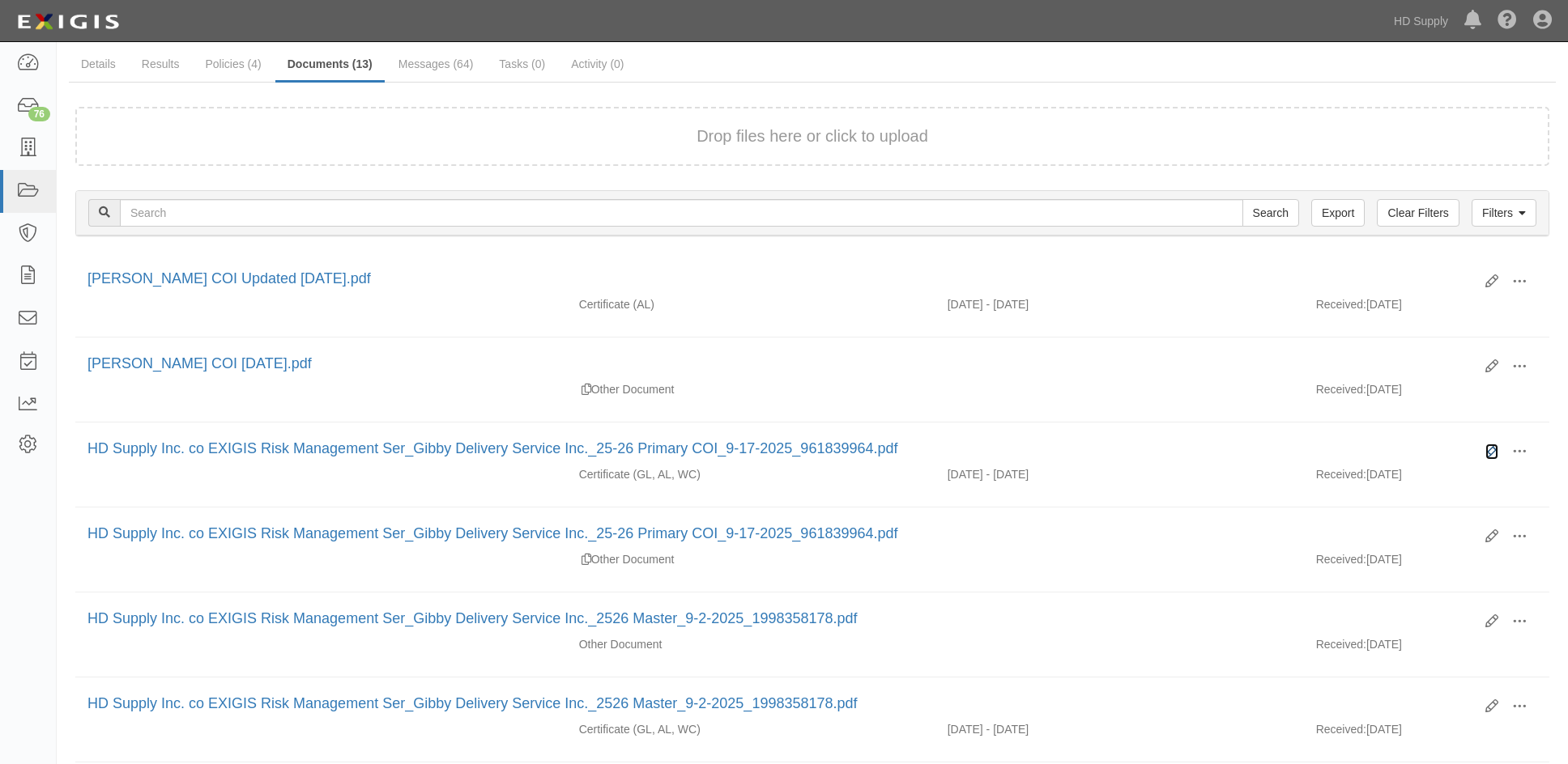
click at [1495, 447] on icon at bounding box center [1491, 452] width 13 height 13
click at [1519, 451] on span at bounding box center [1519, 452] width 15 height 15
click at [1413, 470] on link "View" at bounding box center [1441, 475] width 128 height 29
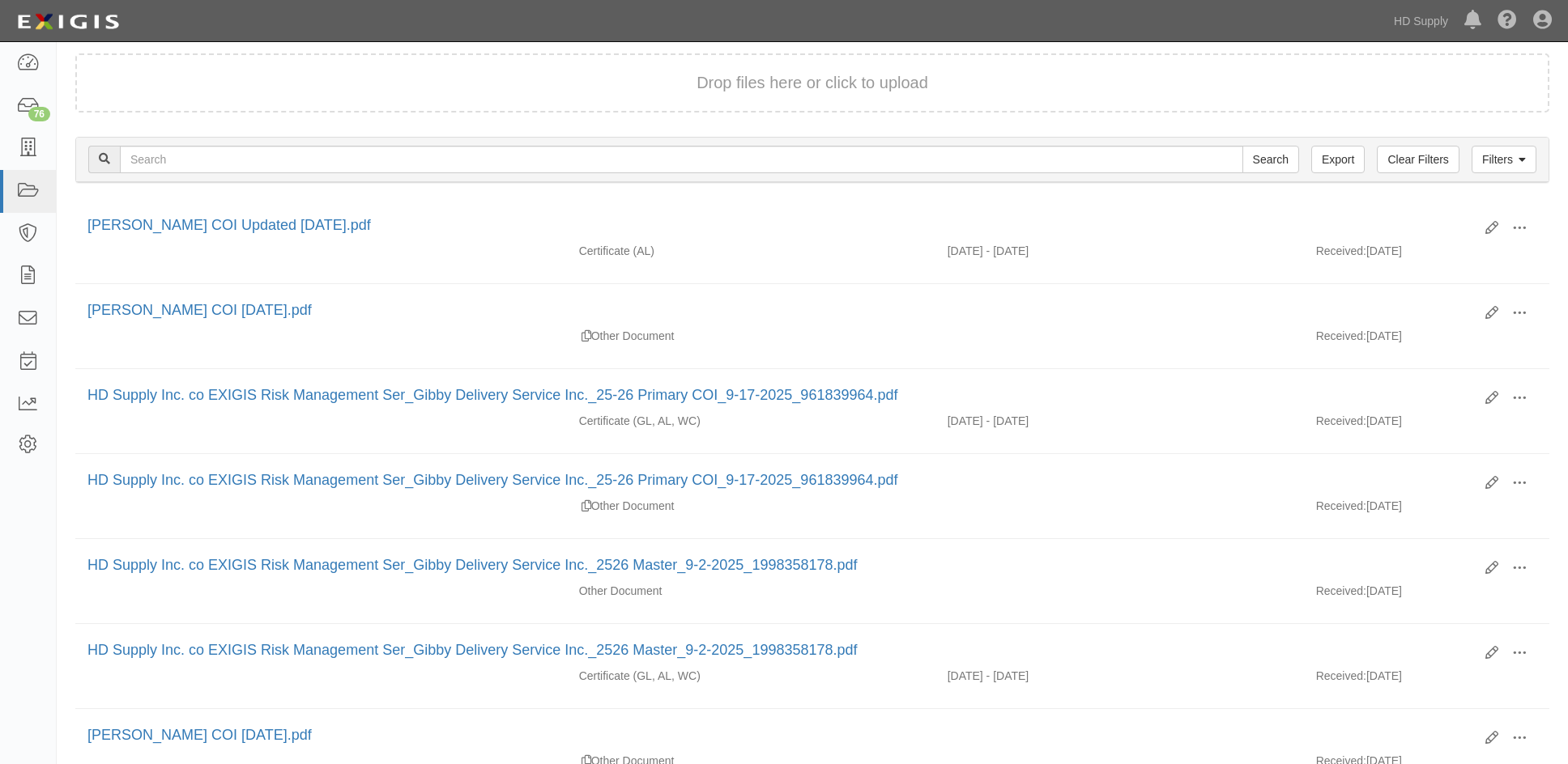
scroll to position [242, 0]
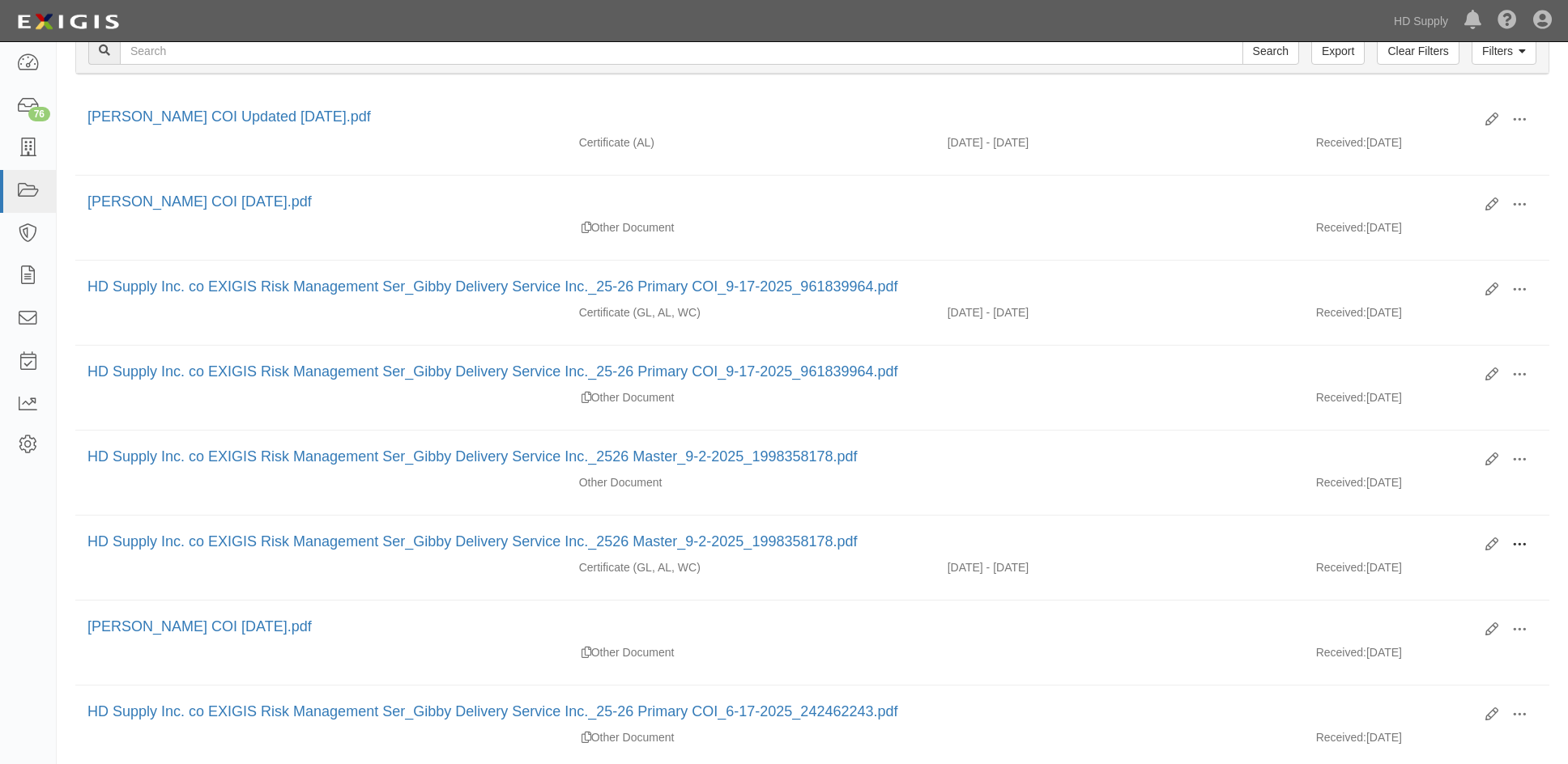
click at [1516, 540] on span at bounding box center [1519, 544] width 15 height 15
click at [1437, 567] on link "View" at bounding box center [1441, 568] width 128 height 29
click at [1487, 288] on icon at bounding box center [1491, 290] width 13 height 13
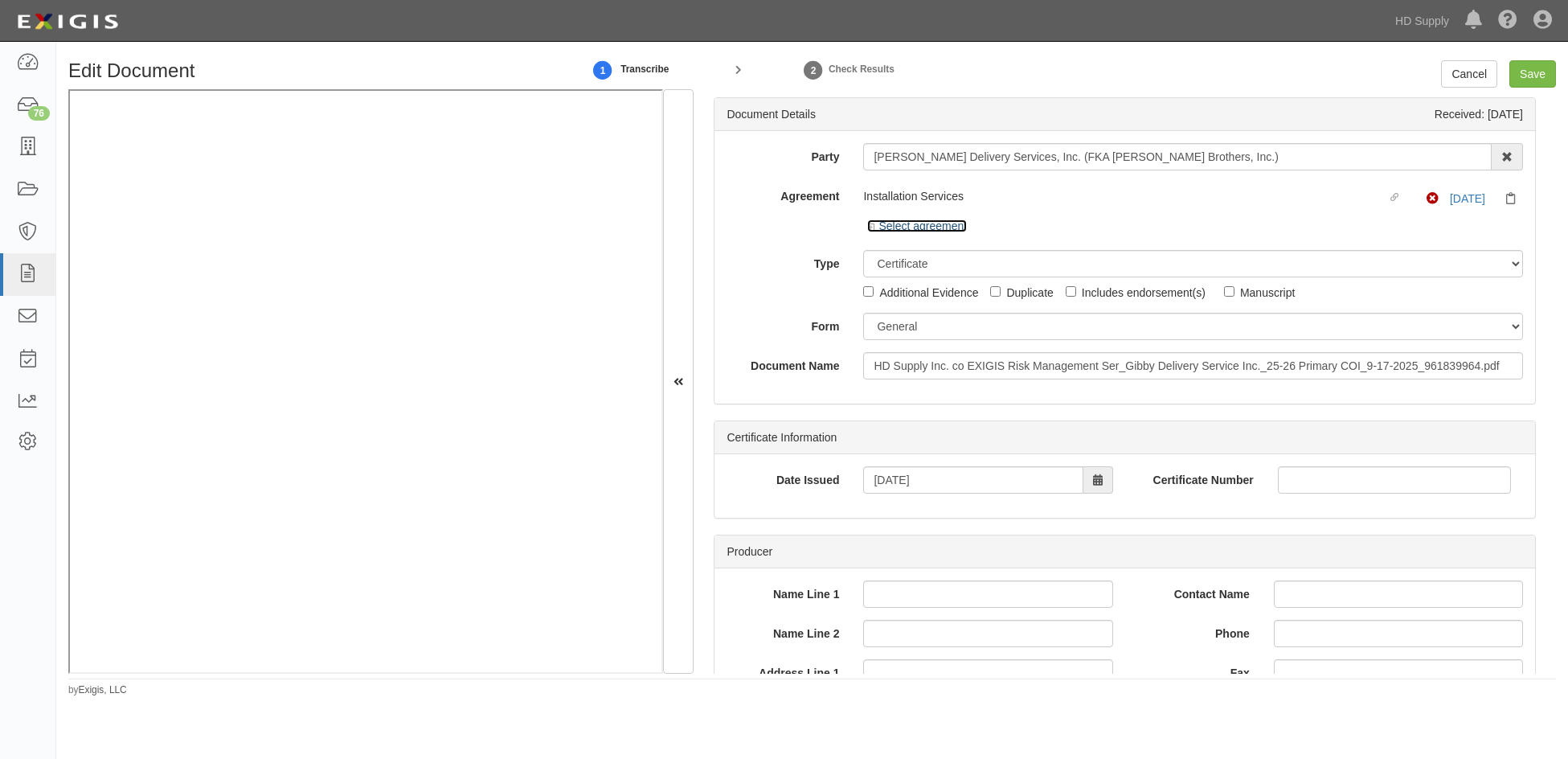
click at [867, 226] on icon at bounding box center [872, 227] width 11 height 8
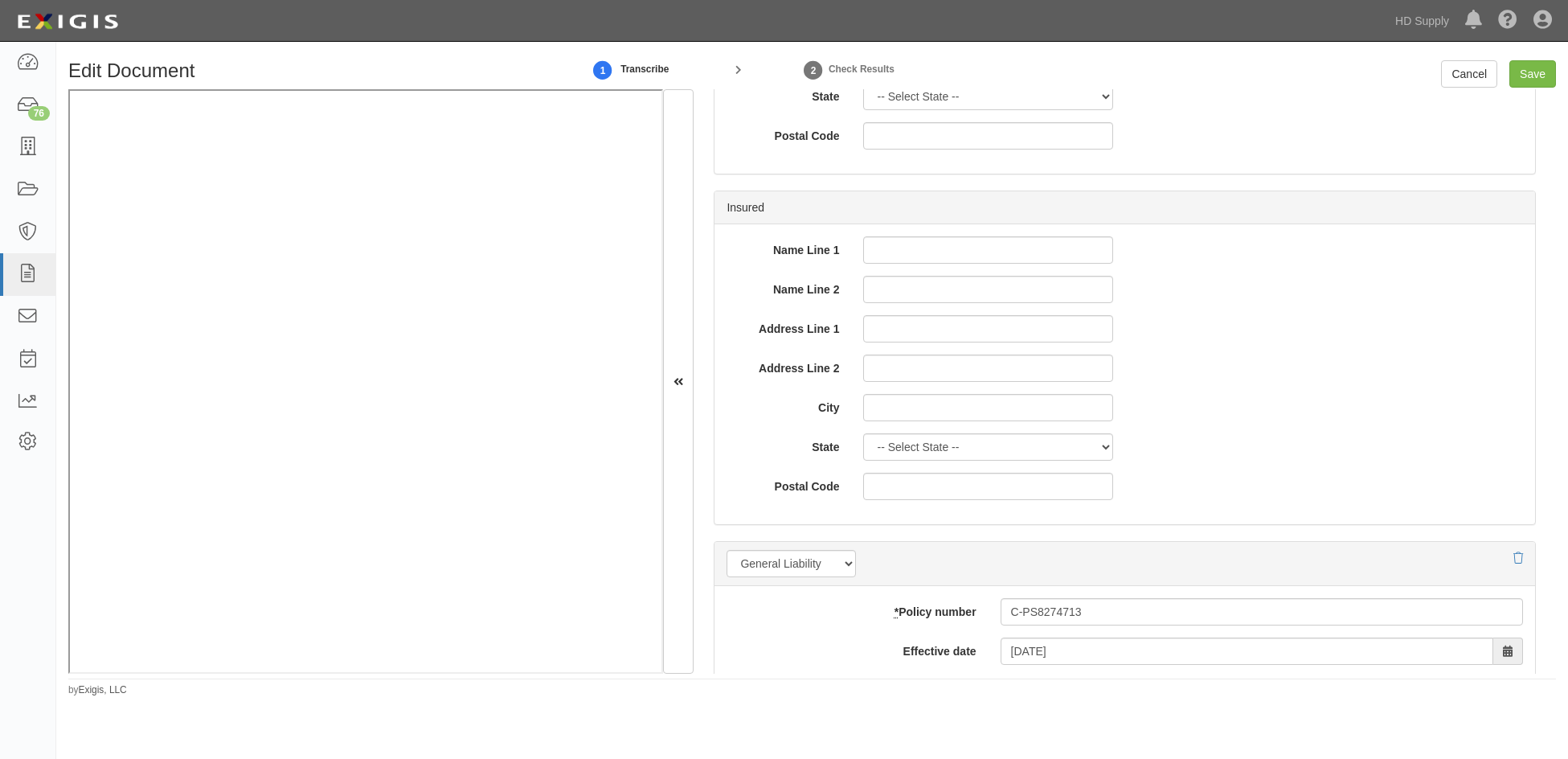
scroll to position [884, 0]
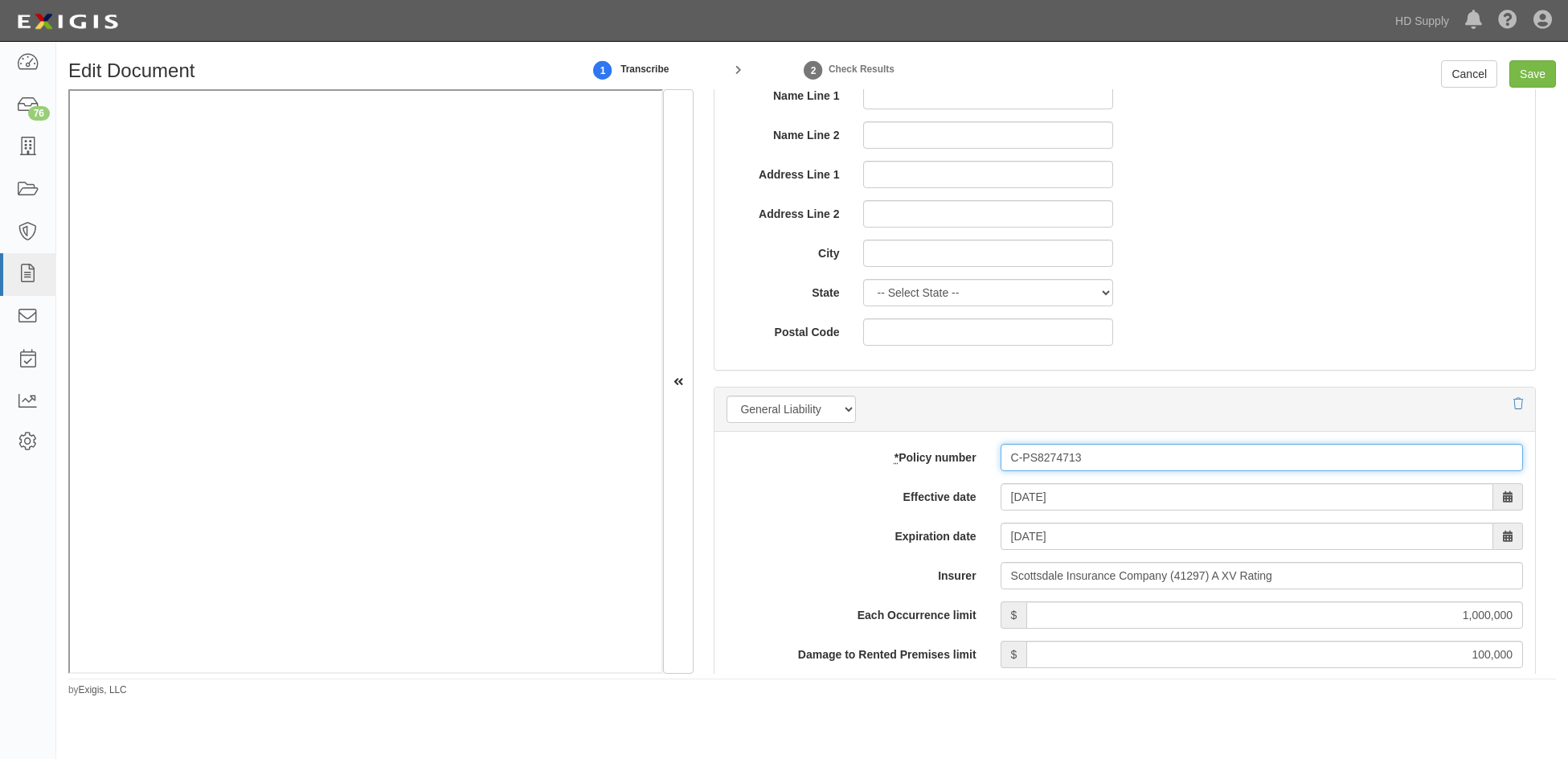
click at [1071, 461] on input "C-PS8274713" at bounding box center [1261, 457] width 522 height 27
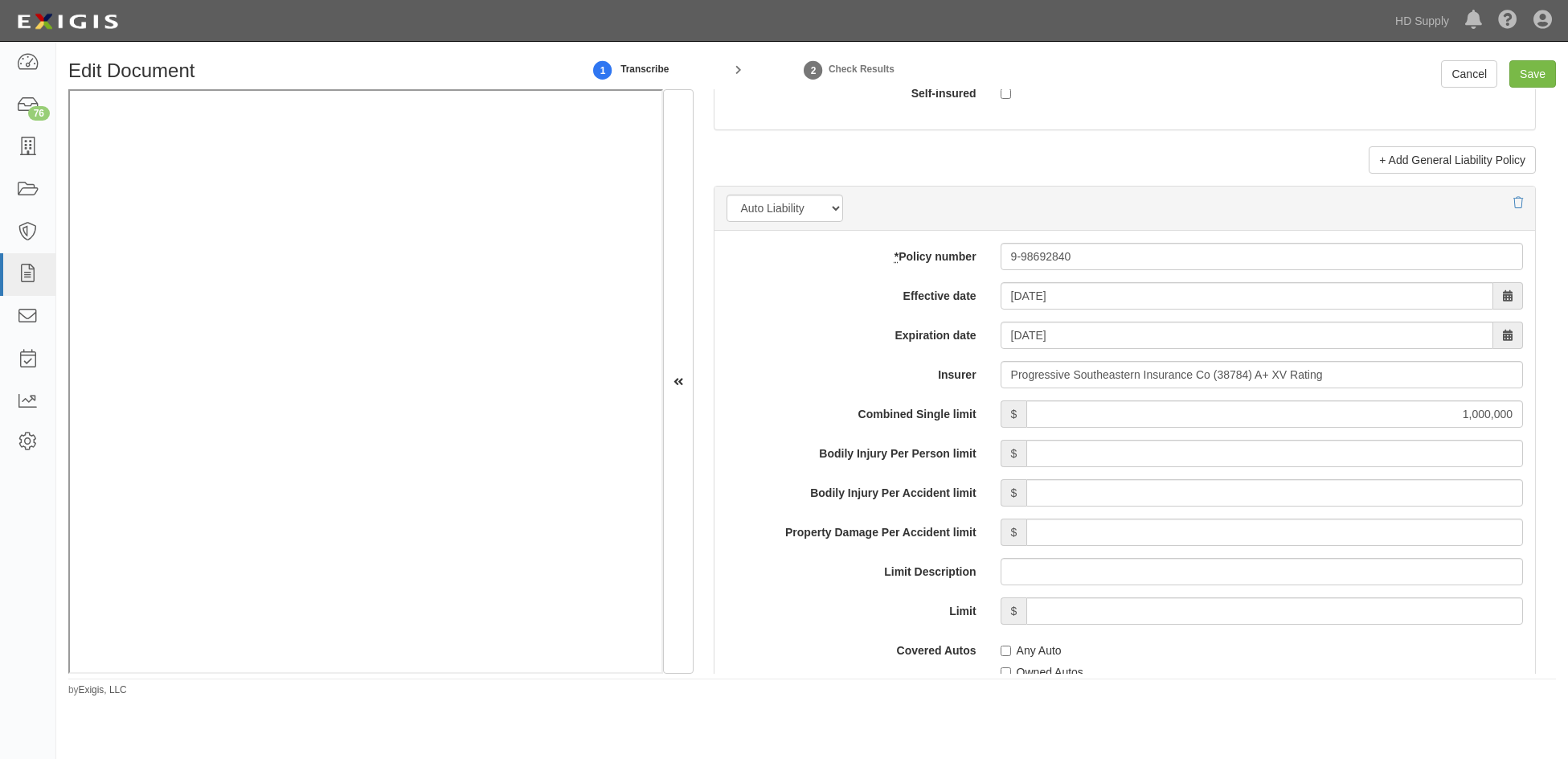
scroll to position [2171, 0]
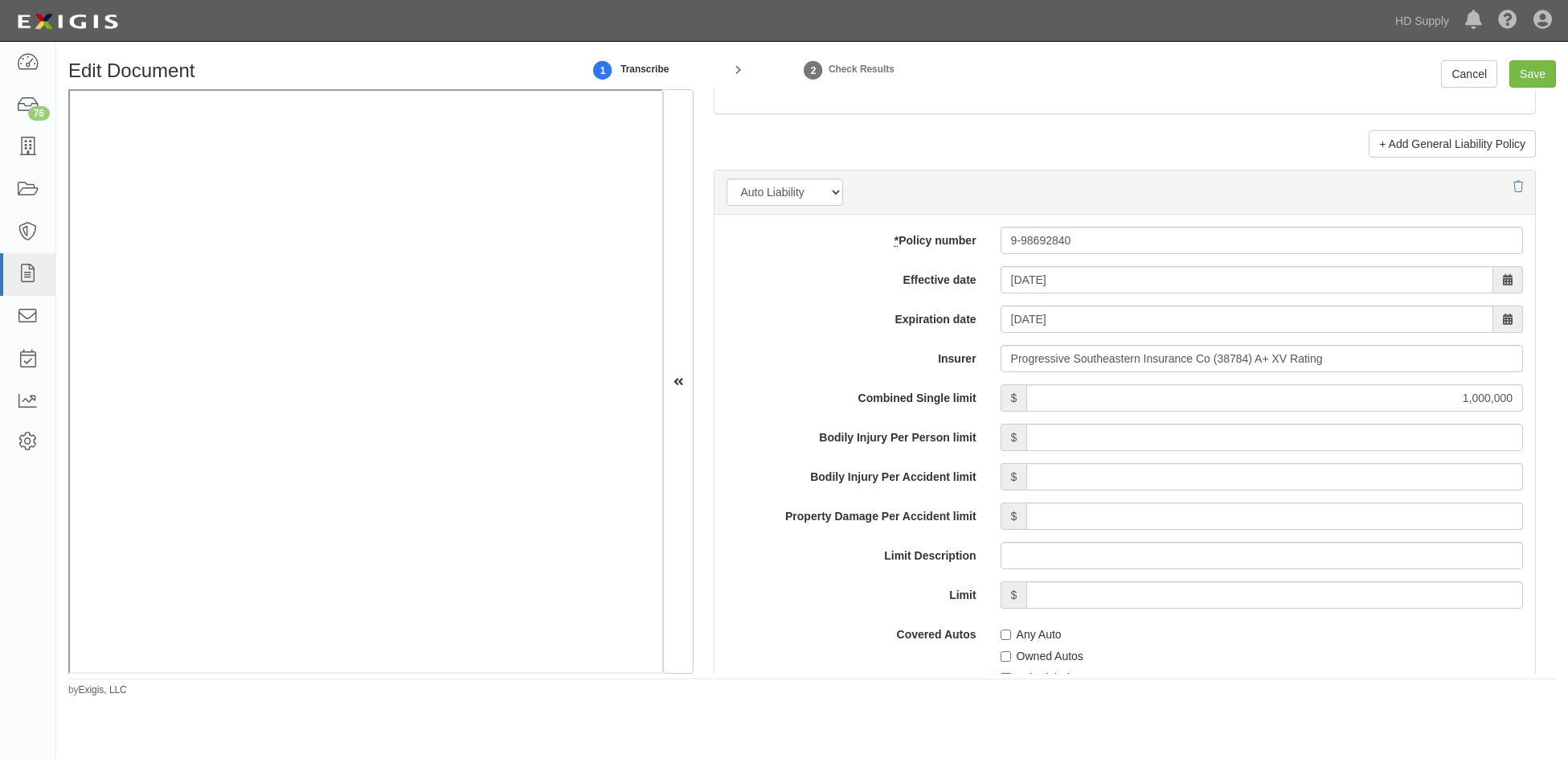
type input "C-PS827471-3"
click at [1513, 185] on icon at bounding box center [1518, 187] width 10 height 11
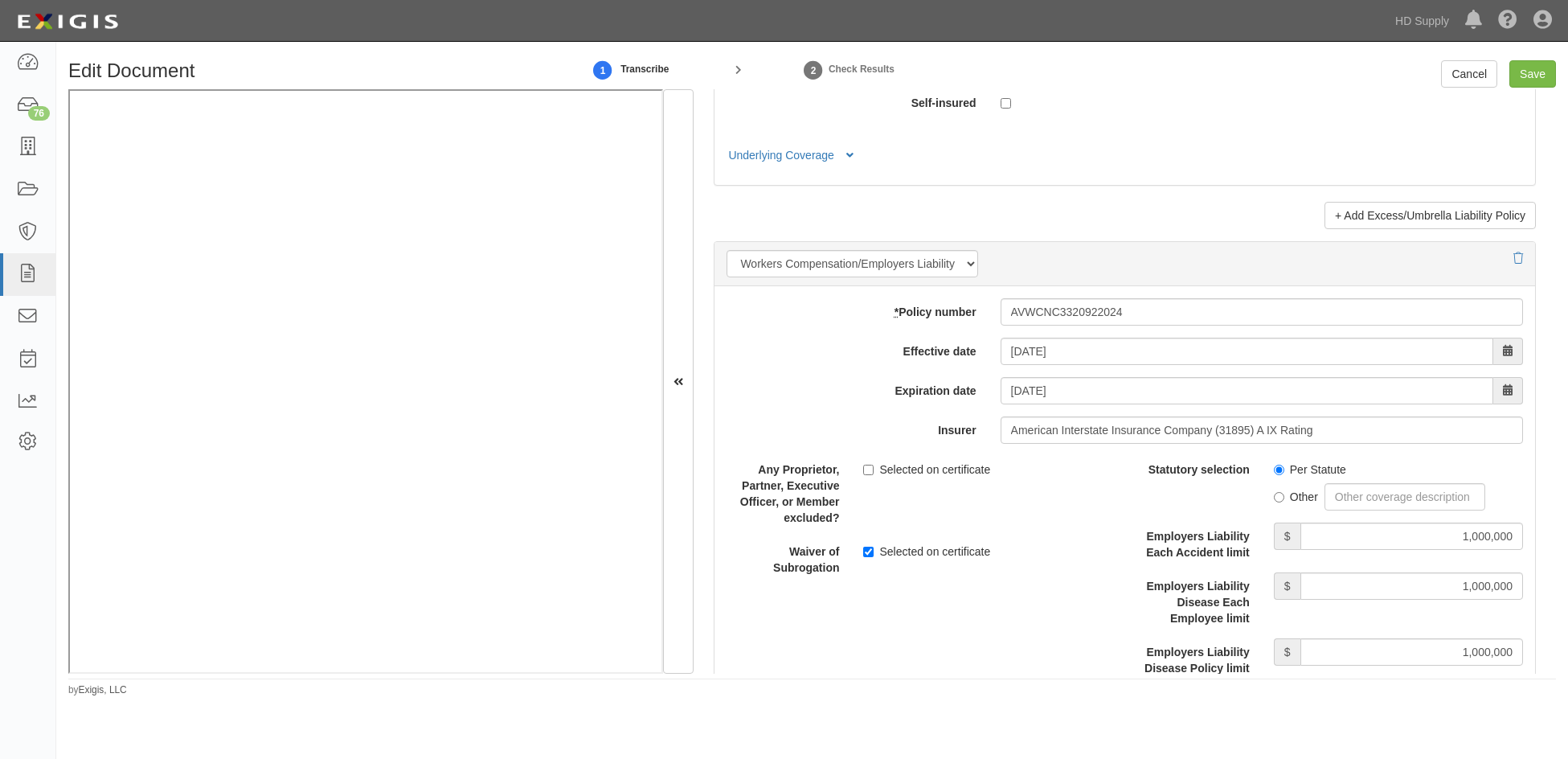
scroll to position [2975, 0]
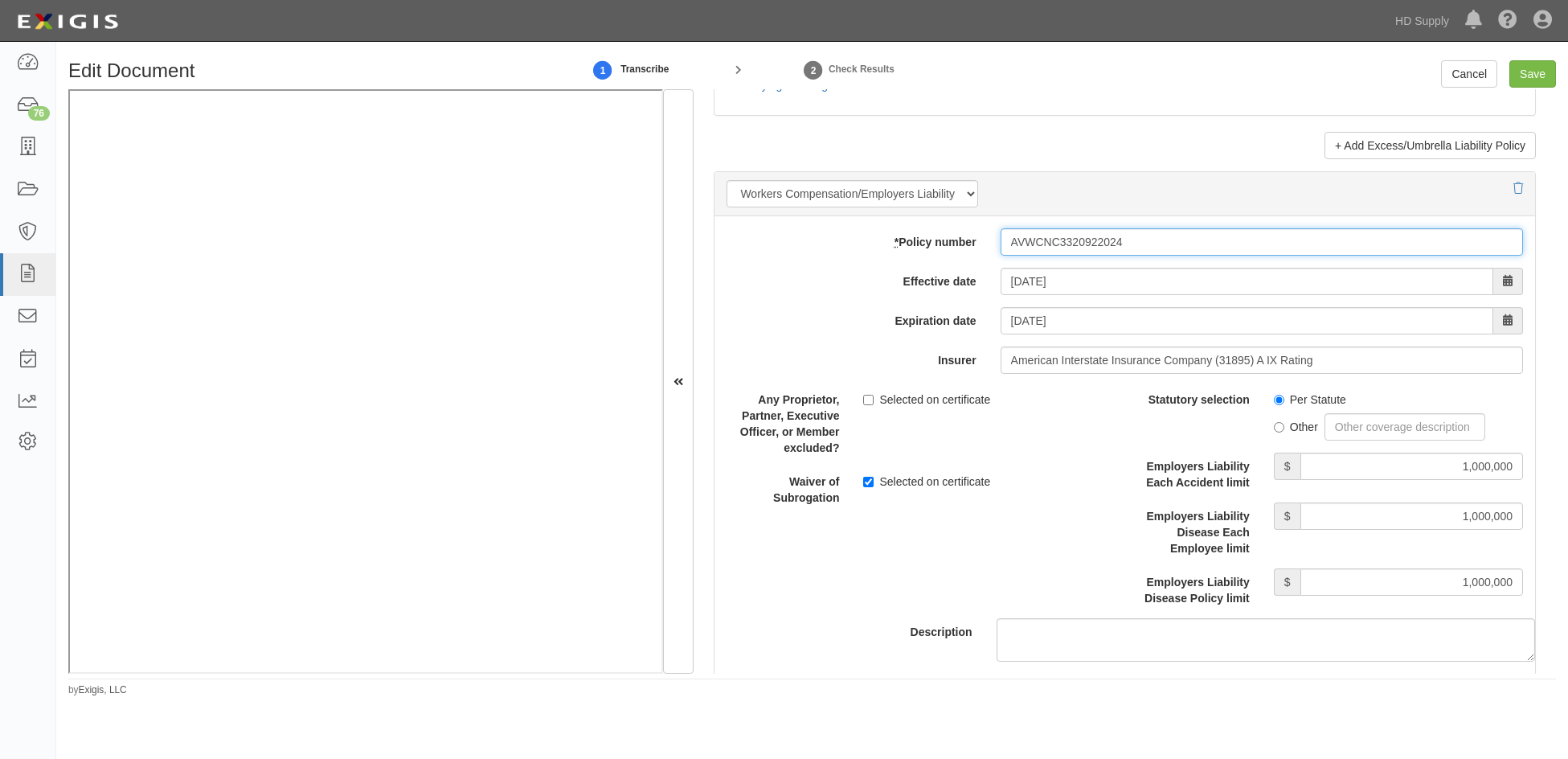
click at [1113, 241] on input "AVWCNC3320922024" at bounding box center [1261, 242] width 522 height 27
type input "AVWCNC332092202-4"
click at [1528, 75] on input "Save" at bounding box center [1532, 74] width 46 height 27
type input "1000000"
type input "100000"
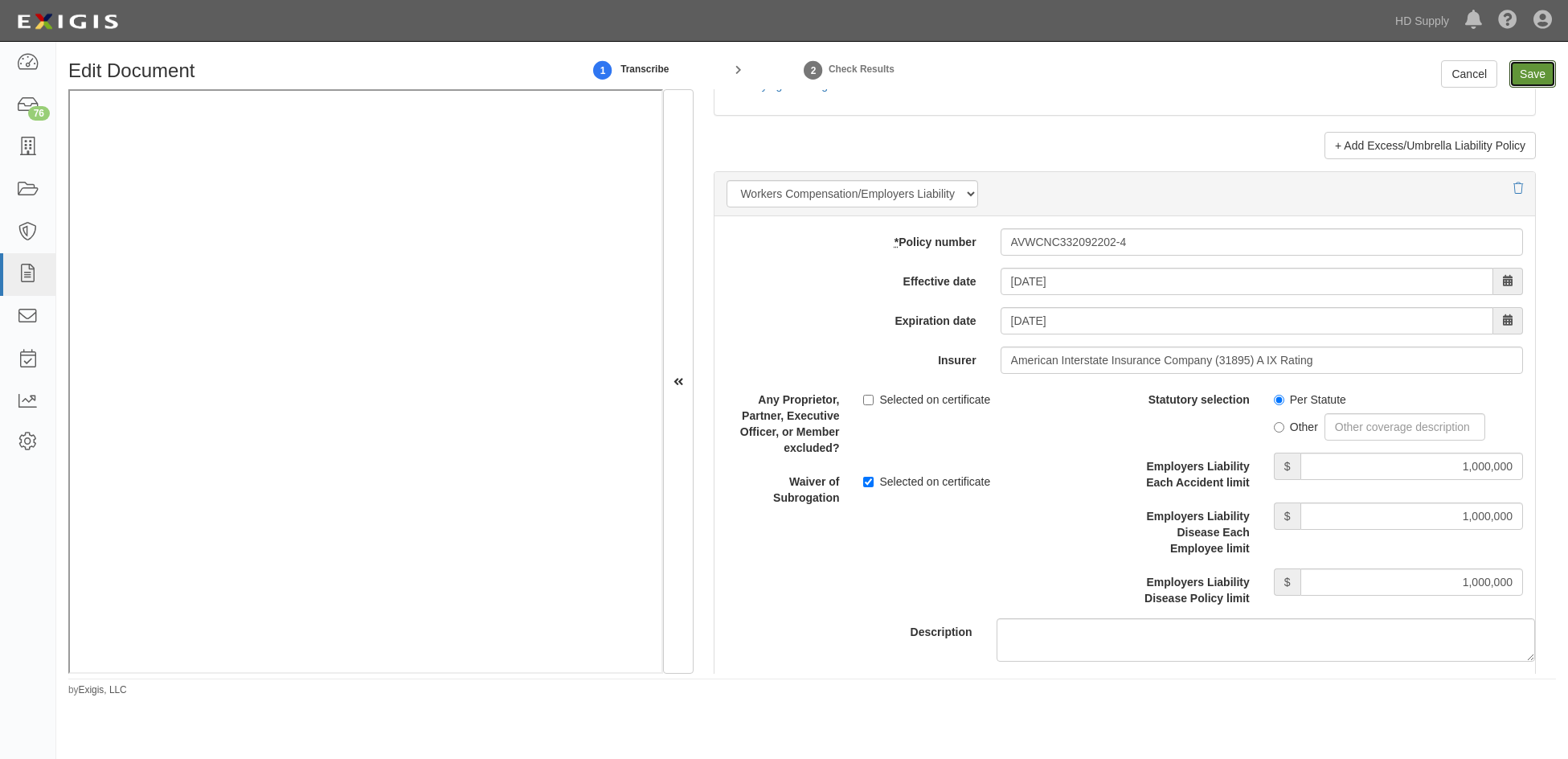
type input "5000"
type input "1000000"
type input "2000000"
type input "1000000"
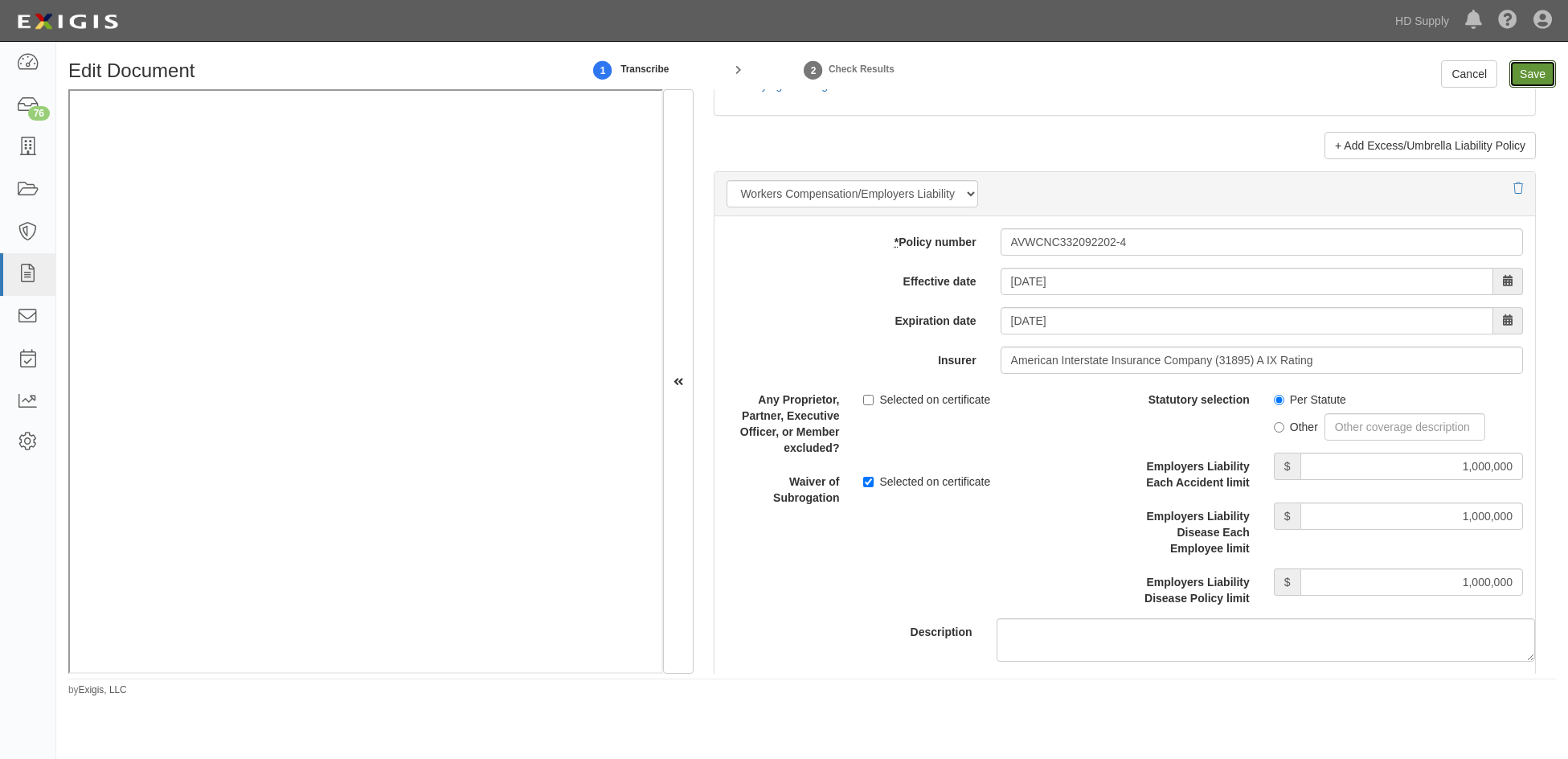
type input "1000000"
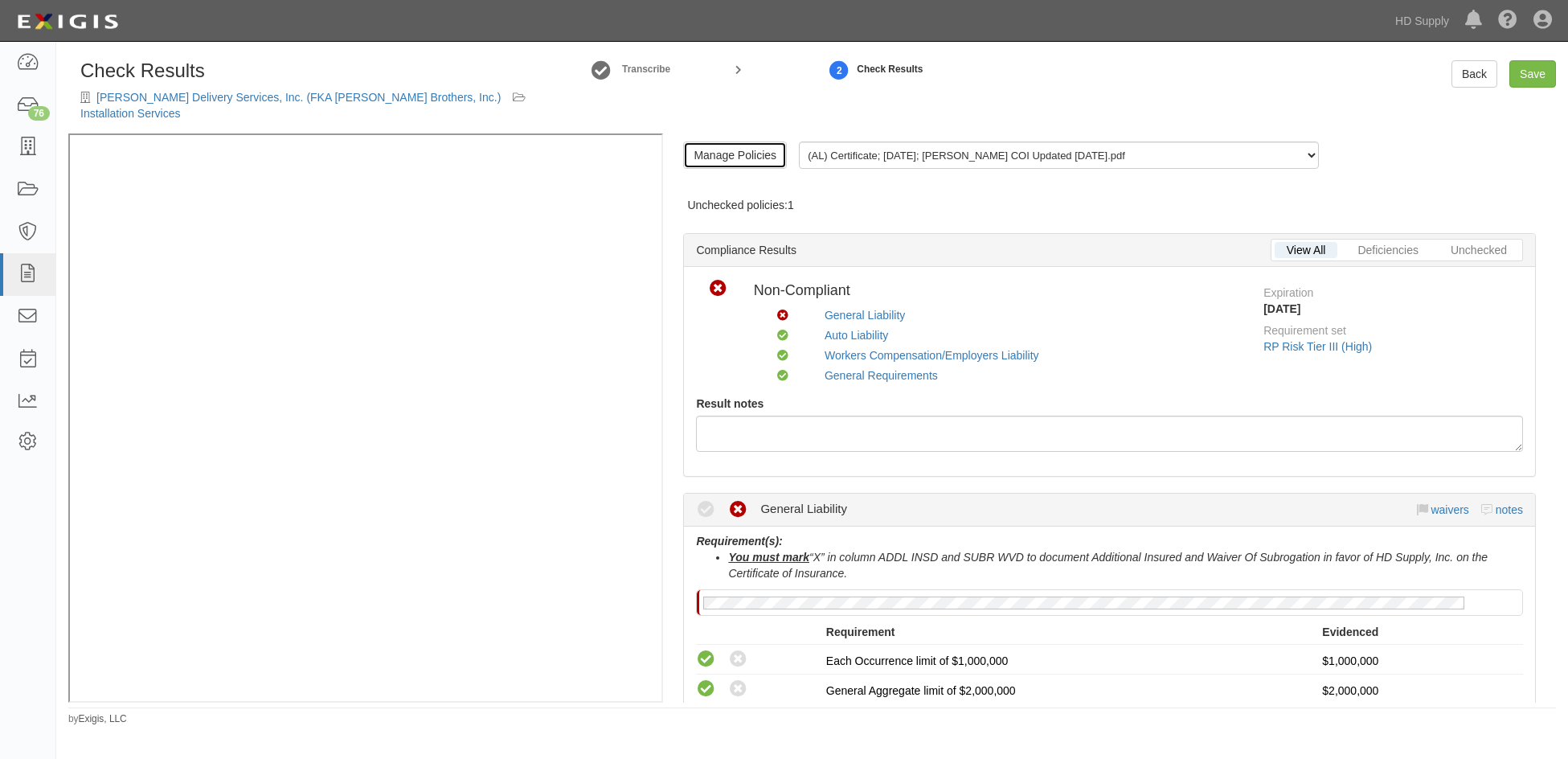
click at [736, 142] on link "Manage Policies" at bounding box center [735, 155] width 104 height 27
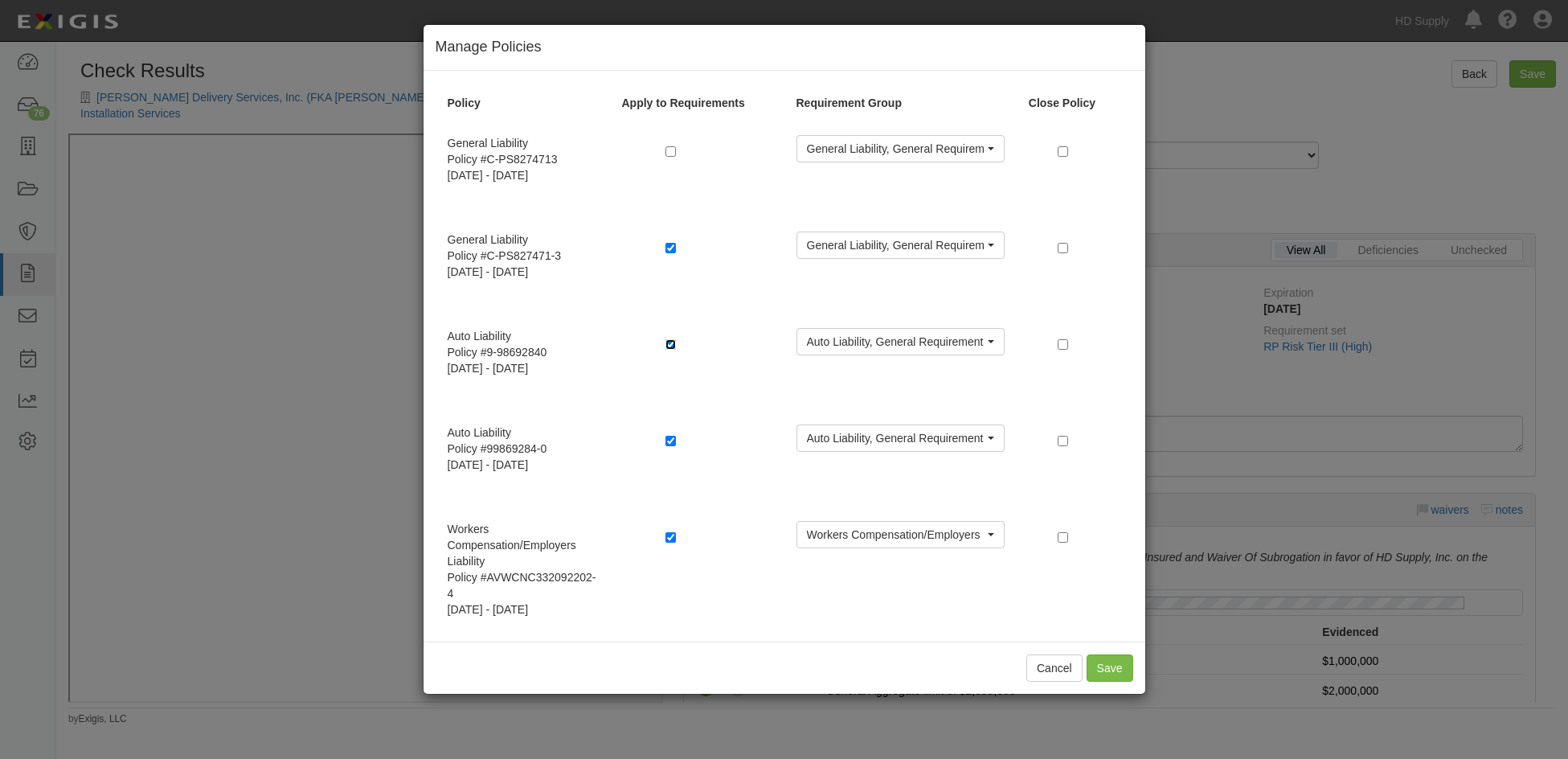
click at [668, 348] on input "checkbox" at bounding box center [670, 344] width 10 height 10
checkbox input "false"
click at [1116, 664] on button "Save" at bounding box center [1109, 668] width 46 height 27
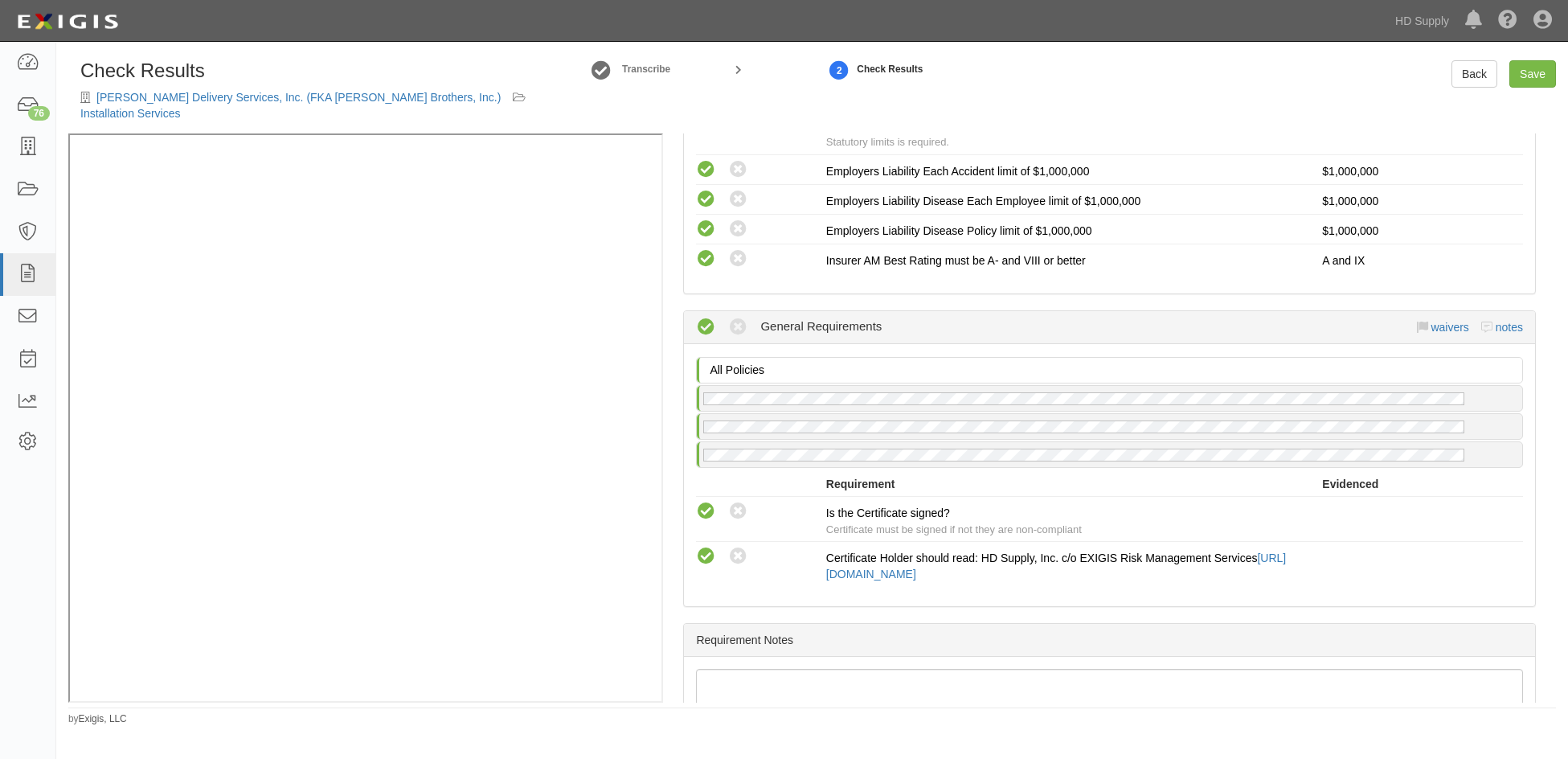
scroll to position [1367, 0]
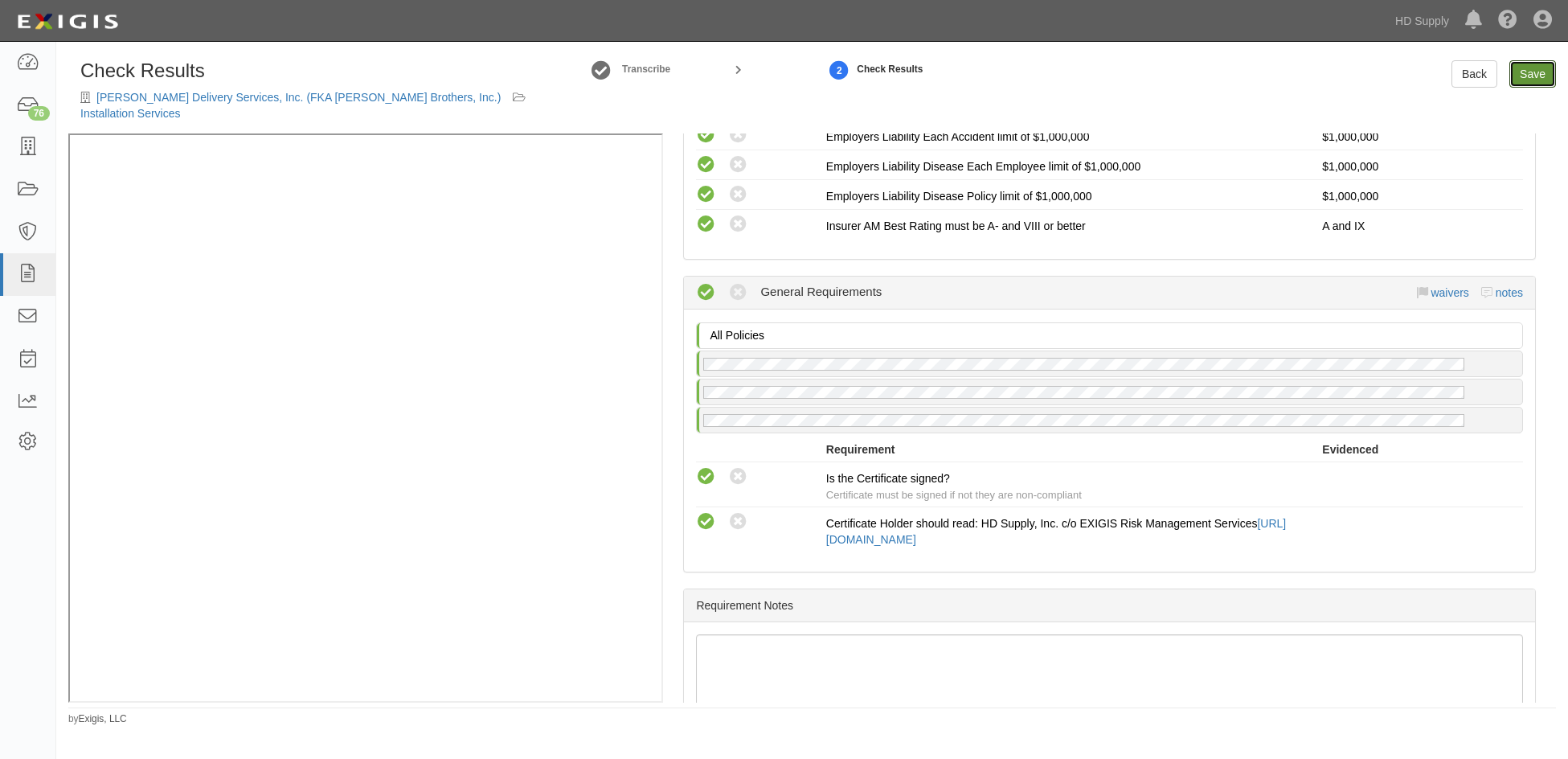
click at [1528, 78] on link "Save" at bounding box center [1532, 74] width 46 height 27
radio input "true"
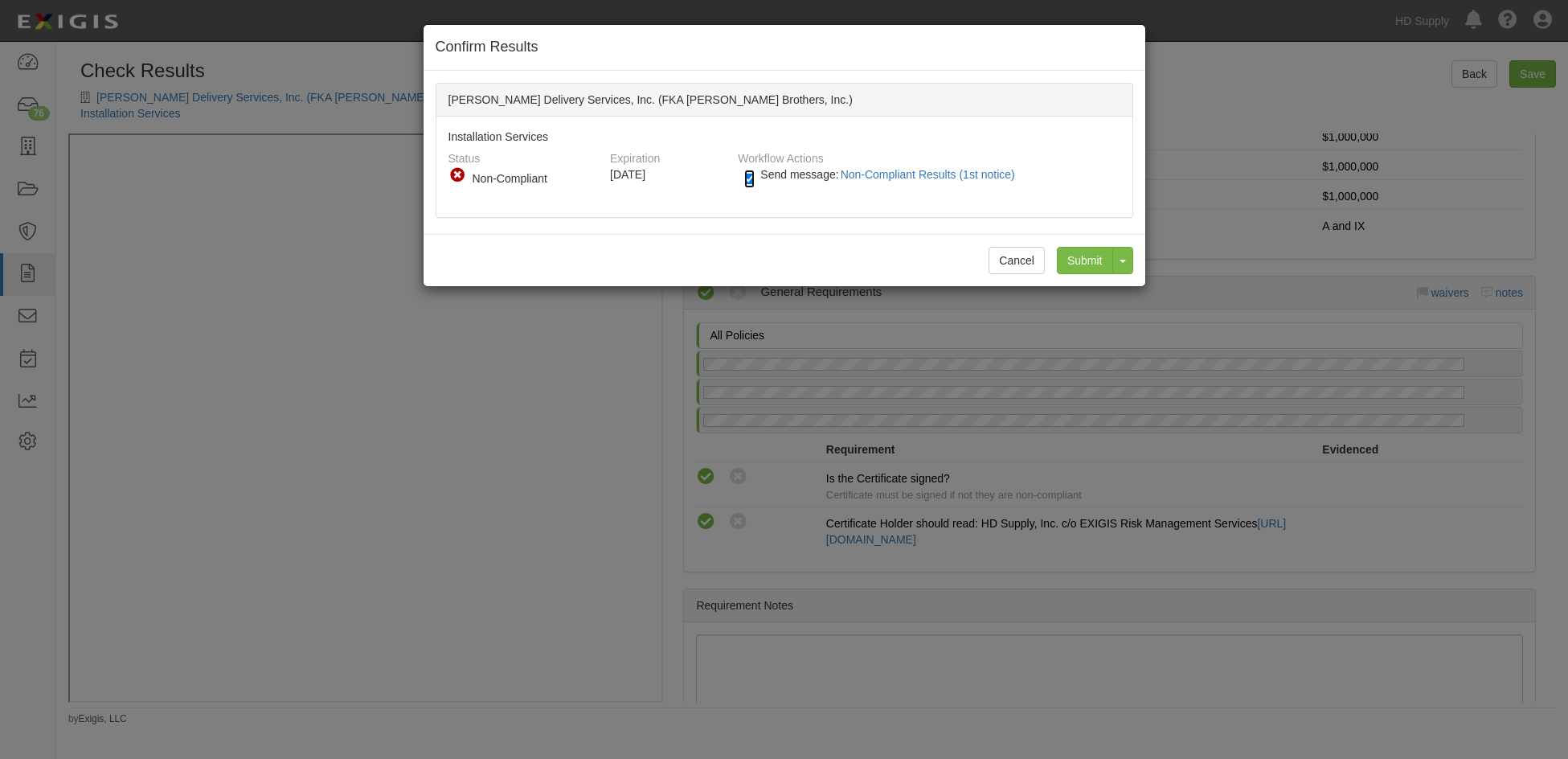
click at [746, 177] on input "Send message: Non-Compliant Results (1st notice)" at bounding box center [749, 179] width 10 height 18
checkbox input "false"
click at [1069, 260] on input "Submit" at bounding box center [1085, 261] width 56 height 27
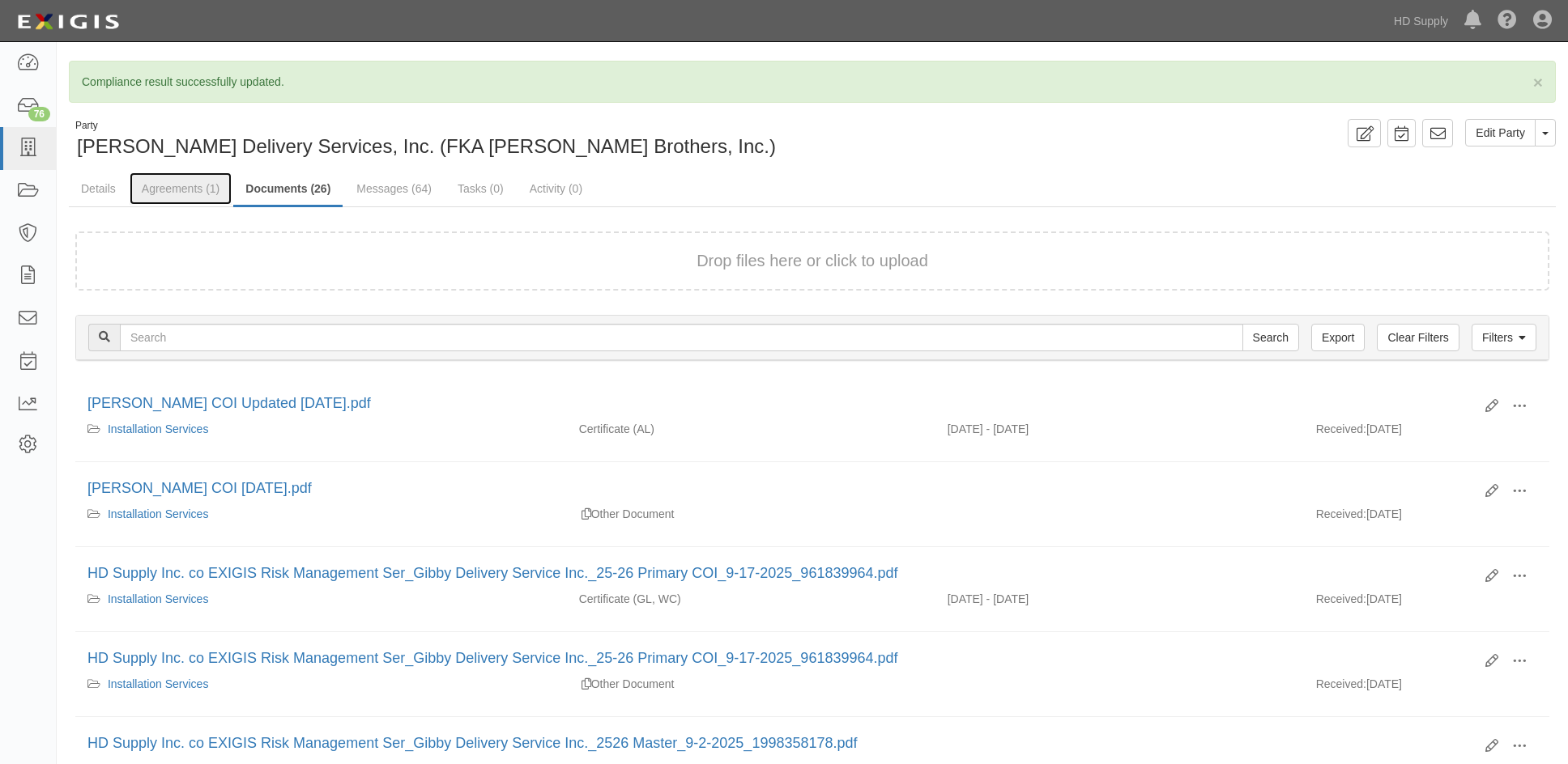
click at [169, 194] on link "Agreements (1)" at bounding box center [180, 188] width 102 height 32
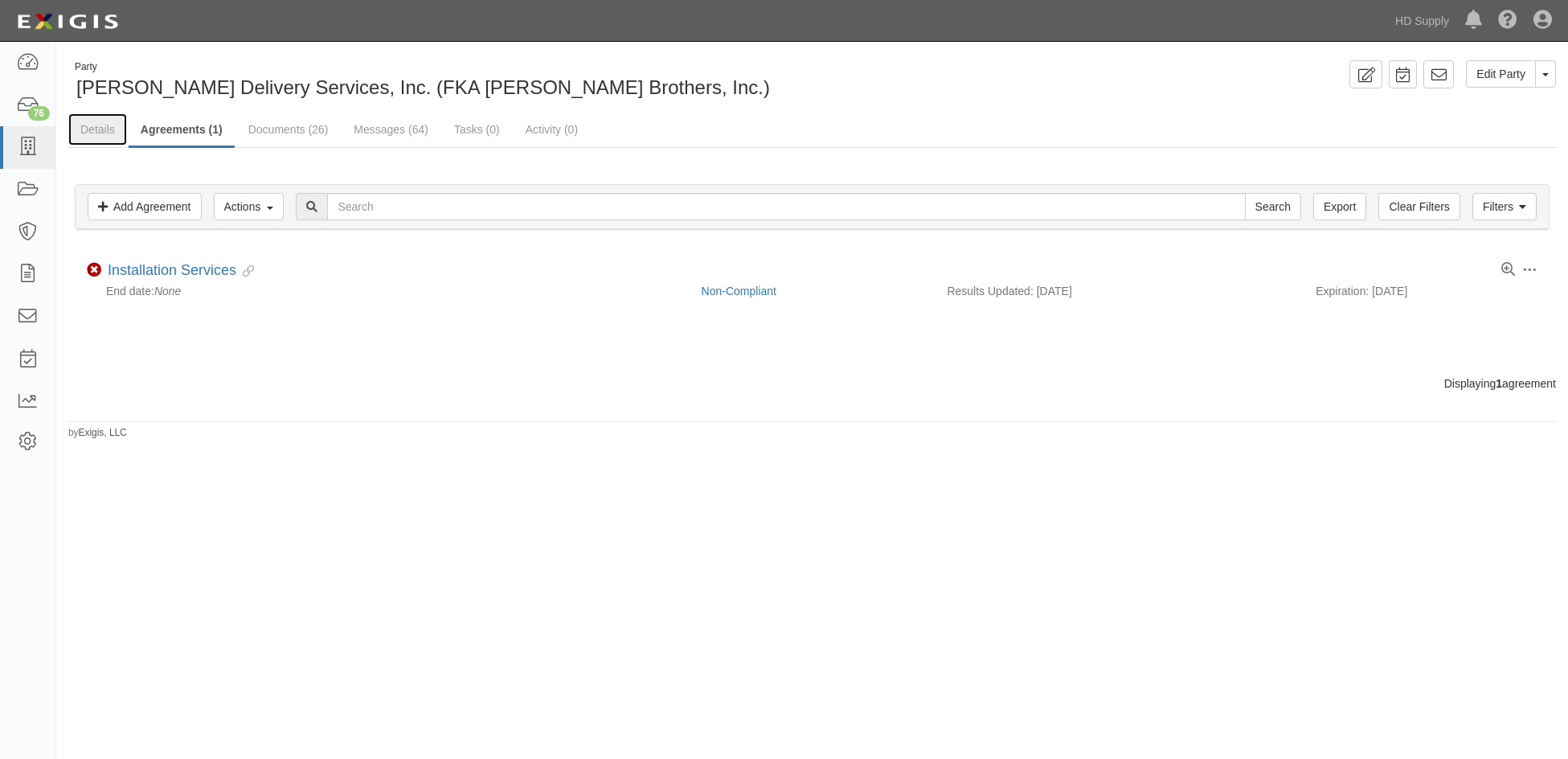
click at [104, 135] on link "Details" at bounding box center [97, 129] width 59 height 32
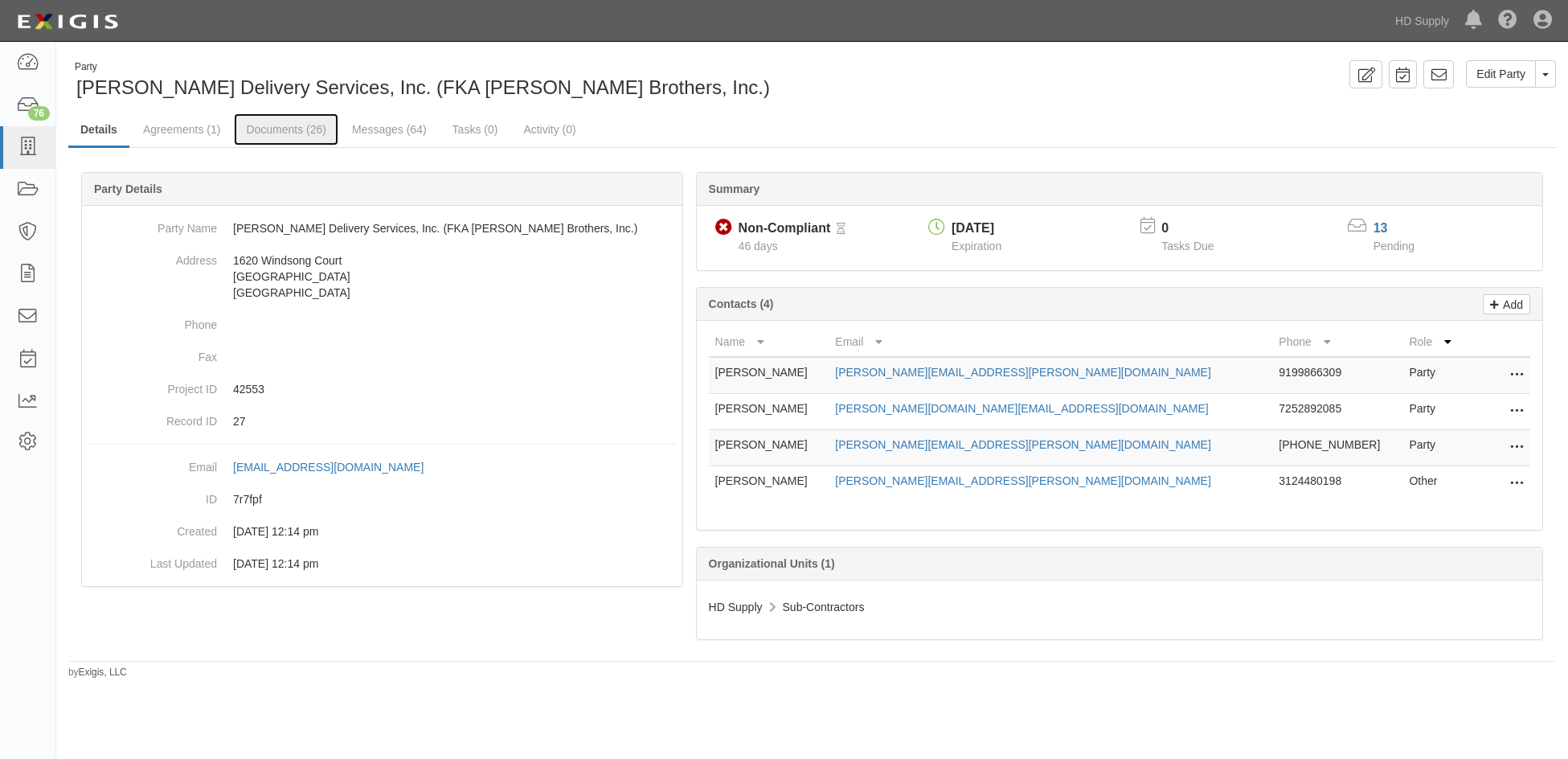
click at [268, 132] on link "Documents (26)" at bounding box center [285, 129] width 104 height 32
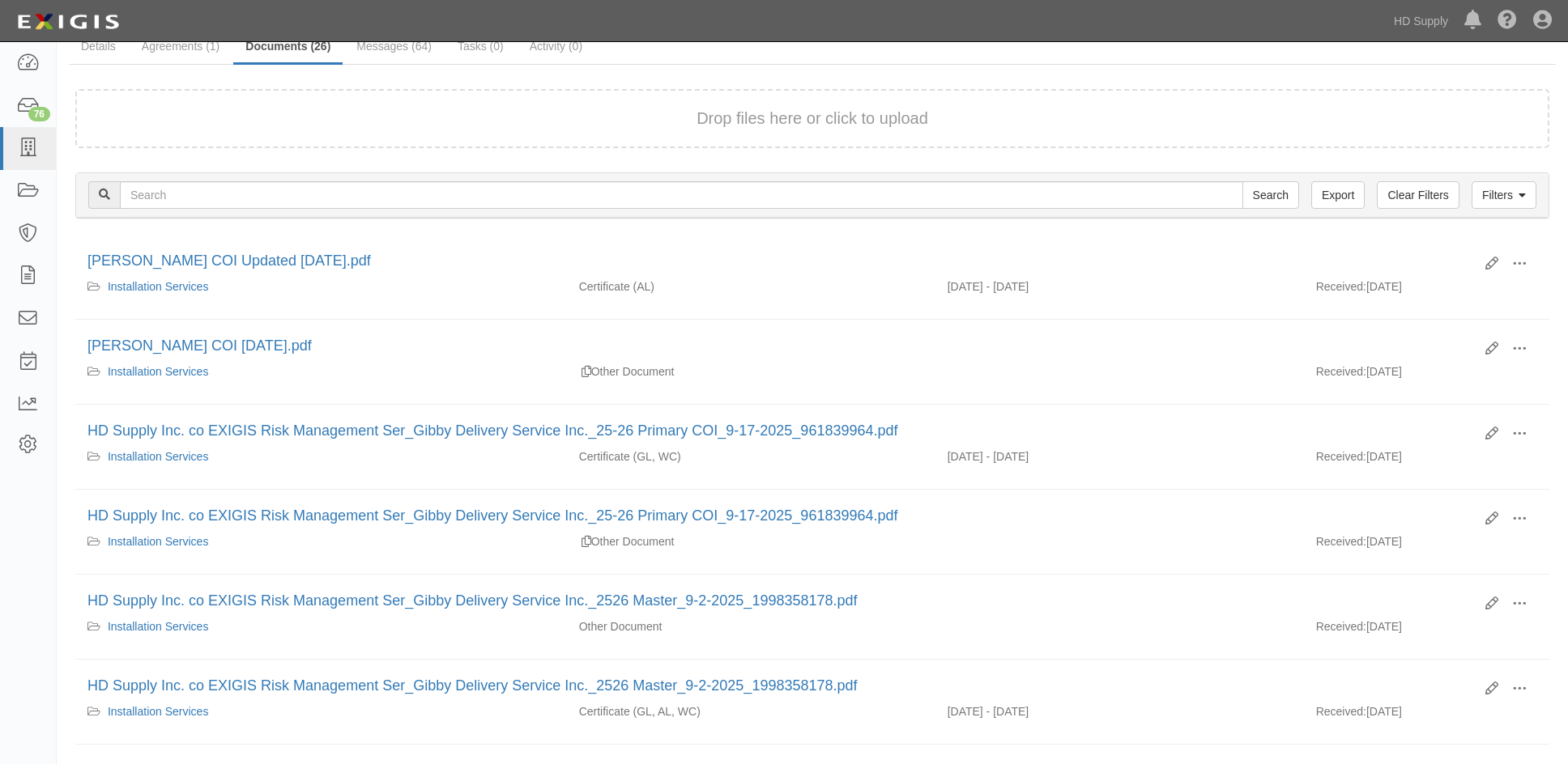
scroll to position [81, 0]
click at [1483, 266] on div "Edit View View details Archive Delete" at bounding box center [1505, 268] width 64 height 27
click at [1494, 265] on icon at bounding box center [1491, 267] width 13 height 13
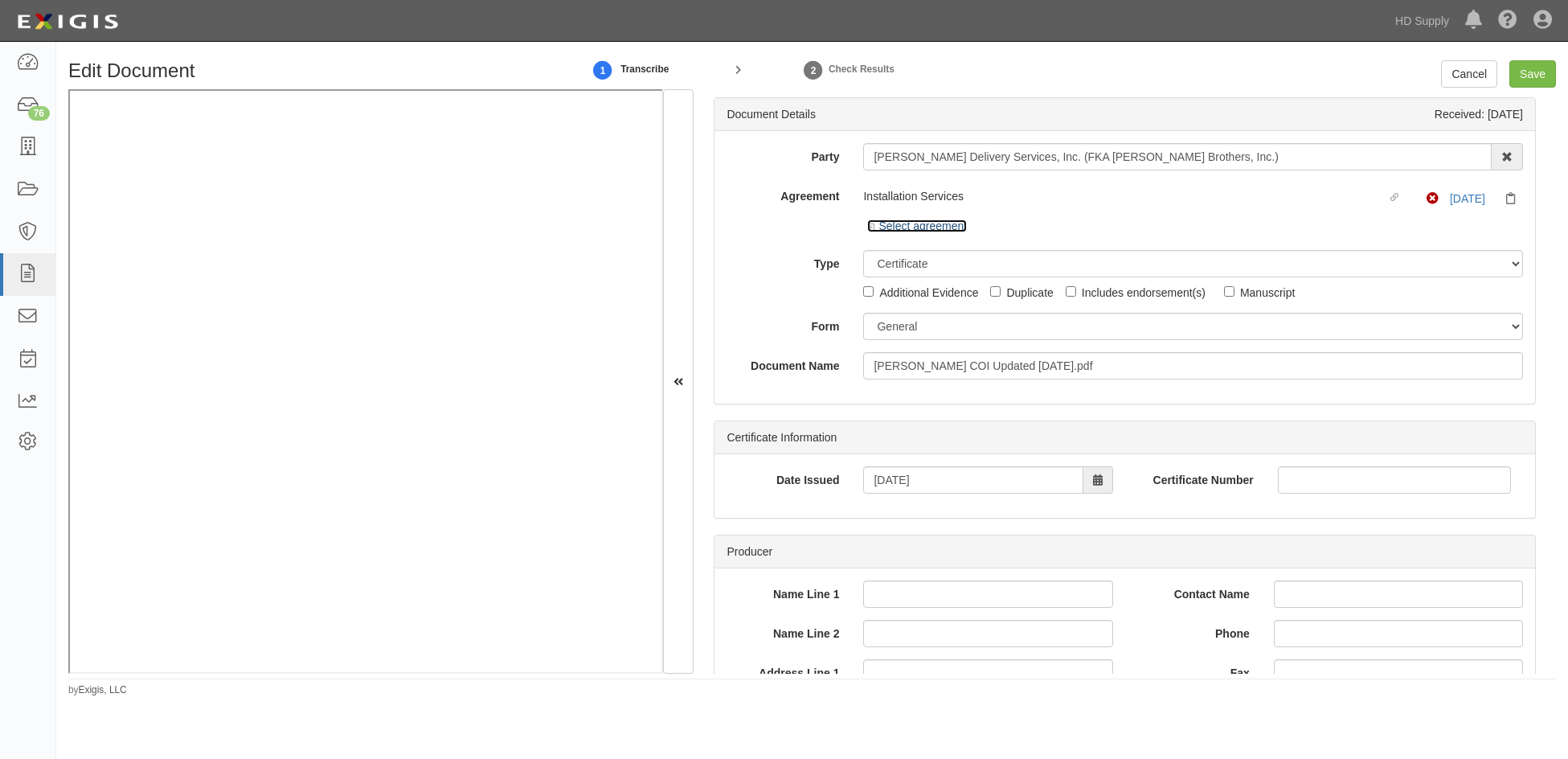
click at [867, 228] on icon at bounding box center [872, 227] width 11 height 8
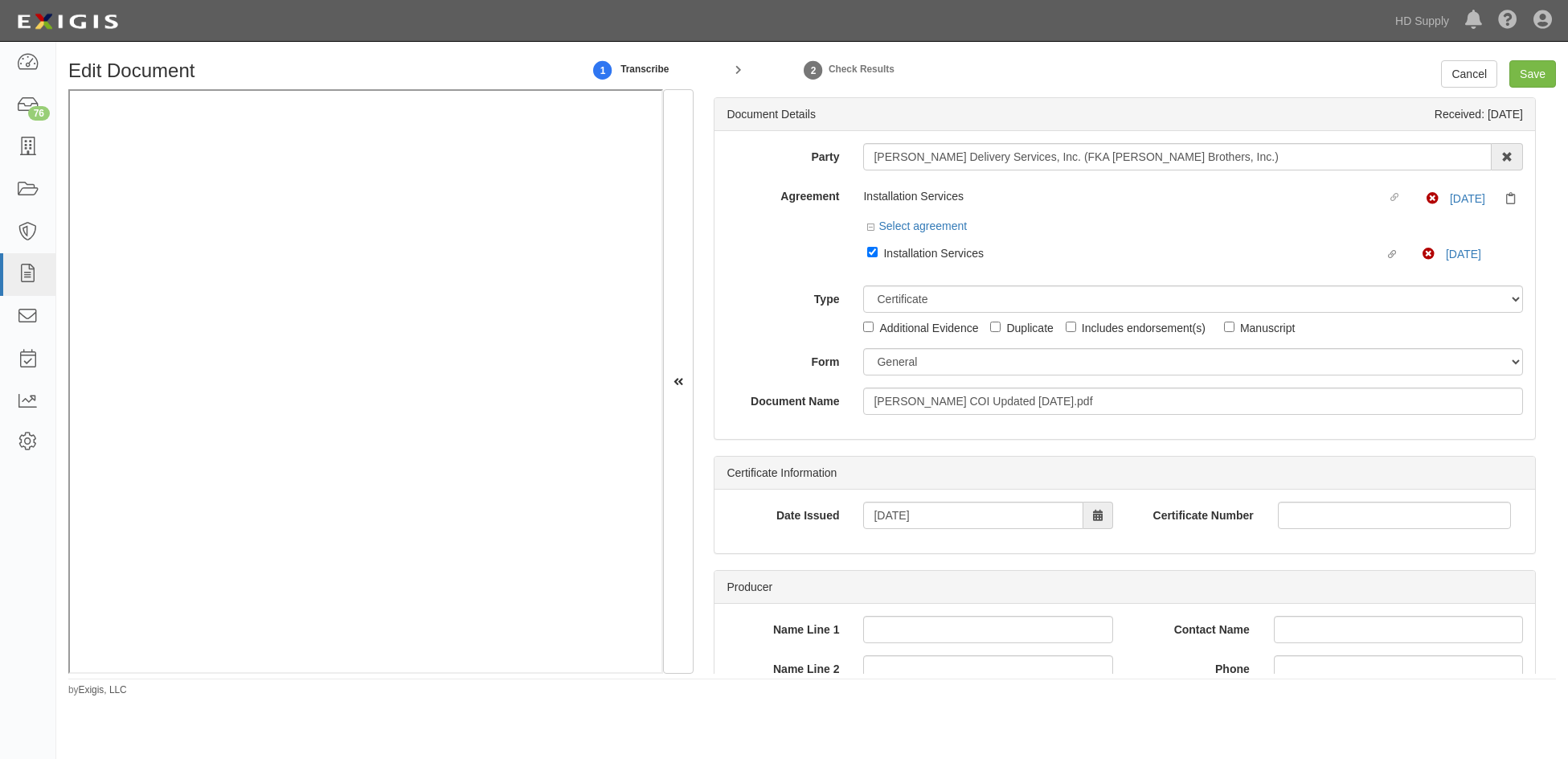
click at [1157, 238] on div "Linked agreement Installation Services Linked agreement Non-Compliant 12/1/25" at bounding box center [1193, 252] width 660 height 27
click at [1521, 75] on input "Save" at bounding box center [1532, 74] width 46 height 27
type input "1000000"
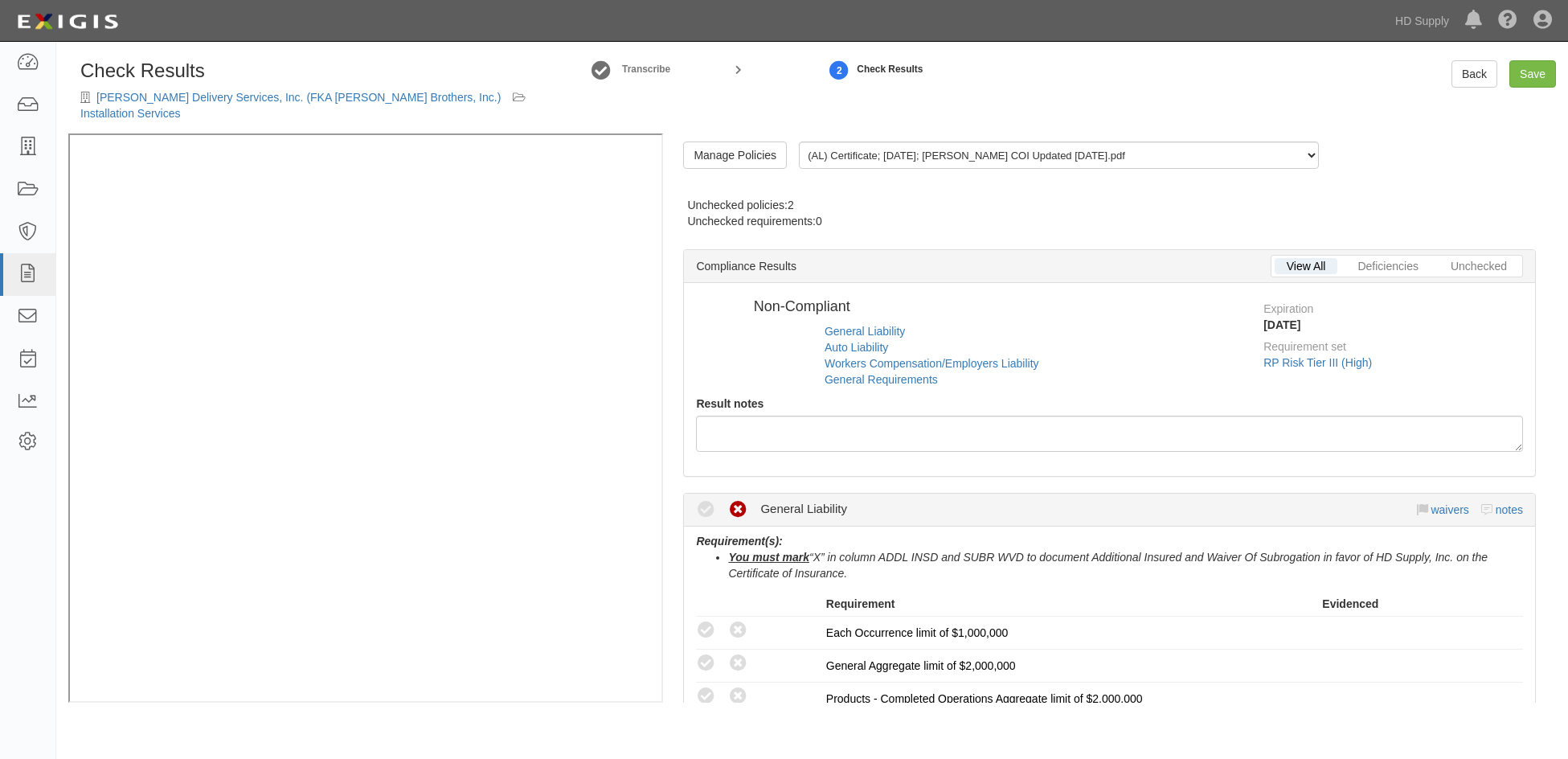
radio input "false"
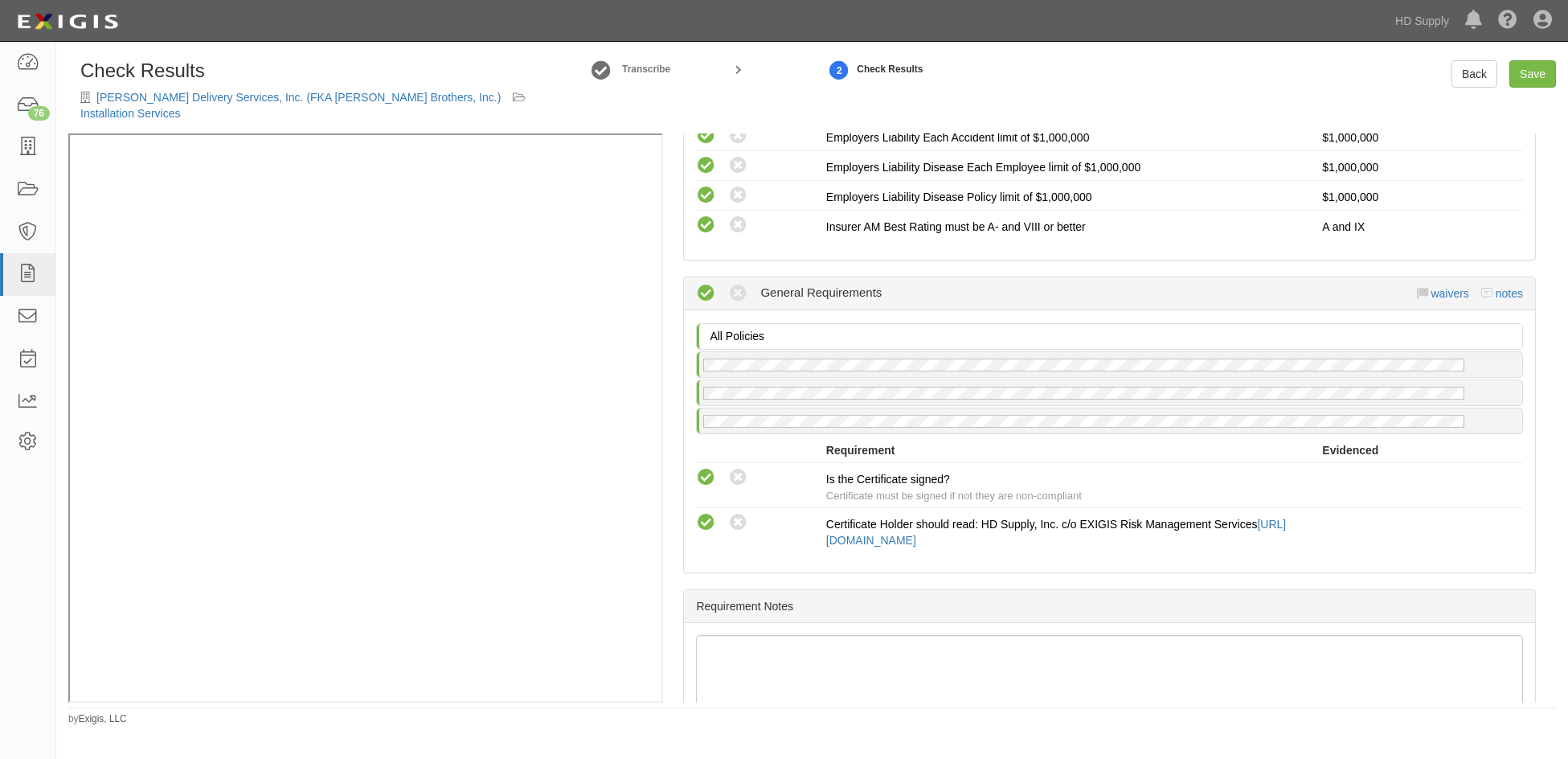
scroll to position [1367, 0]
click at [1532, 77] on link "Save" at bounding box center [1532, 74] width 46 height 27
radio input "true"
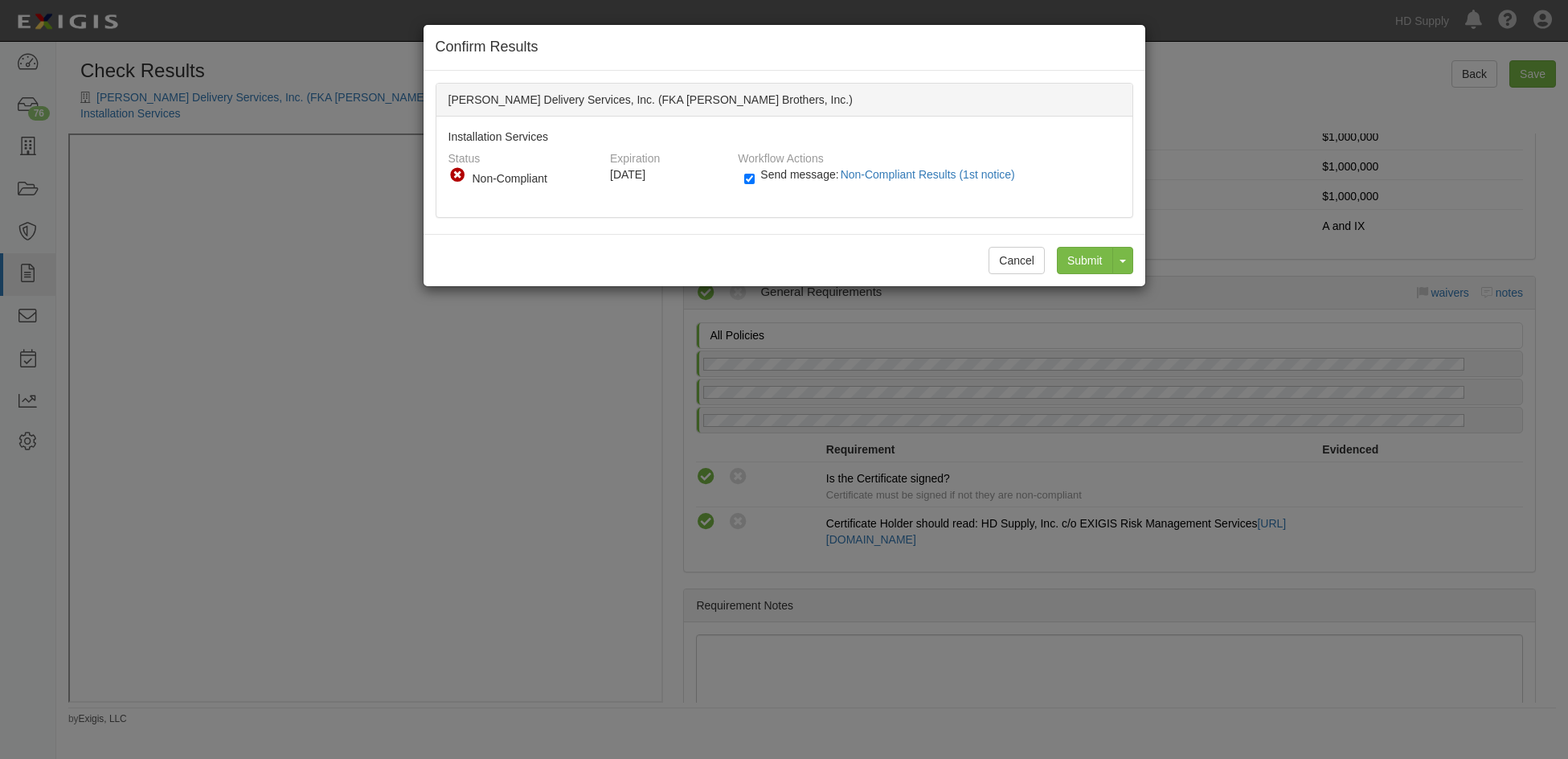
click at [755, 178] on label "Send message: Non-Compliant Results (1st notice)" at bounding box center [882, 182] width 276 height 21
click at [755, 178] on input "Send message: Non-Compliant Results (1st notice)" at bounding box center [749, 179] width 10 height 18
checkbox input "false"
click at [1083, 255] on input "Submit" at bounding box center [1085, 261] width 56 height 27
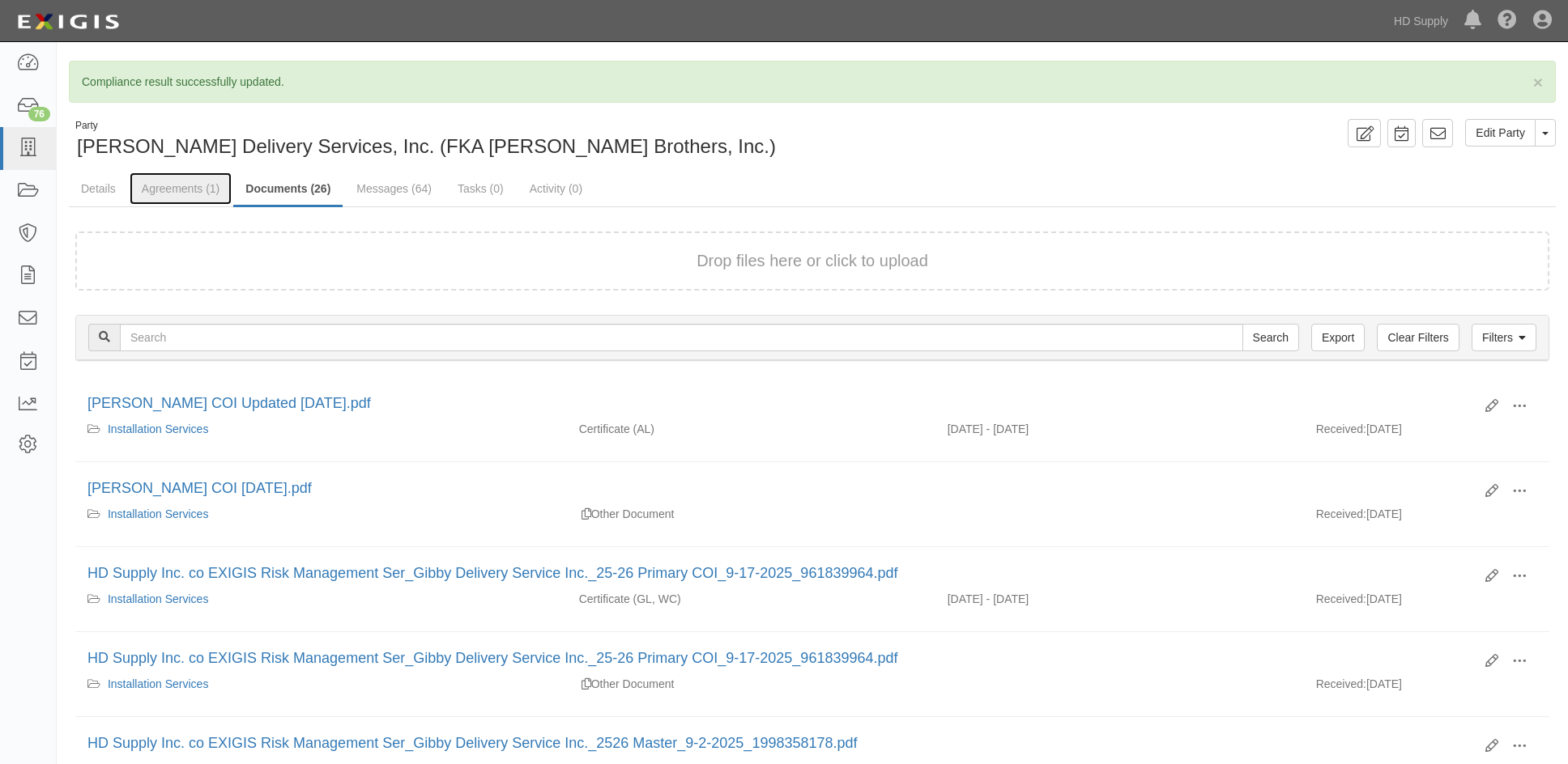
click at [164, 191] on link "Agreements (1)" at bounding box center [180, 188] width 102 height 32
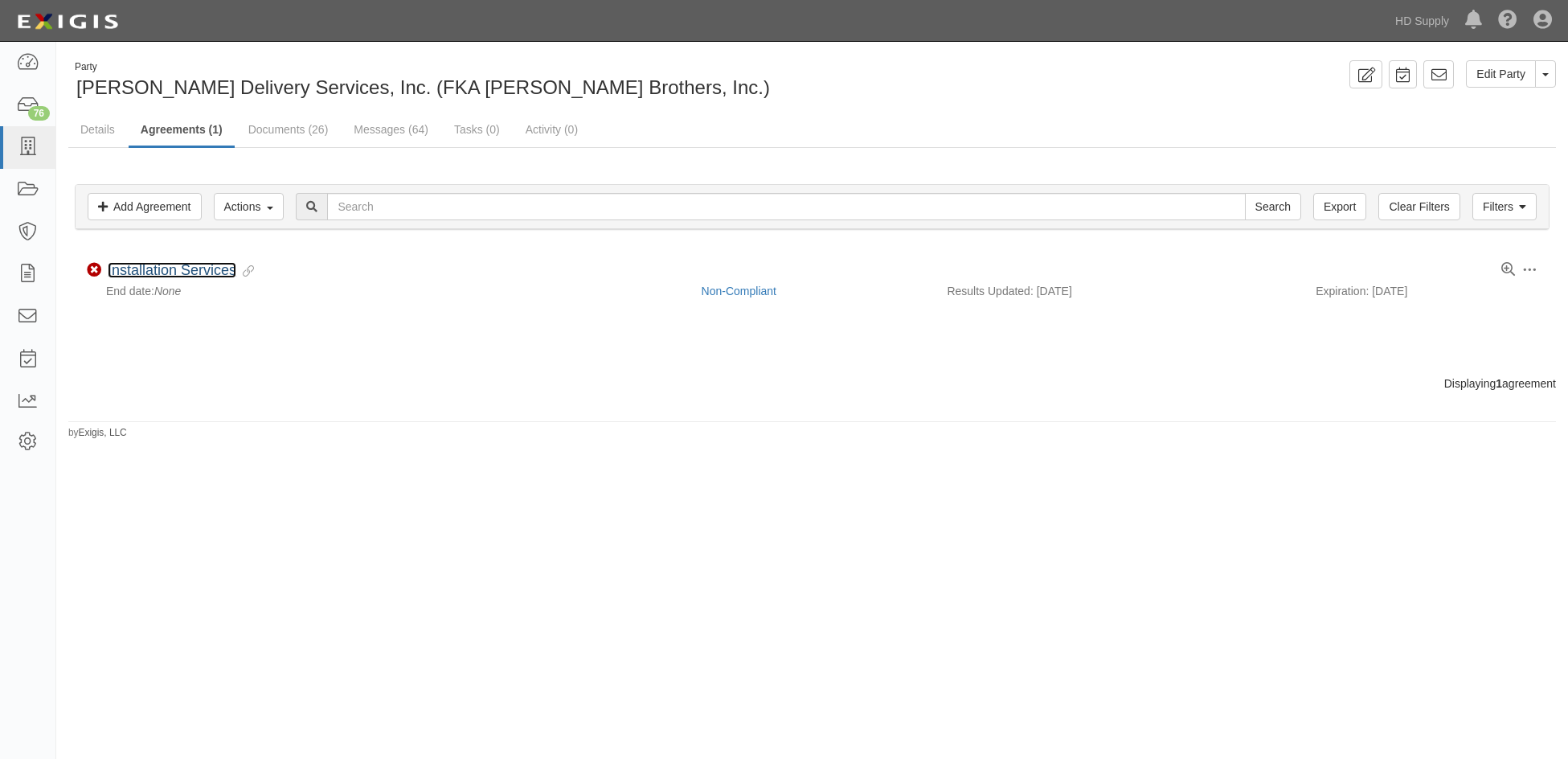
click at [156, 263] on link "Installation Services" at bounding box center [173, 270] width 129 height 16
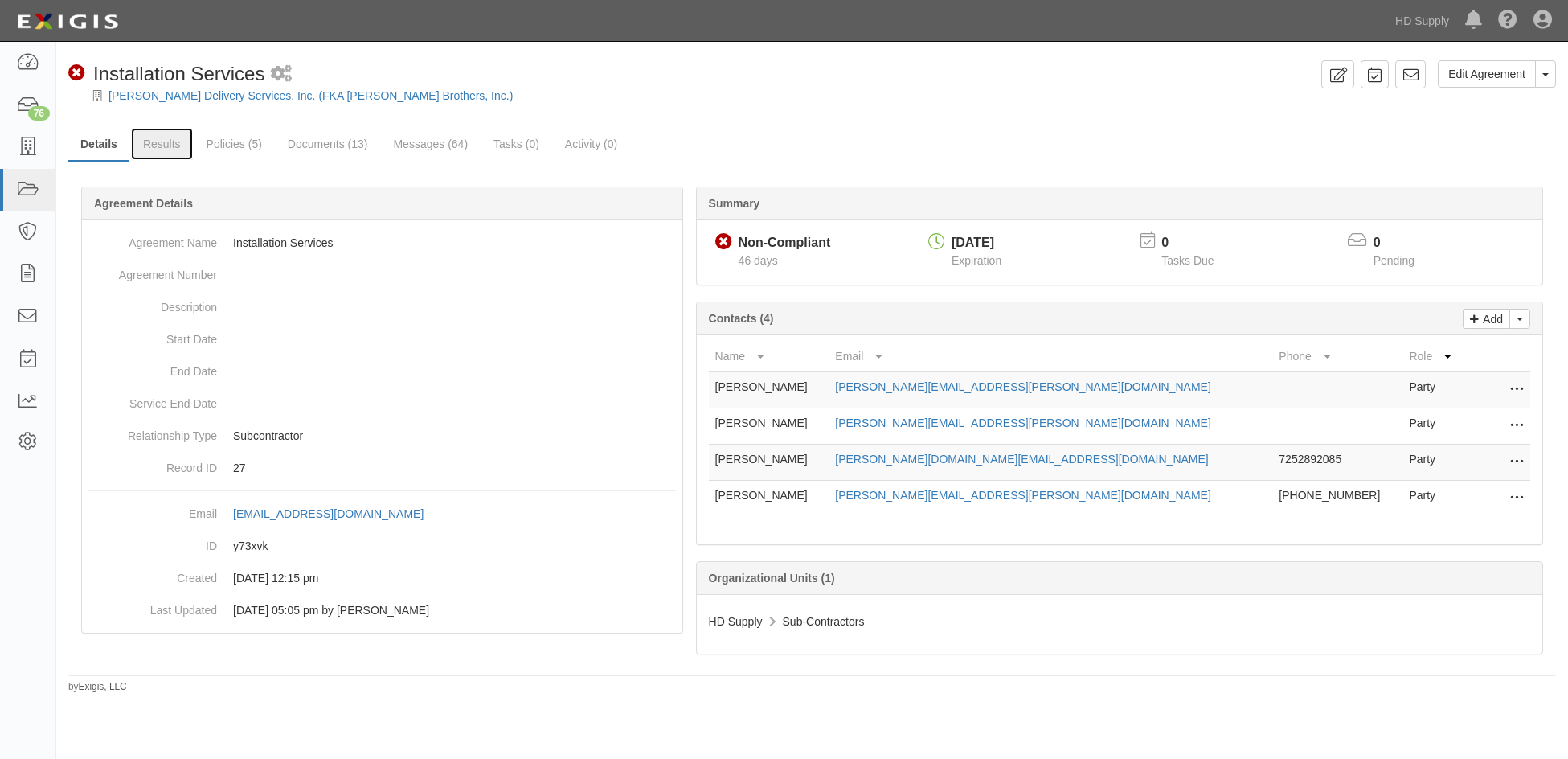
click at [169, 139] on link "Results" at bounding box center [162, 144] width 62 height 32
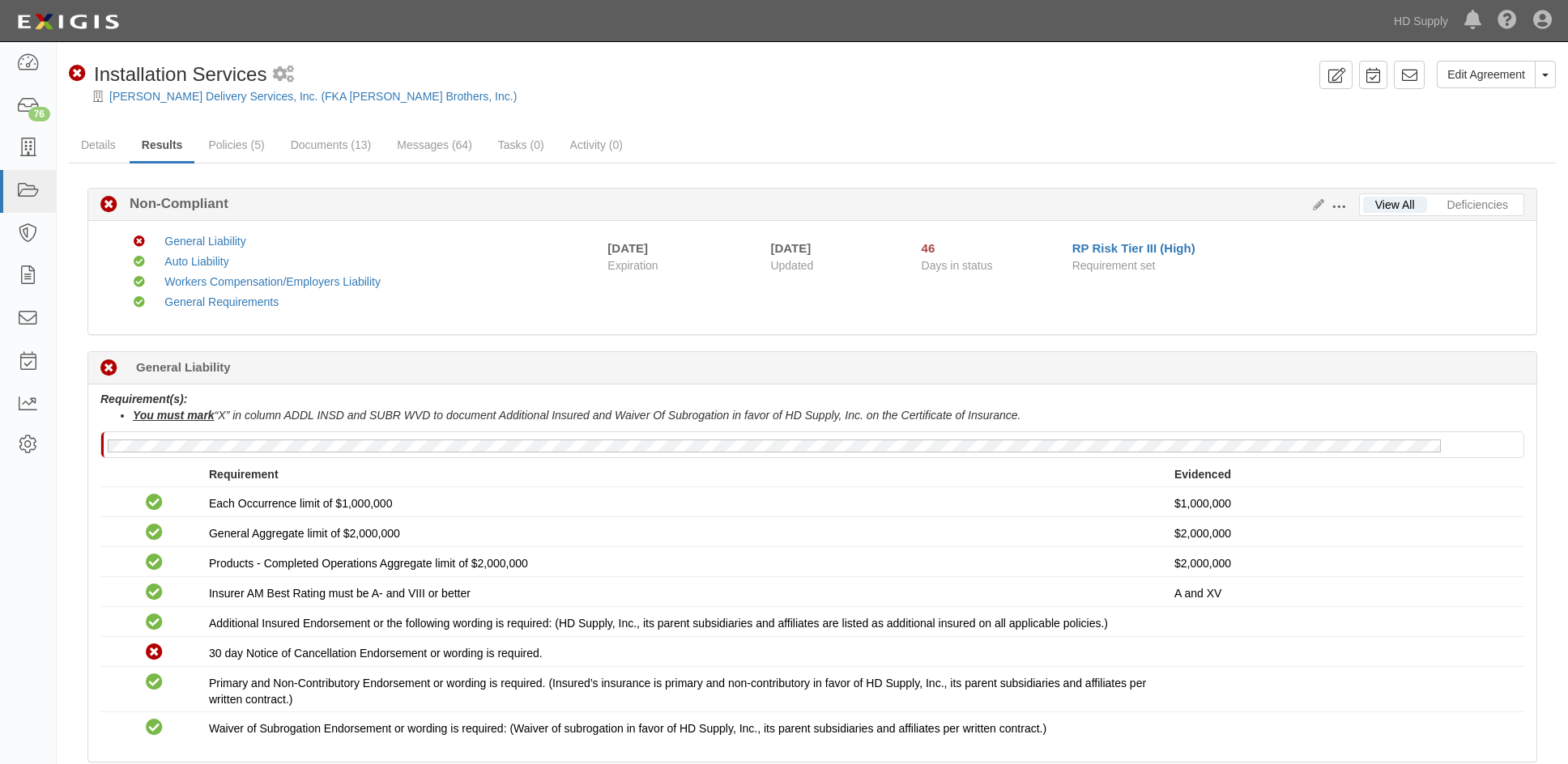
click at [111, 503] on div "Compliant" at bounding box center [148, 501] width 121 height 21
click at [40, 62] on link at bounding box center [27, 63] width 56 height 43
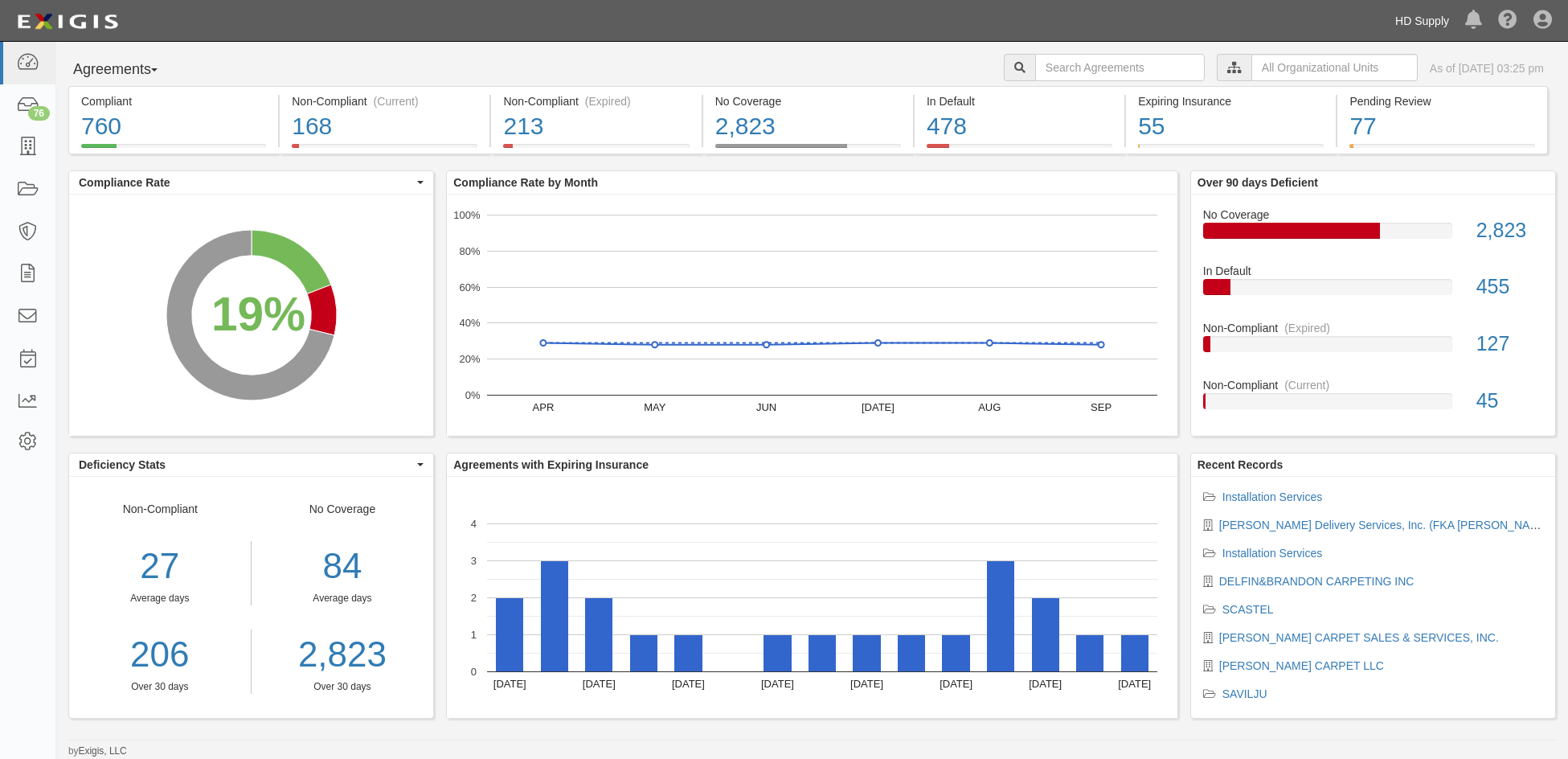
click at [1403, 25] on link "HD Supply" at bounding box center [1422, 20] width 70 height 32
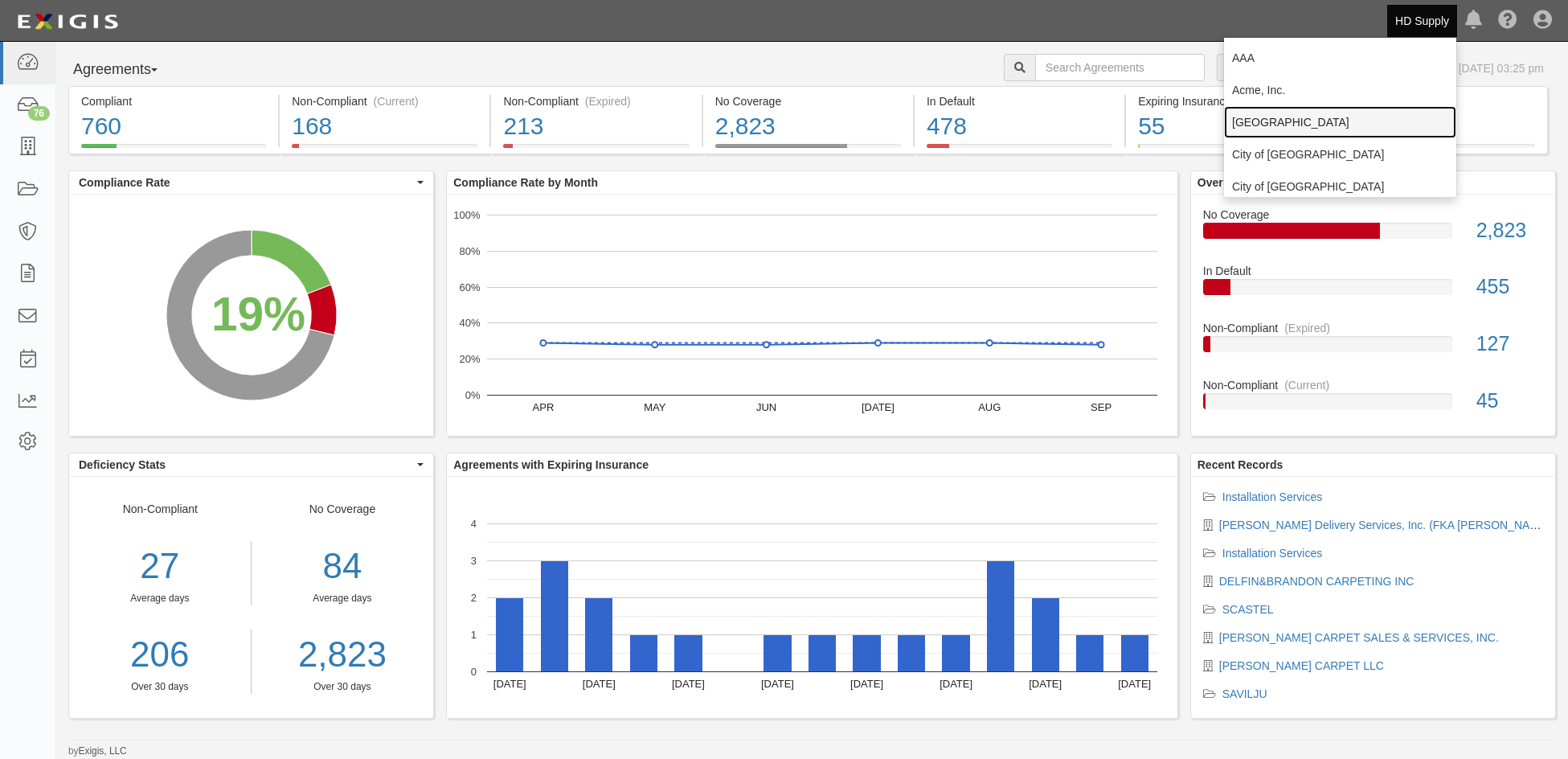
click at [1256, 118] on link "[GEOGRAPHIC_DATA]" at bounding box center [1340, 122] width 233 height 32
